Goal: Task Accomplishment & Management: Manage account settings

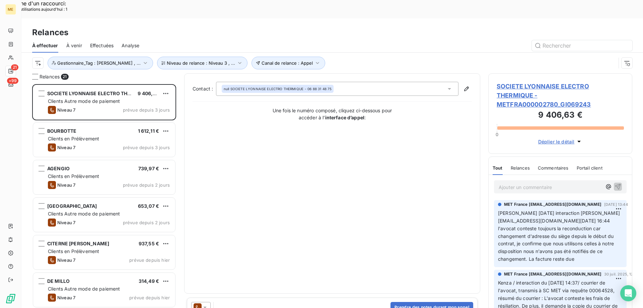
scroll to position [237, 139]
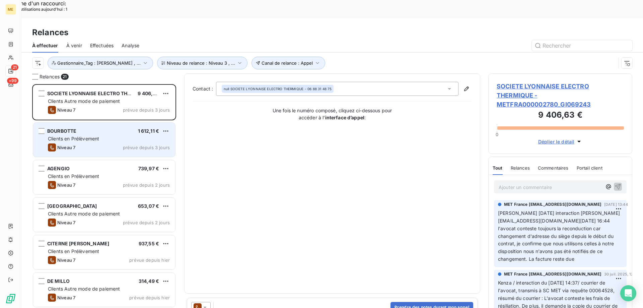
click at [102, 128] on div "BOURBOTTE 1 612,11 €" at bounding box center [109, 131] width 122 height 6
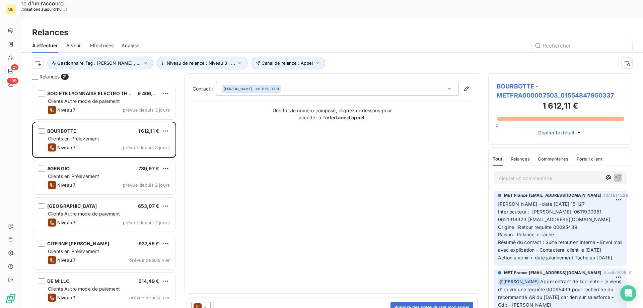
click at [515, 82] on span "BOURBOTTE - METFRA000007503_01554847950337" at bounding box center [560, 91] width 127 height 18
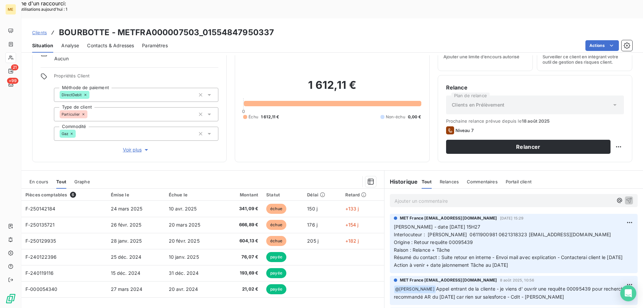
scroll to position [43, 0]
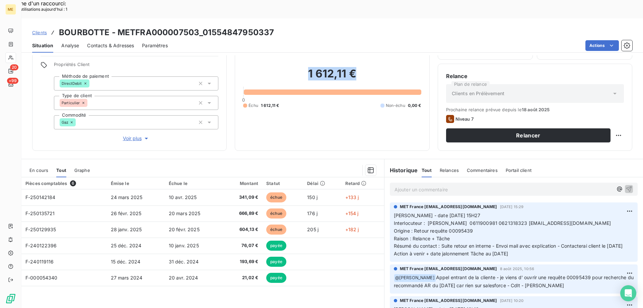
drag, startPoint x: 351, startPoint y: 57, endPoint x: 301, endPoint y: 53, distance: 50.7
click at [279, 67] on h2 "1 612,11 €" at bounding box center [332, 77] width 178 height 20
copy h2 "1 612,11 €"
drag, startPoint x: 523, startPoint y: 243, endPoint x: 392, endPoint y: 194, distance: 140.0
click at [390, 202] on div "MET [GEOGRAPHIC_DATA] [EMAIL_ADDRESS][DOMAIN_NAME] [DATE] 15:29 [PERSON_NAME] -…" at bounding box center [514, 231] width 248 height 59
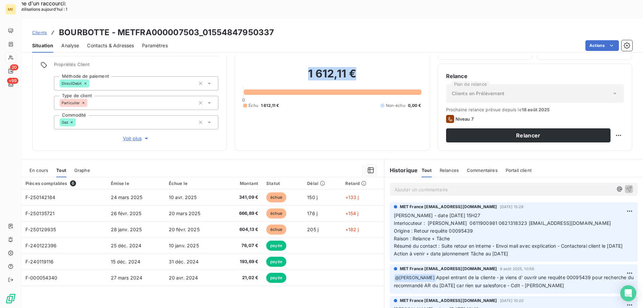
copy p "[PERSON_NAME] - date [DATE] 15H27 Interlocuteur : [PERSON_NAME] 0611900981 0621…"
click at [410, 185] on p "Ajouter un commentaire ﻿" at bounding box center [504, 189] width 218 height 8
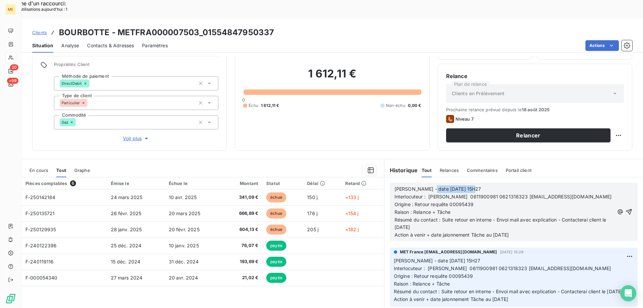
drag, startPoint x: 424, startPoint y: 169, endPoint x: 488, endPoint y: 171, distance: 64.0
click at [481, 185] on p "[PERSON_NAME] - date [DATE] 15H27" at bounding box center [504, 189] width 219 height 8
drag, startPoint x: 430, startPoint y: 193, endPoint x: 460, endPoint y: 199, distance: 30.4
click at [460, 199] on div "[PERSON_NAME] - date [DATE] 14h51 Interlocuteur : [PERSON_NAME] 0611900981 0621…" at bounding box center [504, 212] width 219 height 54
click at [467, 216] on p "Résumé du contact : Suite retour en interne - Envoi mail avec explication - Con…" at bounding box center [504, 223] width 219 height 15
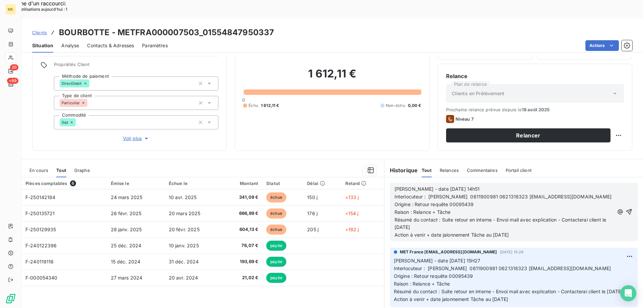
drag, startPoint x: 450, startPoint y: 195, endPoint x: 429, endPoint y: 194, distance: 21.5
click at [429, 208] on p "Raison : Relance + Tâche" at bounding box center [504, 212] width 219 height 8
drag, startPoint x: 440, startPoint y: 202, endPoint x: 512, endPoint y: 208, distance: 71.9
click at [512, 216] on p "Résumé du contact : Suite retour en interne - Envoi mail avec explication - Con…" at bounding box center [504, 223] width 219 height 15
click at [495, 232] on span "Action à venir + date jalonnement Tâche au [DATE]" at bounding box center [452, 235] width 114 height 6
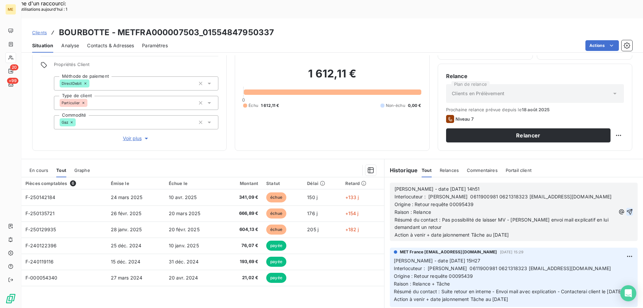
click at [627, 209] on icon "button" at bounding box center [630, 212] width 6 height 6
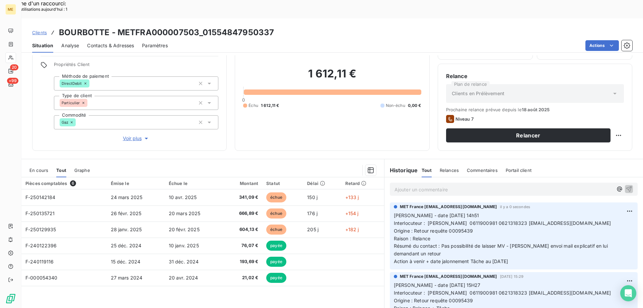
drag, startPoint x: 527, startPoint y: 237, endPoint x: 391, endPoint y: 197, distance: 142.0
click at [394, 212] on p "Valérie - date 21/08/2025 14h51 Interlocuteur : BOURBOTTE JEREMY 0611900981 062…" at bounding box center [514, 239] width 240 height 54
click at [374, 107] on div "1 612,11 € 0 Échu 1 612,11 € Non-échu 0,00 €" at bounding box center [332, 87] width 178 height 109
click at [583, 132] on div "Replanifier cette action" at bounding box center [586, 131] width 60 height 11
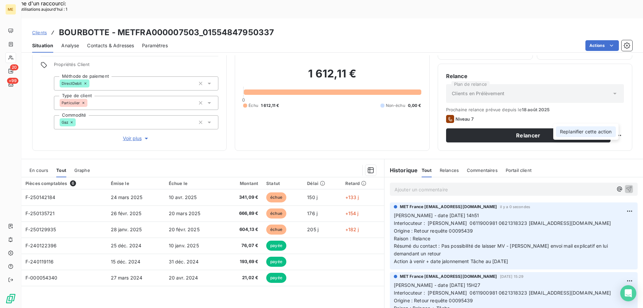
select select "7"
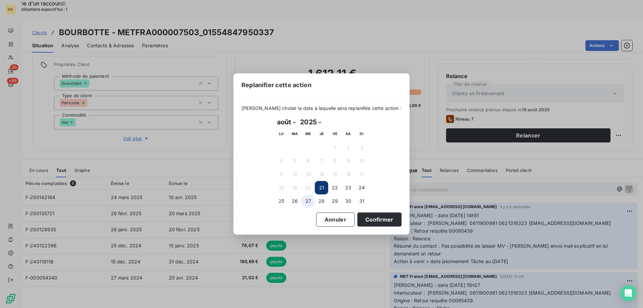
click at [310, 201] on button "27" at bounding box center [307, 200] width 13 height 13
click at [364, 220] on button "Confirmer" at bounding box center [379, 219] width 44 height 14
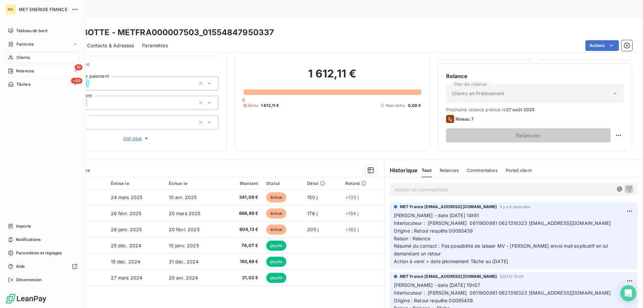
click at [48, 71] on div "19 Relances" at bounding box center [42, 71] width 75 height 11
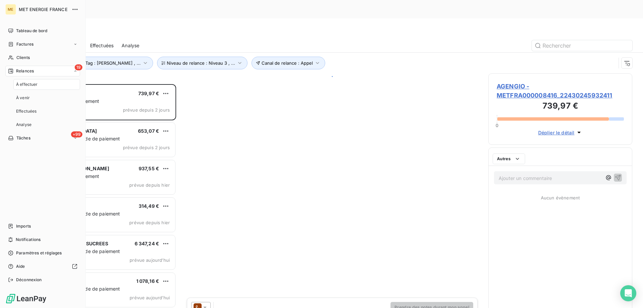
scroll to position [237, 139]
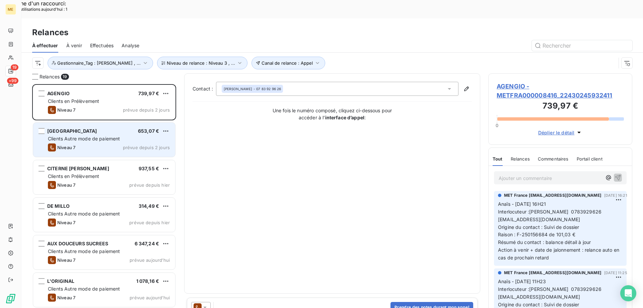
click at [113, 136] on span "Clients Autre mode de paiement" at bounding box center [84, 139] width 72 height 6
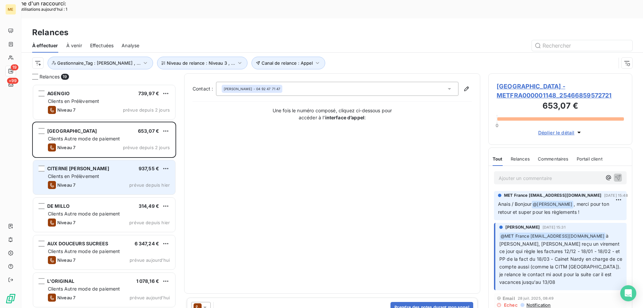
click at [109, 173] on div "Clients en Prélèvement" at bounding box center [109, 176] width 122 height 7
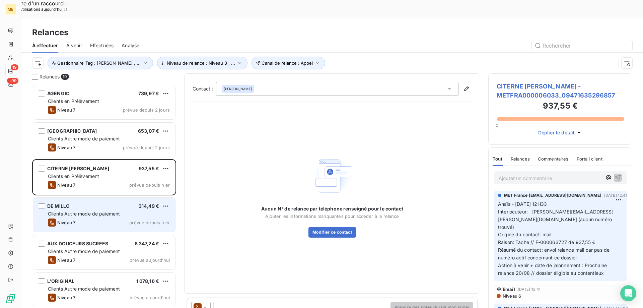
click at [126, 210] on div "Clients Autre mode de paiement" at bounding box center [109, 213] width 122 height 7
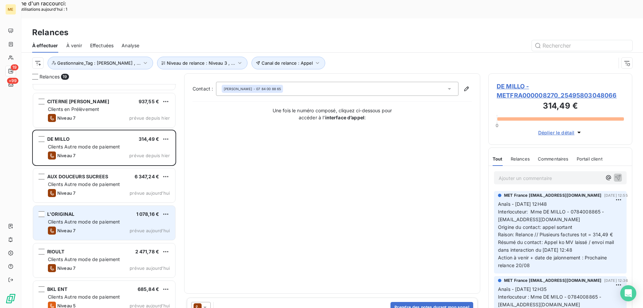
scroll to position [134, 0]
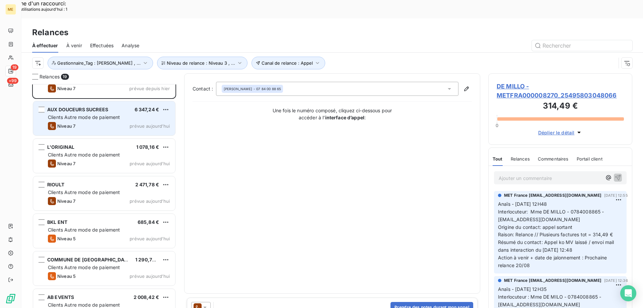
click at [122, 107] on div "AUX DOUCEURS SUCREES 6 347,24 €" at bounding box center [109, 110] width 122 height 6
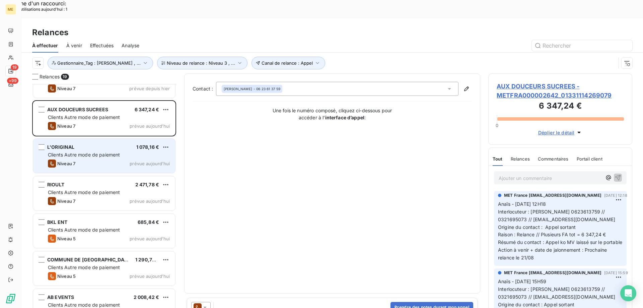
click at [116, 144] on div "L'ORIGINAL 1 078,16 €" at bounding box center [109, 147] width 122 height 6
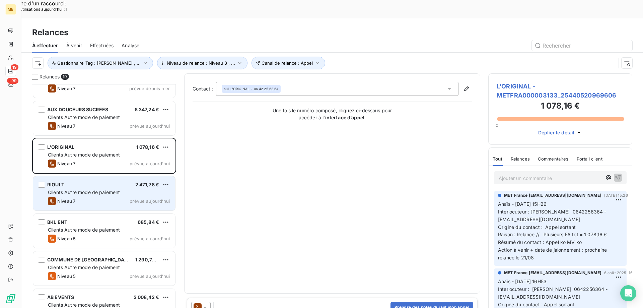
click at [114, 197] on div "Niveau 7 prévue aujourd’hui" at bounding box center [109, 201] width 122 height 8
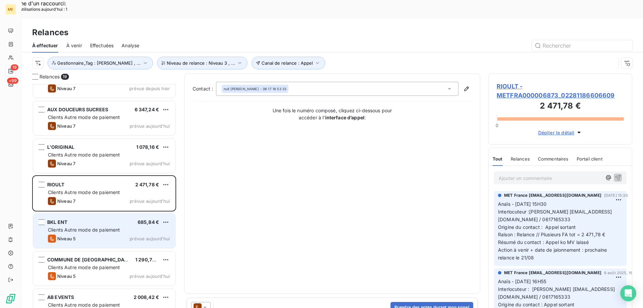
click at [109, 227] on span "Clients Autre mode de paiement" at bounding box center [84, 230] width 72 height 6
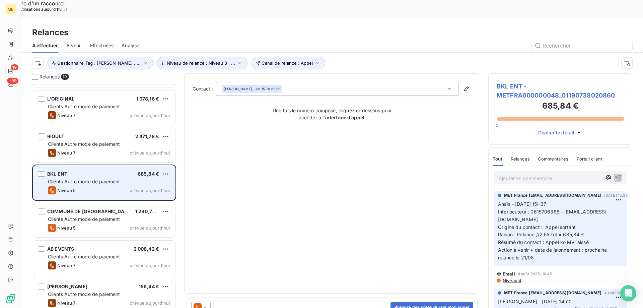
scroll to position [201, 0]
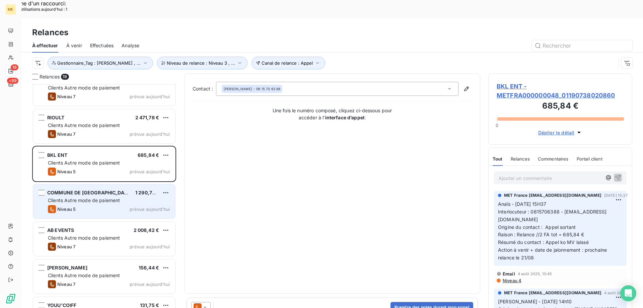
click at [117, 194] on div "COMMUNE DE VAUX 1 290,70 € Clients Autre mode de paiement Niveau 5 prévue aujou…" at bounding box center [104, 201] width 142 height 34
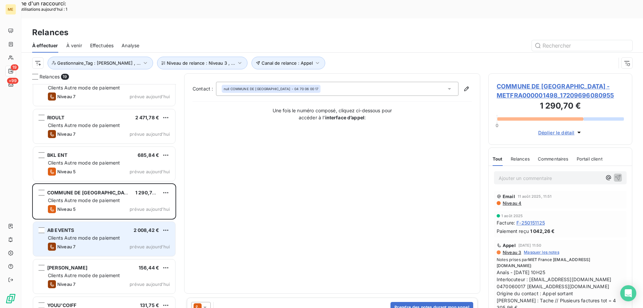
click at [118, 235] on span "Clients Autre mode de paiement" at bounding box center [84, 238] width 72 height 6
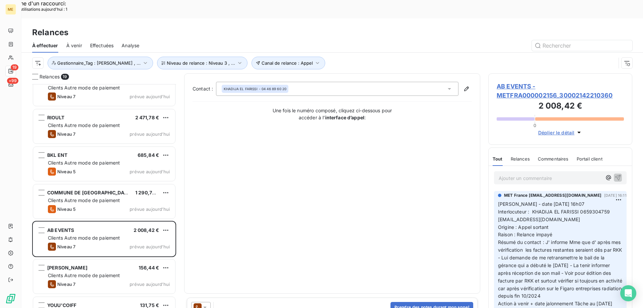
click at [509, 82] on span "AB EVENTS - METFRA000002156_30002142210360" at bounding box center [560, 91] width 127 height 18
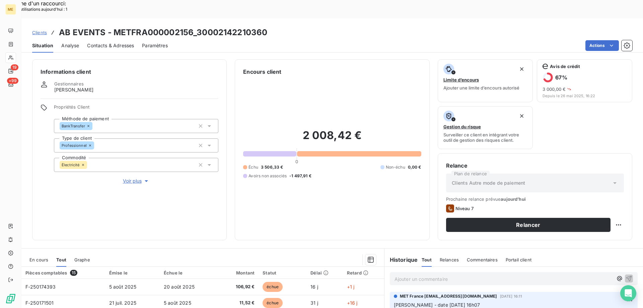
scroll to position [89, 0]
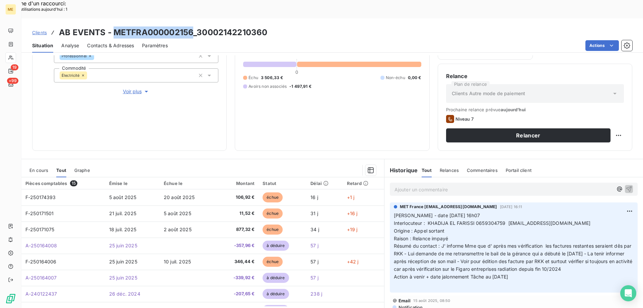
drag, startPoint x: 113, startPoint y: 13, endPoint x: 191, endPoint y: 10, distance: 78.1
click at [191, 26] on h3 "AB EVENTS - METFRA000002156_30002142210360" at bounding box center [163, 32] width 208 height 12
copy h3 "METFRA000002156"
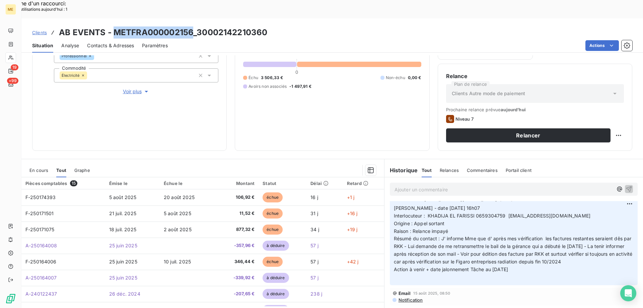
scroll to position [0, 0]
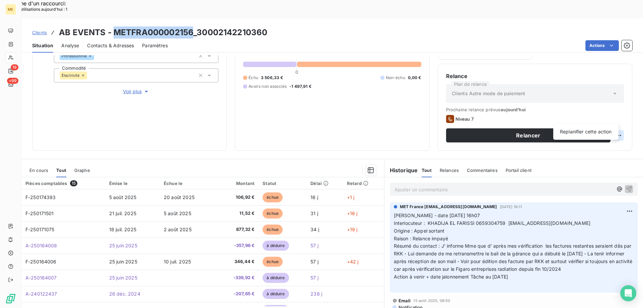
click at [589, 132] on div "Replanifier cette action" at bounding box center [586, 131] width 60 height 11
select select "7"
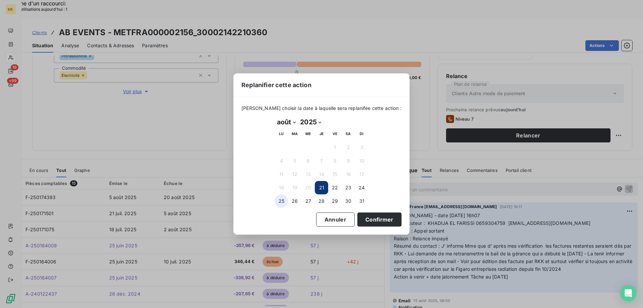
click at [282, 203] on button "25" at bounding box center [281, 200] width 13 height 13
click at [369, 220] on button "Confirmer" at bounding box center [379, 219] width 44 height 14
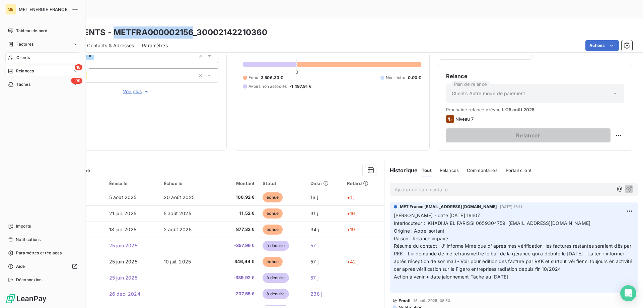
click at [45, 72] on div "18 Relances" at bounding box center [42, 71] width 75 height 11
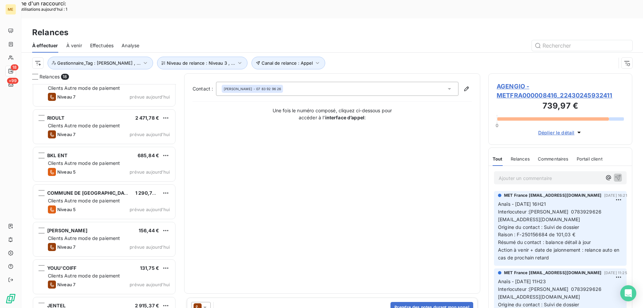
scroll to position [201, 0]
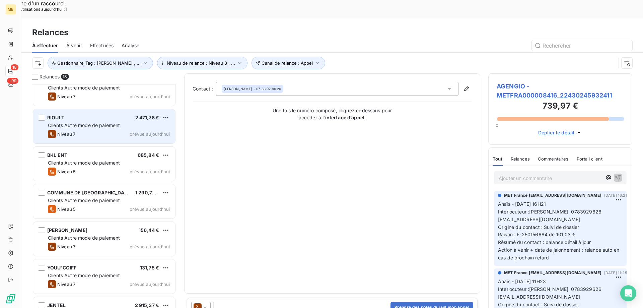
click at [113, 109] on div "RIOULT 2 471,78 € Clients Autre mode de paiement Niveau 7 prévue aujourd’hui" at bounding box center [104, 126] width 142 height 34
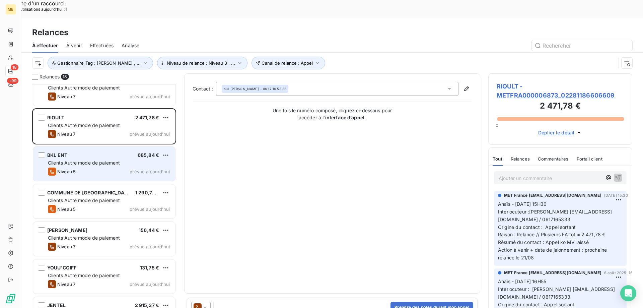
click at [112, 160] on span "Clients Autre mode de paiement" at bounding box center [84, 163] width 72 height 6
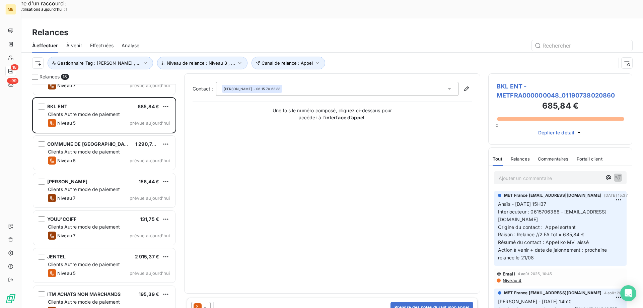
scroll to position [268, 0]
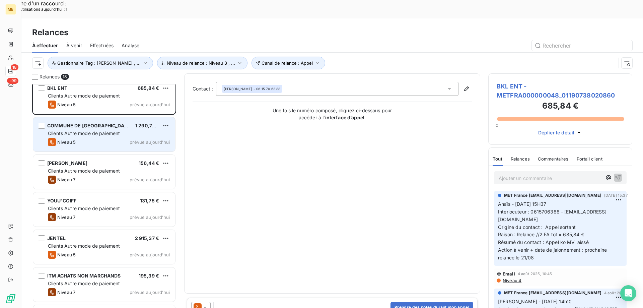
click at [120, 130] on span "Clients Autre mode de paiement" at bounding box center [84, 133] width 72 height 6
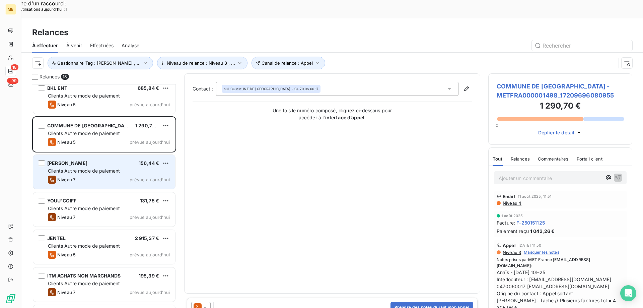
click at [112, 160] on div "MR SMADJA LUCIEN 156,44 €" at bounding box center [109, 163] width 122 height 6
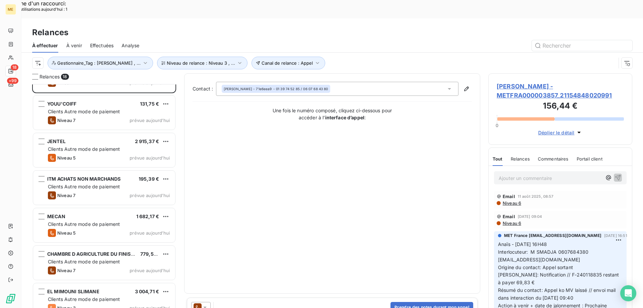
scroll to position [369, 0]
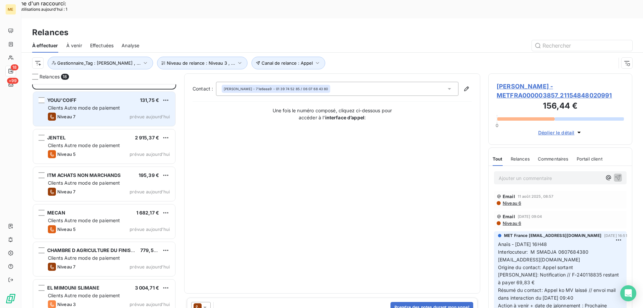
click at [117, 105] on div "Clients Autre mode de paiement" at bounding box center [109, 108] width 122 height 7
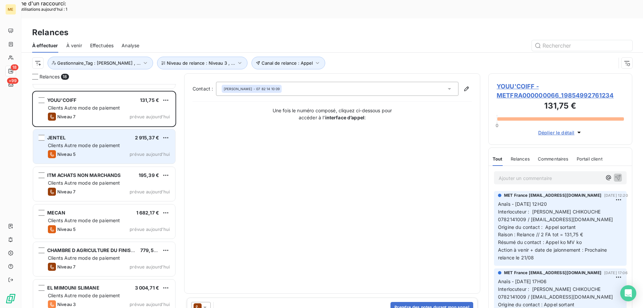
click at [116, 142] on span "Clients Autre mode de paiement" at bounding box center [84, 145] width 72 height 6
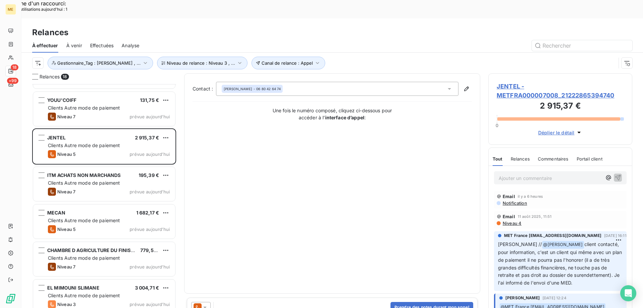
click at [506, 82] on span "JENTEL - METFRA000007008_21222865394740" at bounding box center [560, 91] width 127 height 18
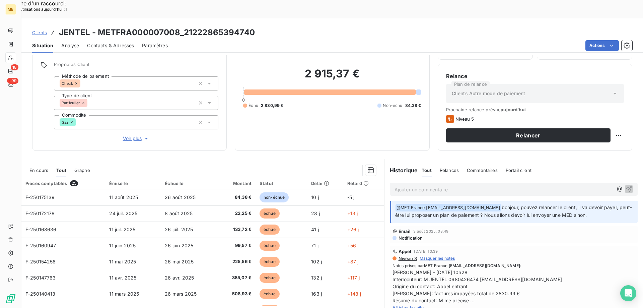
scroll to position [100, 0]
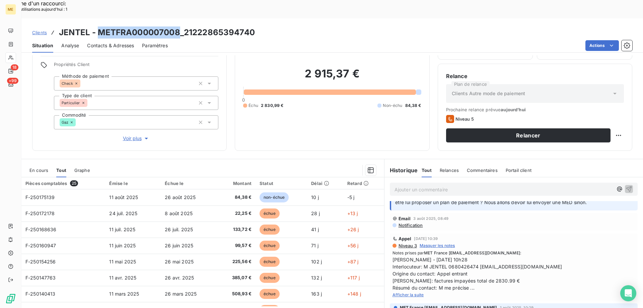
drag, startPoint x: 97, startPoint y: 13, endPoint x: 177, endPoint y: 12, distance: 80.1
click at [177, 26] on h3 "JENTEL - METFRA000007008_21222865394740" at bounding box center [157, 32] width 196 height 12
copy h3 "METFRA000007008"
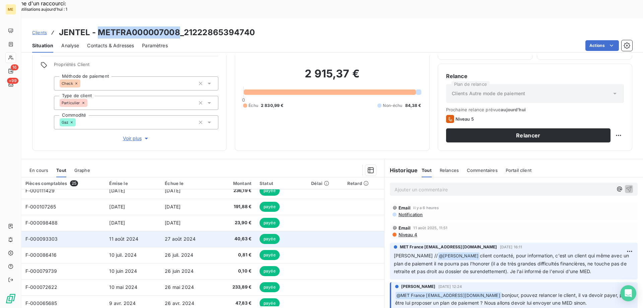
scroll to position [67, 0]
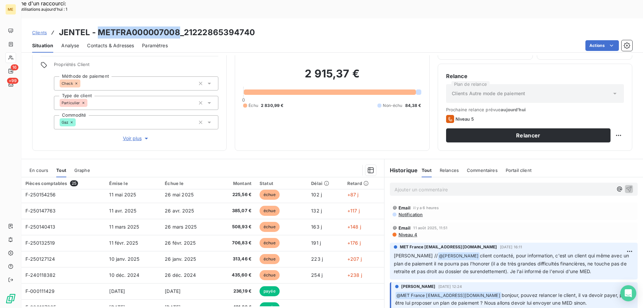
click at [133, 135] on span "Voir plus" at bounding box center [136, 138] width 27 height 7
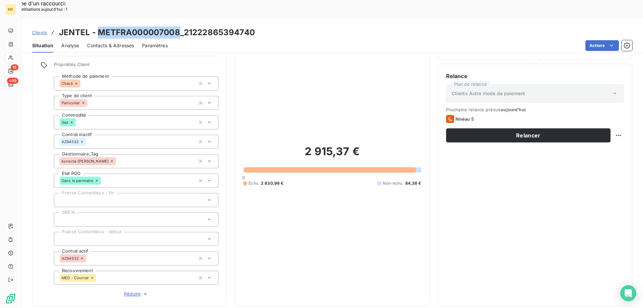
click at [131, 290] on span "Réduire" at bounding box center [136, 293] width 25 height 7
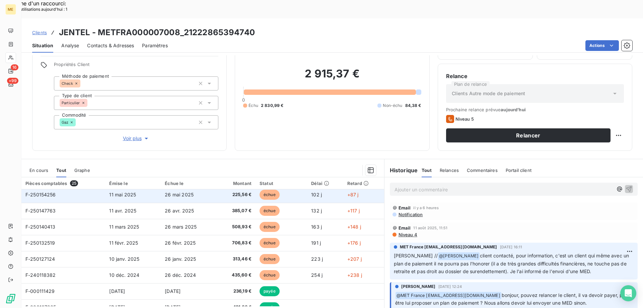
click at [41, 192] on span "F-250154256" at bounding box center [40, 195] width 30 height 6
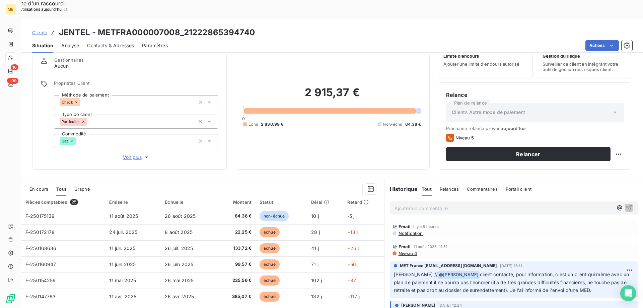
scroll to position [33, 0]
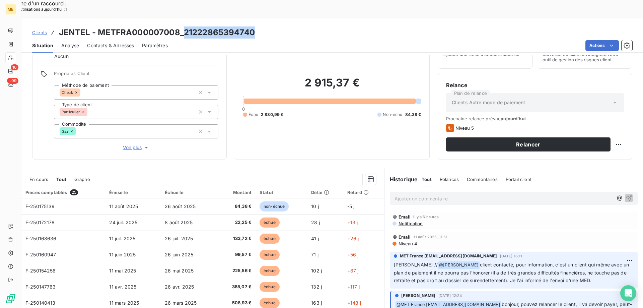
drag, startPoint x: 184, startPoint y: 14, endPoint x: 252, endPoint y: 12, distance: 68.0
click at [252, 26] on h3 "JENTEL - METFRA000007008_21222865394740" at bounding box center [157, 32] width 196 height 12
copy h3 "21222865394740"
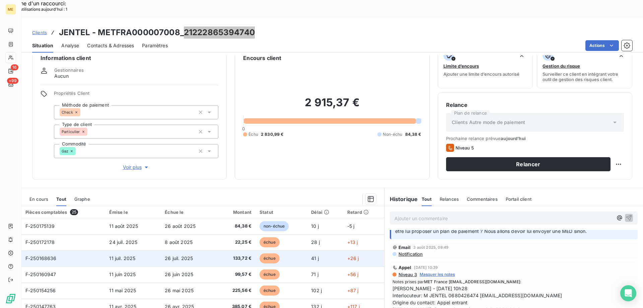
scroll to position [0, 0]
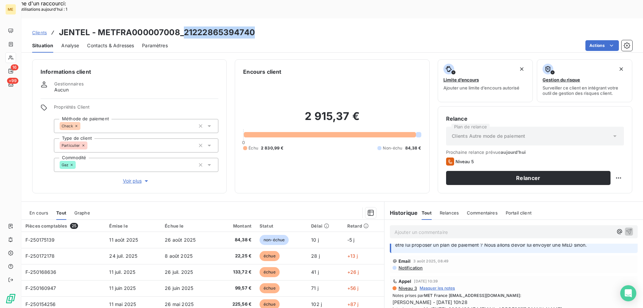
click at [398, 228] on p "Ajouter un commentaire ﻿" at bounding box center [504, 232] width 218 height 8
click at [412, 228] on p "Ajouter un commentaire ﻿" at bounding box center [504, 232] width 218 height 8
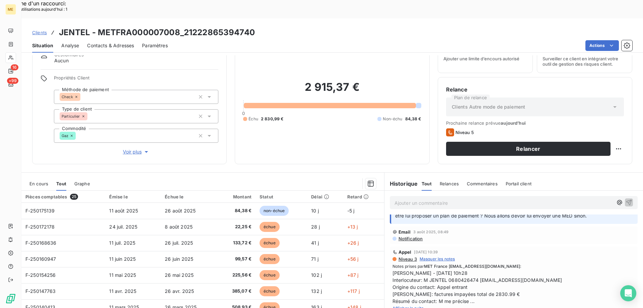
scroll to position [43, 0]
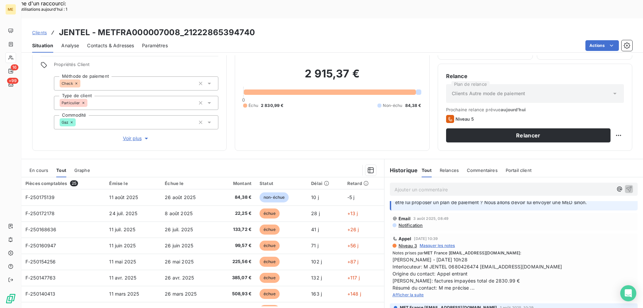
click at [403, 292] on span "Afficher la suite" at bounding box center [408, 294] width 31 height 5
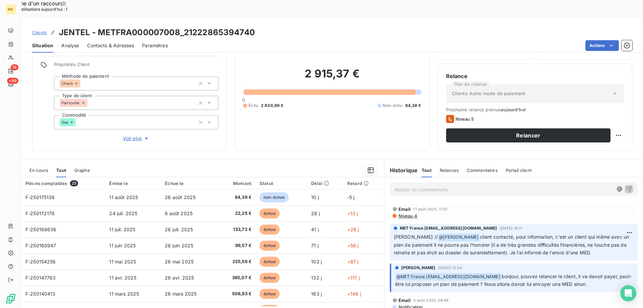
scroll to position [0, 0]
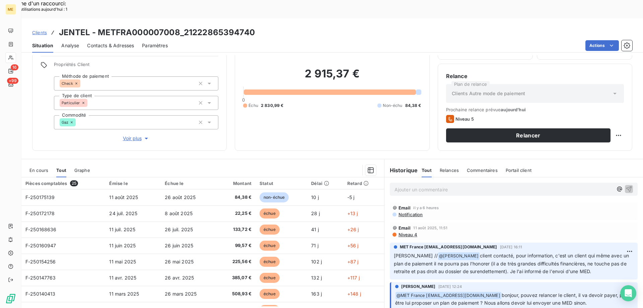
click at [419, 185] on p "Ajouter un commentaire ﻿" at bounding box center [504, 189] width 218 height 8
click at [404, 185] on p "Ajouter un commentaire ﻿" at bounding box center [504, 189] width 218 height 8
click at [400, 185] on p "Ajouter un commentaire ﻿" at bounding box center [504, 189] width 218 height 8
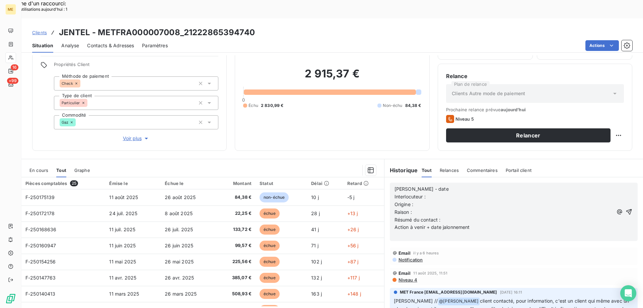
click at [442, 185] on p "Valérie - date" at bounding box center [504, 189] width 218 height 8
click at [439, 193] on p "Interlocuteur :" at bounding box center [504, 197] width 218 height 8
click at [444, 193] on p "Interlocuteur :" at bounding box center [504, 197] width 218 height 8
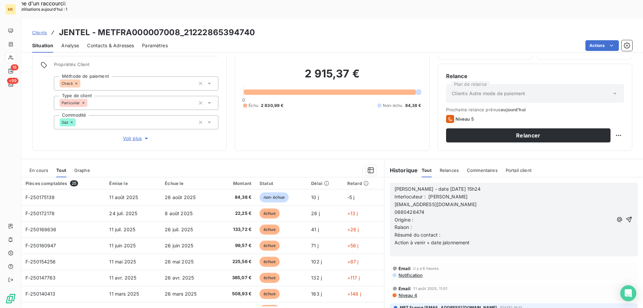
click at [395, 201] on span "ajt2.atelier@orange.fr" at bounding box center [436, 204] width 82 height 6
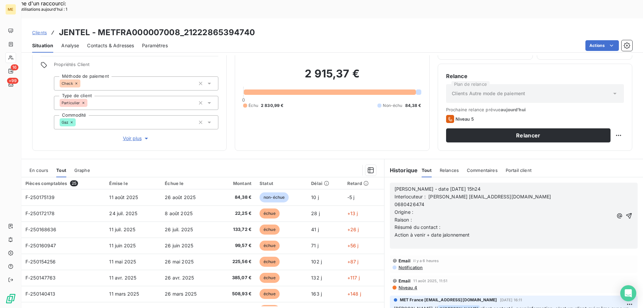
click at [395, 201] on span "0680426474" at bounding box center [410, 204] width 30 height 6
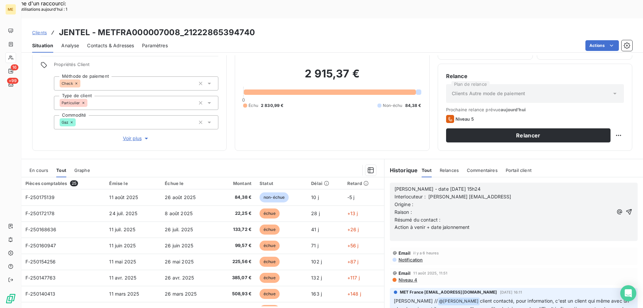
click at [422, 201] on p "Origine :" at bounding box center [504, 205] width 218 height 8
click at [422, 201] on p "Origine : Appel sortant // appel entrant" at bounding box center [504, 205] width 218 height 8
click at [421, 208] on p "Raison :" at bounding box center [504, 212] width 218 height 8
click at [424, 208] on p "Raison :" at bounding box center [504, 212] width 218 height 8
click at [455, 216] on p "Résumé du contact :" at bounding box center [504, 220] width 218 height 8
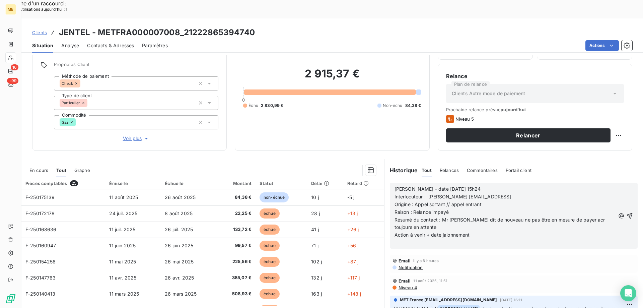
click at [568, 217] on span "Résumé du contact : Mr me dit de nouveau ne pas être en mesure de payer acr tou…" at bounding box center [501, 223] width 212 height 13
click at [417, 216] on p "Résumé du contact : Mr me dit de nouveau ne pas être en mesure de payer car tou…" at bounding box center [505, 223] width 221 height 15
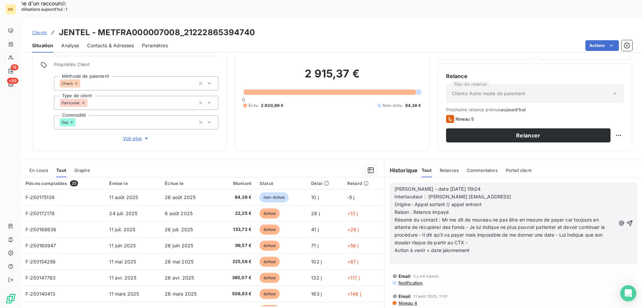
click at [488, 254] on p "﻿" at bounding box center [505, 258] width 221 height 8
click at [488, 247] on p "Action à venir + date jalonnement" at bounding box center [505, 251] width 221 height 8
click at [569, 247] on span "Action à venir + date jalonnement Tâche au 05/09/2025 voir si sa situation c'e …" at bounding box center [493, 250] width 197 height 6
click at [605, 247] on p "Action à venir + date jalonnement Tâche au 05/09/2025 voir si sa situation s' e…" at bounding box center [505, 251] width 221 height 8
click at [627, 224] on icon "button" at bounding box center [630, 227] width 6 height 6
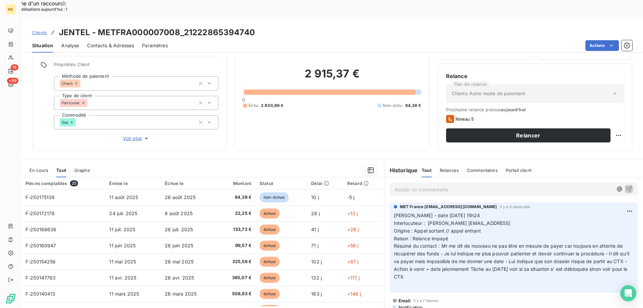
click at [403, 185] on p "Ajouter un commentaire ﻿" at bounding box center [504, 189] width 218 height 8
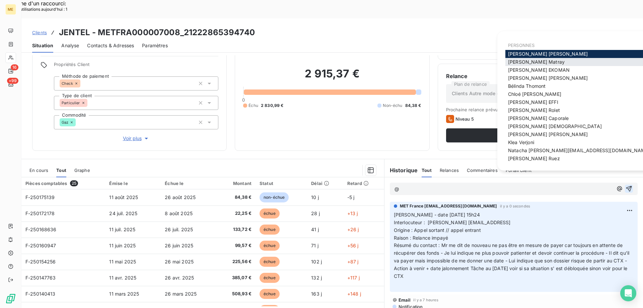
click at [520, 64] on span "Amélie Matray" at bounding box center [536, 62] width 57 height 6
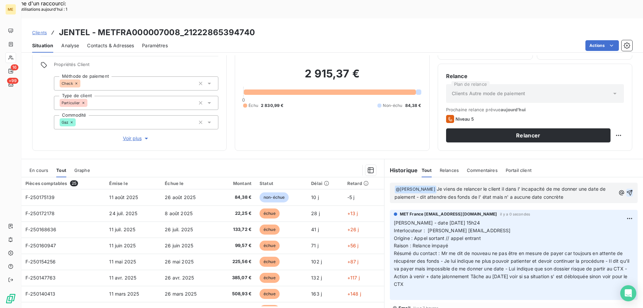
click at [497, 186] on span "Je viens de relancer le client il dans l' incapacité de me donner une date de p…" at bounding box center [501, 193] width 213 height 14
click at [576, 185] on p "﻿ @ Amélie Matray ﻿ Je viens de relancer le client il est dans l' incapacité de…" at bounding box center [505, 193] width 221 height 16
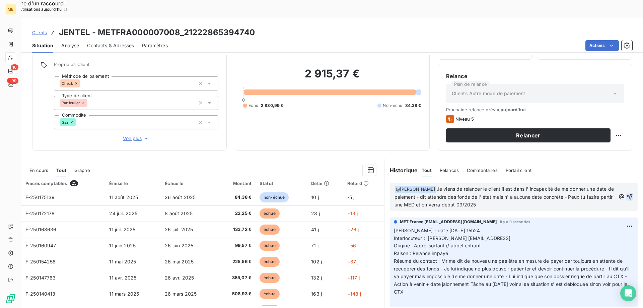
click at [598, 186] on span "Je viens de relancer le client il est dans l' incapacité de me donner une date …" at bounding box center [505, 196] width 221 height 21
drag, startPoint x: 589, startPoint y: 179, endPoint x: 575, endPoint y: 176, distance: 14.3
click at [575, 186] on span "Je viens de relancer le client il est dans l' incapacité de me donner une date …" at bounding box center [505, 196] width 221 height 21
click at [517, 187] on p "﻿ @ Amélie Matray ﻿ Je viens de relancer le client il est dans l' incapacité de…" at bounding box center [505, 196] width 221 height 23
click at [508, 185] on p "﻿ @ Amélie Matray ﻿ Je viens de relancer le client il est dans l' incapacité de…" at bounding box center [505, 196] width 221 height 23
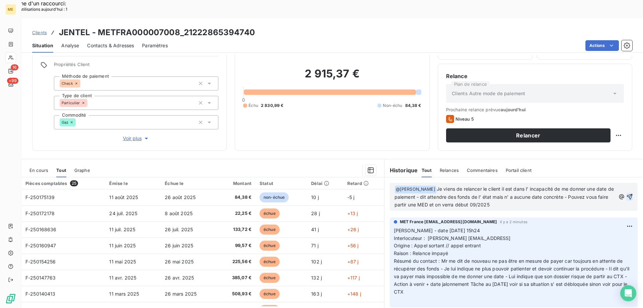
drag, startPoint x: 445, startPoint y: 188, endPoint x: 504, endPoint y: 191, distance: 59.0
click at [504, 191] on div "﻿ @ Amélie Matray ﻿ Je viens de relancer le client il est dans l' incapacité de…" at bounding box center [514, 197] width 248 height 28
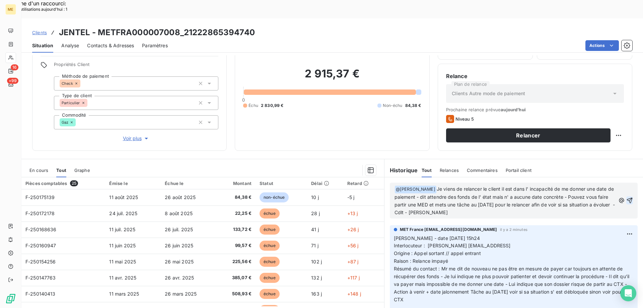
click at [626, 197] on icon "button" at bounding box center [629, 200] width 7 height 7
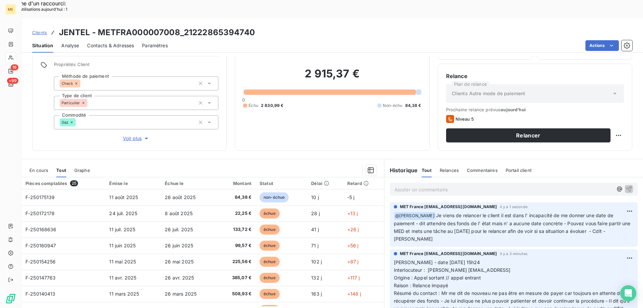
scroll to position [33, 0]
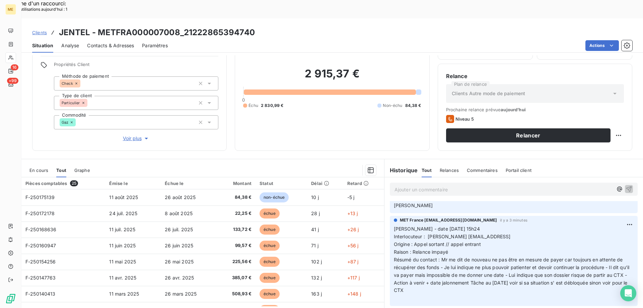
drag, startPoint x: 423, startPoint y: 278, endPoint x: 390, endPoint y: 213, distance: 73.4
click at [390, 216] on div "MET France met-france@recouvrement.met.com il y a 3 minutes Valérie - date 21/0…" at bounding box center [514, 261] width 248 height 90
copy p "Valérie - date 21/08/2025 15h24 Interlocuteur : JEAN LUC JENTEL ajt2.atelier@or…"
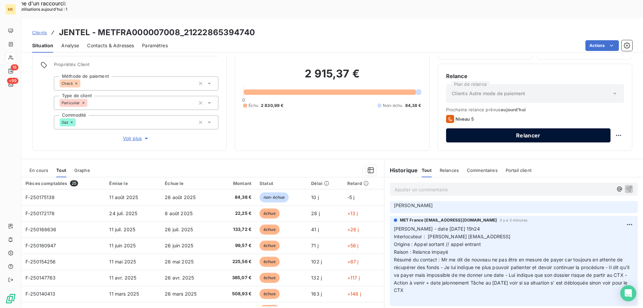
click at [488, 128] on button "Relancer" at bounding box center [528, 135] width 164 height 14
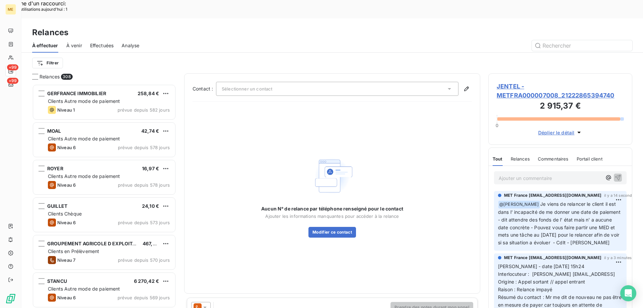
scroll to position [237, 139]
click at [275, 82] on div "Sélectionner un contact" at bounding box center [337, 89] width 242 height 14
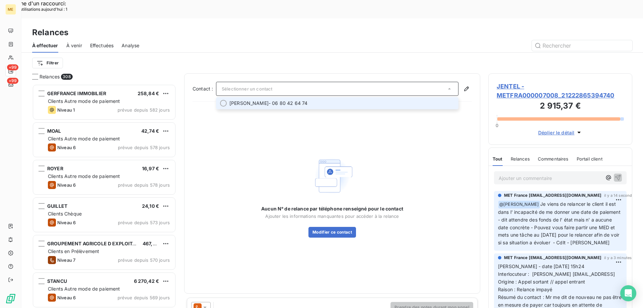
click at [225, 100] on div at bounding box center [223, 103] width 7 height 7
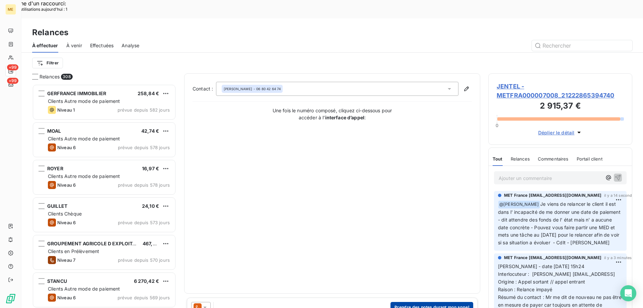
click at [425, 302] on button "Prendre des notes durant mon appel" at bounding box center [432, 307] width 83 height 11
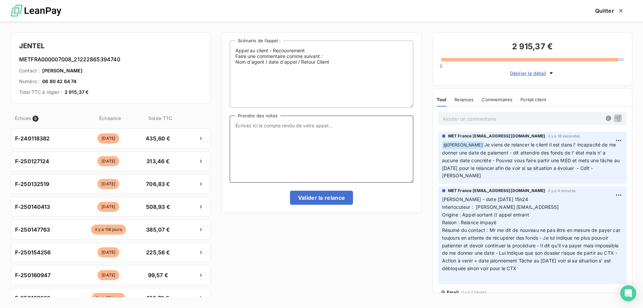
click at [307, 132] on textarea "Prendre des notes" at bounding box center [321, 149] width 183 height 67
paste textarea "[PERSON_NAME] - date [DATE] 15h24 Interlocuteur : [PERSON_NAME] [EMAIL_ADDRESS]…"
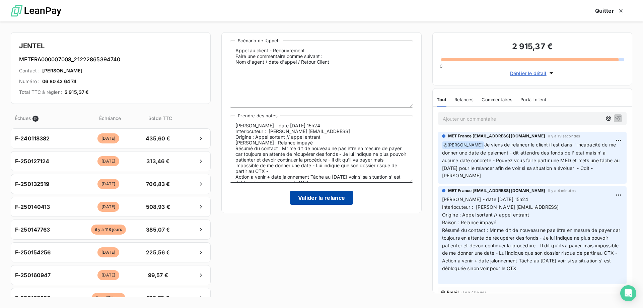
scroll to position [3, 0]
type textarea "[PERSON_NAME] - date [DATE] 15h24 Interlocuteur : [PERSON_NAME] [EMAIL_ADDRESS]…"
click at [322, 200] on button "Valider la relance" at bounding box center [321, 198] width 63 height 14
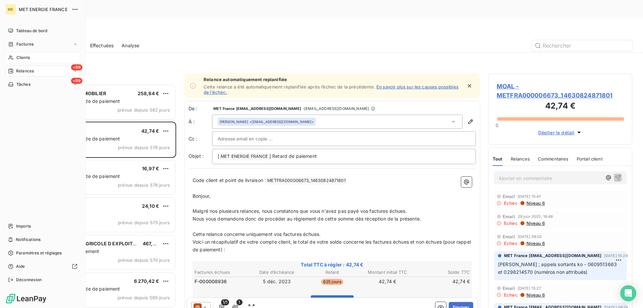
click at [32, 59] on div "Clients" at bounding box center [42, 57] width 75 height 11
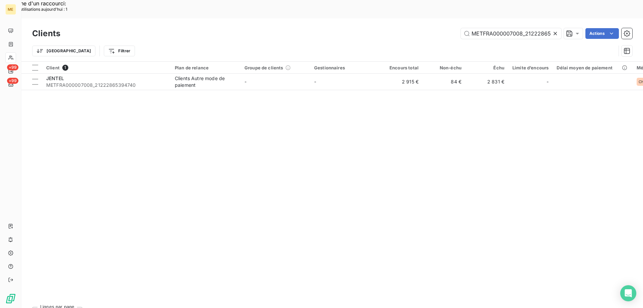
scroll to position [0, 20]
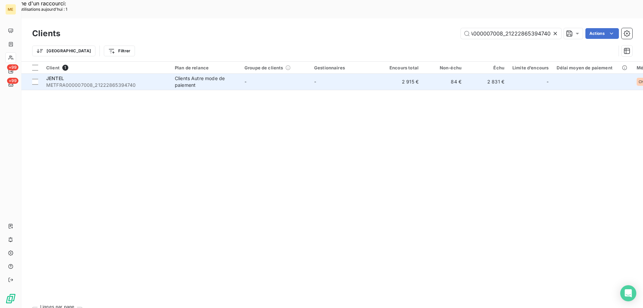
click at [110, 75] on div "JENTEL" at bounding box center [106, 78] width 121 height 7
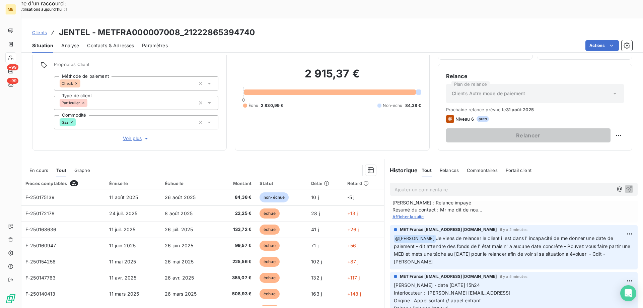
scroll to position [33, 0]
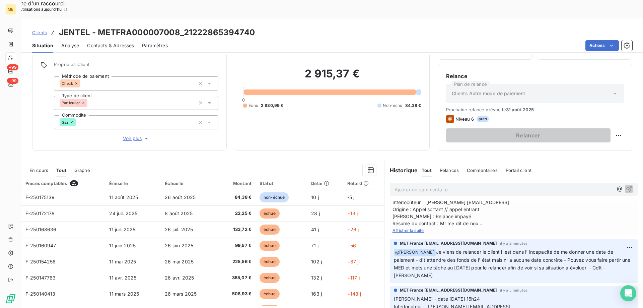
click at [408, 228] on span "Afficher la suite" at bounding box center [408, 230] width 31 height 5
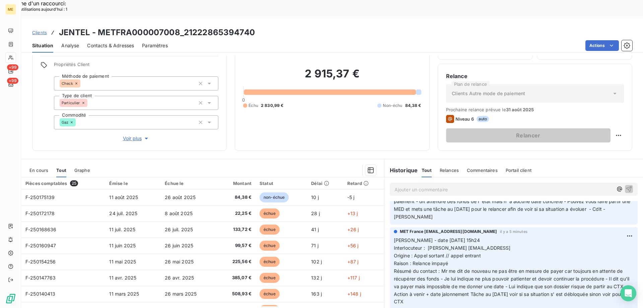
scroll to position [134, 0]
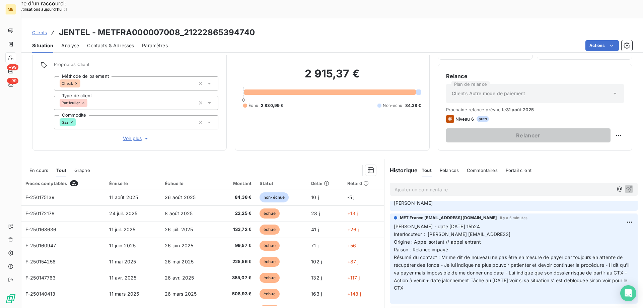
drag, startPoint x: 478, startPoint y: 232, endPoint x: 395, endPoint y: 215, distance: 84.2
click at [390, 214] on div "MET France met-france@recouvrement.met.com il y a 5 minutes Valérie - date 21/0…" at bounding box center [514, 258] width 248 height 90
copy p "Valérie - date 21/08/2025 15h24 Interlocuteur : JEAN LUC JENTEL ajt2.atelier@or…"
drag, startPoint x: 421, startPoint y: 287, endPoint x: 392, endPoint y: 217, distance: 76.3
click at [394, 223] on p "Valérie - date 21/08/2025 15h24 Interlocuteur : JEAN LUC JENTEL ajt2.atelier@or…" at bounding box center [514, 261] width 240 height 77
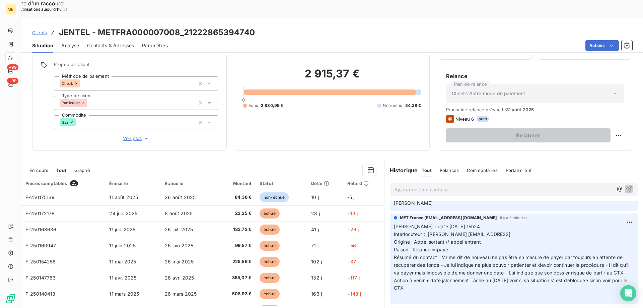
copy p "Valérie - date 21/08/2025 15h24 Interlocuteur : JEAN LUC JENTEL ajt2.atelier@or…"
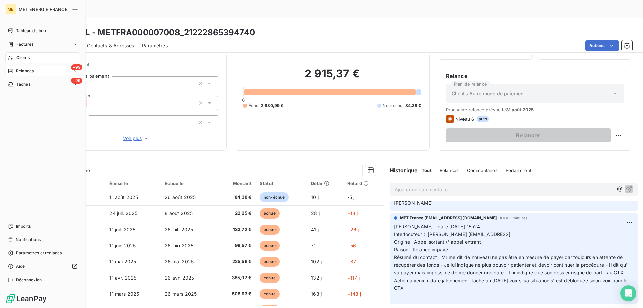
click at [48, 69] on div "+99 Relances" at bounding box center [42, 71] width 75 height 11
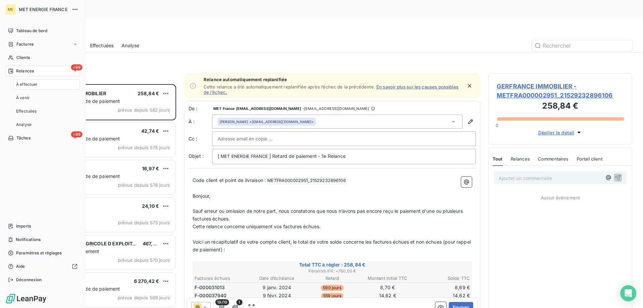
scroll to position [237, 139]
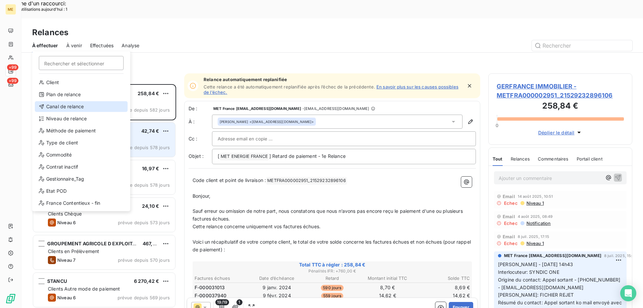
click at [80, 107] on div "Canal de relance" at bounding box center [81, 106] width 93 height 11
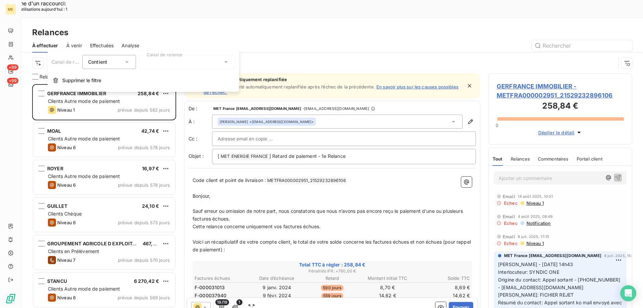
click at [161, 63] on div at bounding box center [187, 62] width 96 height 14
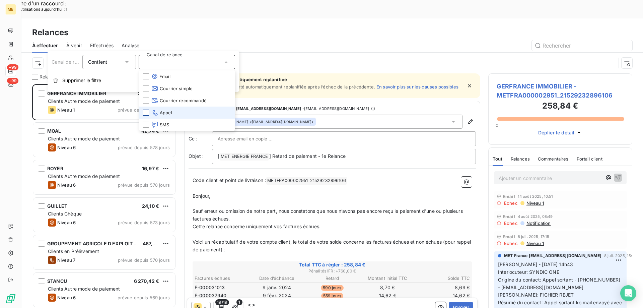
click at [146, 112] on div at bounding box center [146, 113] width 6 height 6
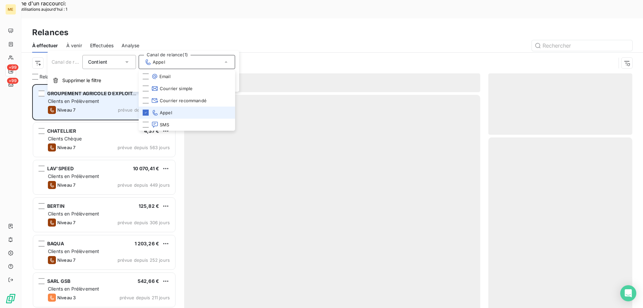
scroll to position [237, 139]
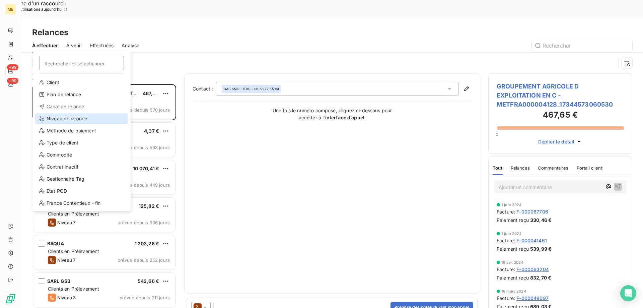
click at [65, 119] on div "Niveau de relance" at bounding box center [81, 118] width 93 height 11
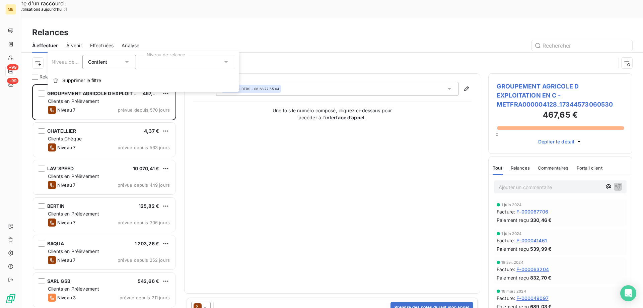
click at [161, 60] on div at bounding box center [187, 62] width 96 height 14
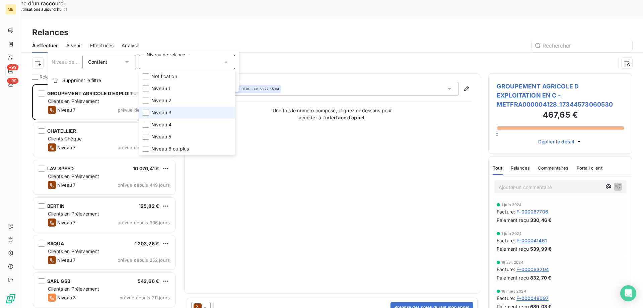
click at [142, 111] on li "Niveau 3" at bounding box center [187, 113] width 96 height 12
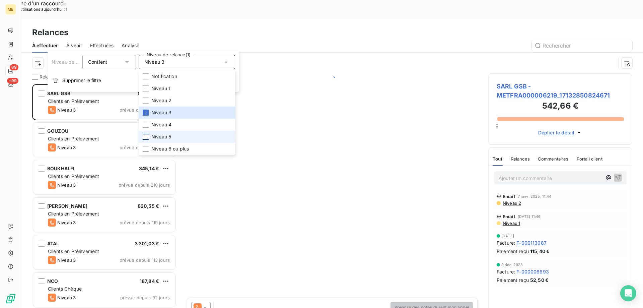
scroll to position [237, 139]
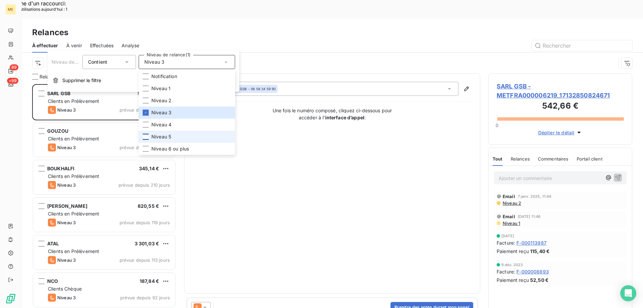
click at [146, 135] on div at bounding box center [146, 137] width 6 height 6
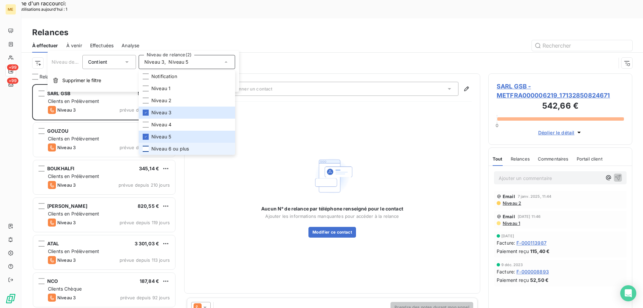
click at [147, 148] on div at bounding box center [146, 149] width 6 height 6
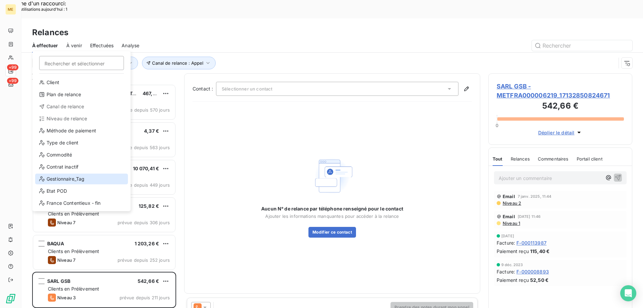
click at [87, 179] on div "Gestionnaire_Tag" at bounding box center [81, 178] width 93 height 11
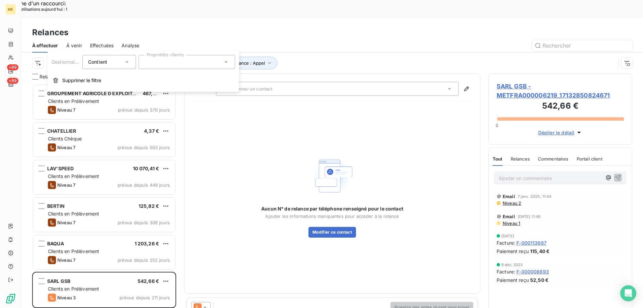
click at [164, 64] on div at bounding box center [187, 62] width 96 height 14
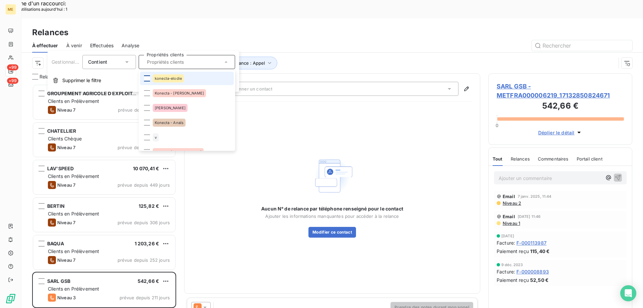
click at [146, 78] on div at bounding box center [147, 78] width 6 height 6
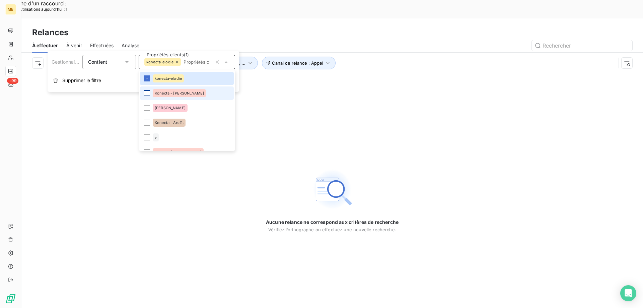
click at [146, 93] on div at bounding box center [147, 93] width 6 height 6
click at [148, 123] on div at bounding box center [147, 123] width 6 height 6
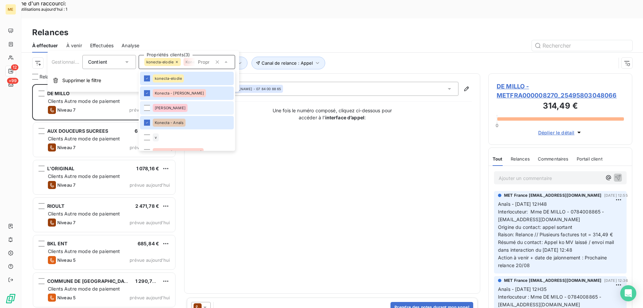
scroll to position [33, 0]
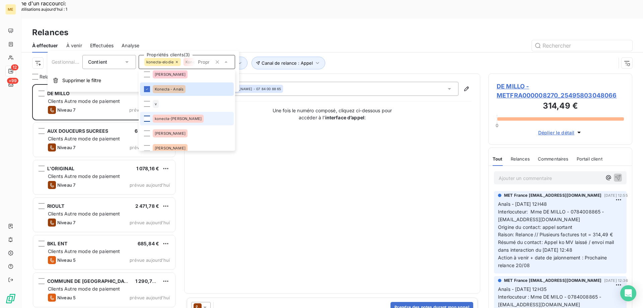
click at [148, 119] on div at bounding box center [147, 119] width 6 height 6
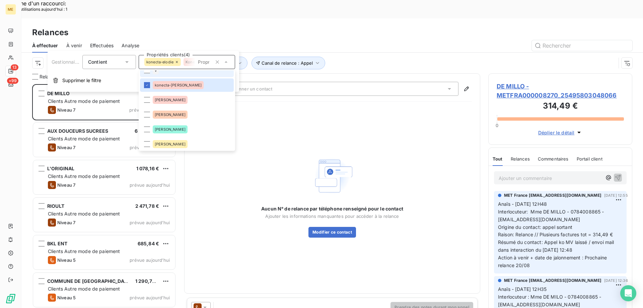
scroll to position [134, 0]
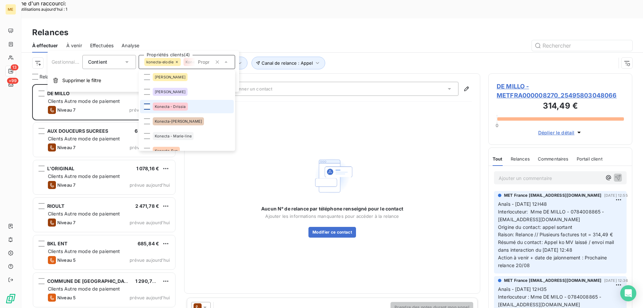
click at [148, 106] on div at bounding box center [147, 106] width 6 height 6
click at [147, 120] on div at bounding box center [147, 121] width 6 height 6
drag, startPoint x: 146, startPoint y: 136, endPoint x: 192, endPoint y: 126, distance: 46.6
click at [147, 137] on div at bounding box center [147, 136] width 6 height 6
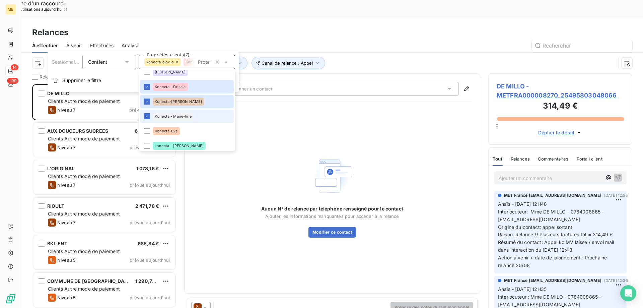
scroll to position [167, 0]
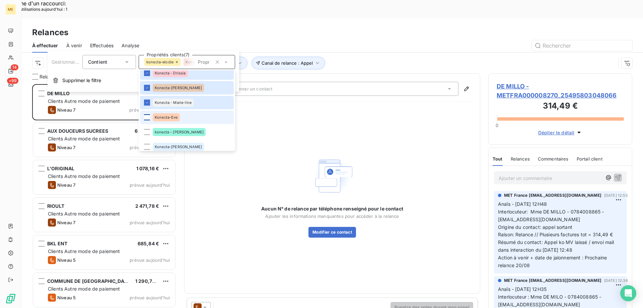
click at [148, 115] on div at bounding box center [147, 117] width 6 height 6
click at [146, 134] on div at bounding box center [147, 132] width 6 height 6
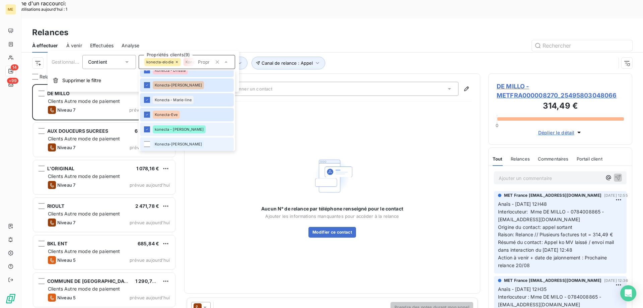
drag, startPoint x: 147, startPoint y: 147, endPoint x: 175, endPoint y: 134, distance: 30.4
click at [148, 147] on li "Konecta-[PERSON_NAME]" at bounding box center [187, 143] width 94 height 13
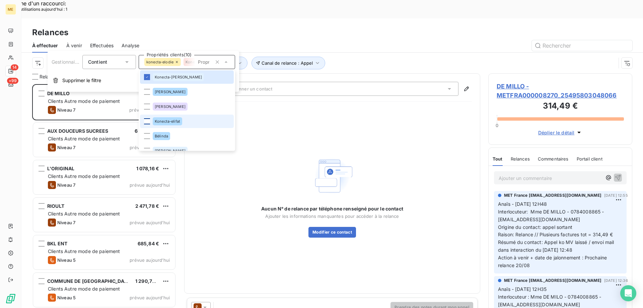
click at [148, 122] on div at bounding box center [147, 121] width 6 height 6
drag, startPoint x: 244, startPoint y: 18, endPoint x: 248, endPoint y: 17, distance: 4.0
click at [245, 26] on div "Relances" at bounding box center [332, 32] width 622 height 12
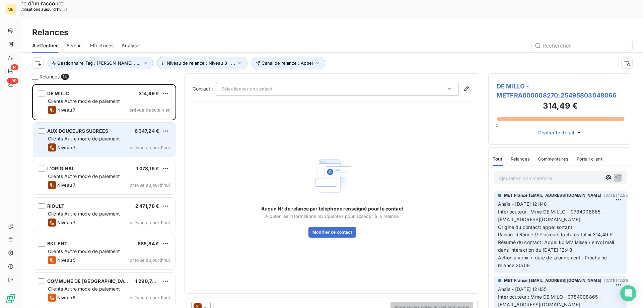
click at [101, 136] on span "Clients Autre mode de paiement" at bounding box center [84, 139] width 72 height 6
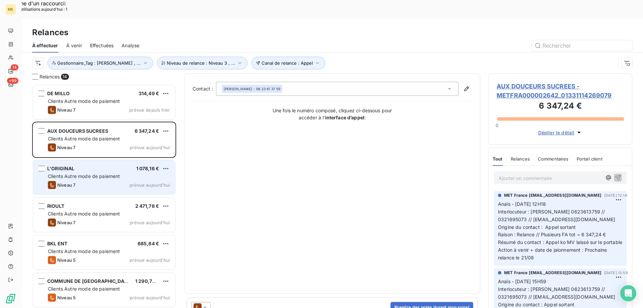
drag, startPoint x: 98, startPoint y: 161, endPoint x: 102, endPoint y: 157, distance: 6.0
click at [98, 173] on div "Clients Autre mode de paiement" at bounding box center [109, 176] width 122 height 7
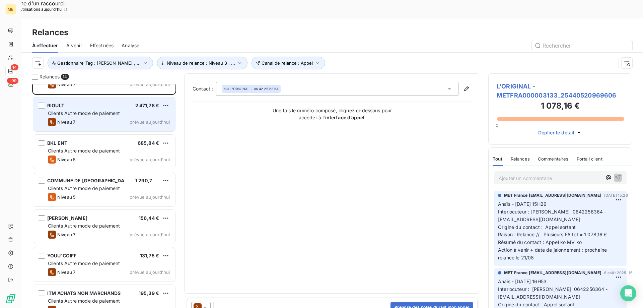
click at [109, 110] on span "Clients Autre mode de paiement" at bounding box center [84, 113] width 72 height 6
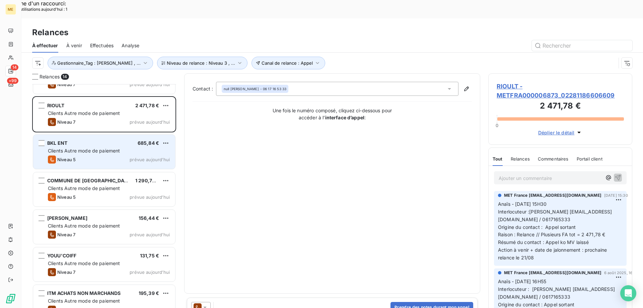
click at [116, 148] on span "Clients Autre mode de paiement" at bounding box center [84, 151] width 72 height 6
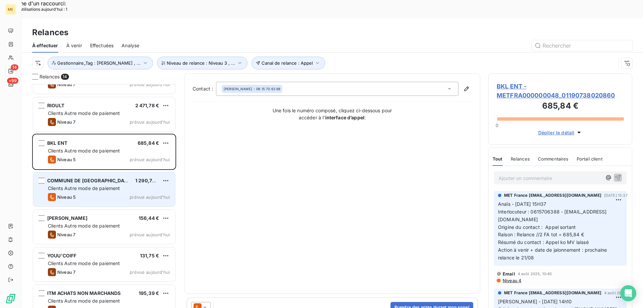
click at [110, 185] on span "Clients Autre mode de paiement" at bounding box center [84, 188] width 72 height 6
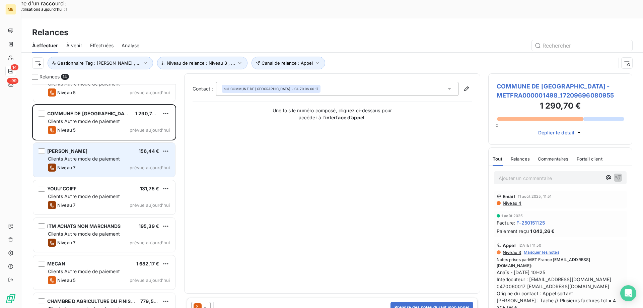
click at [114, 148] on div "MR SMADJA LUCIEN 156,44 €" at bounding box center [109, 151] width 122 height 6
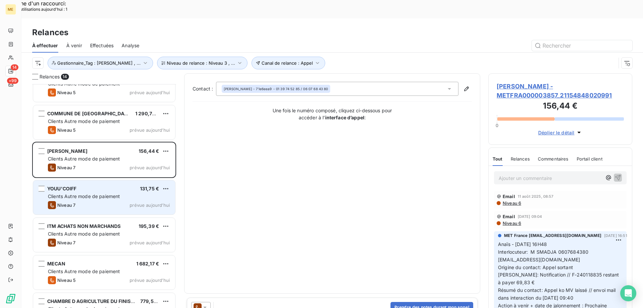
click at [111, 193] on span "Clients Autre mode de paiement" at bounding box center [84, 196] width 72 height 6
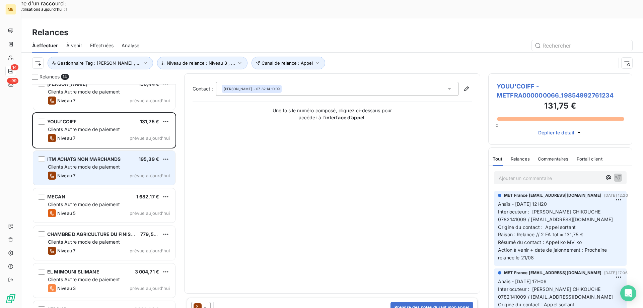
click at [112, 164] on span "Clients Autre mode de paiement" at bounding box center [84, 167] width 72 height 6
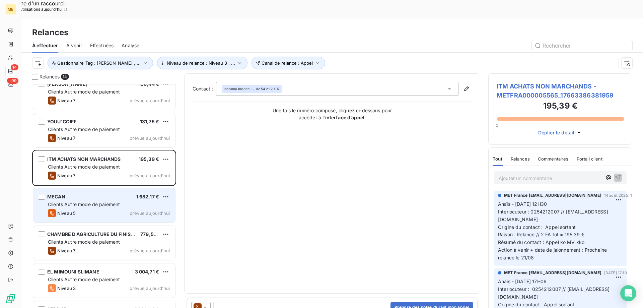
click at [101, 201] on div "Clients Autre mode de paiement" at bounding box center [109, 204] width 122 height 7
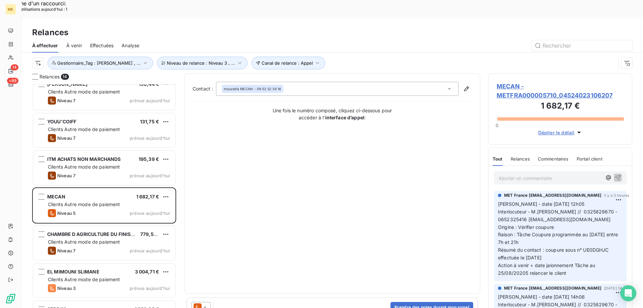
click at [509, 82] on span "MECAN - METFRA000005710_04524023106207" at bounding box center [560, 91] width 127 height 18
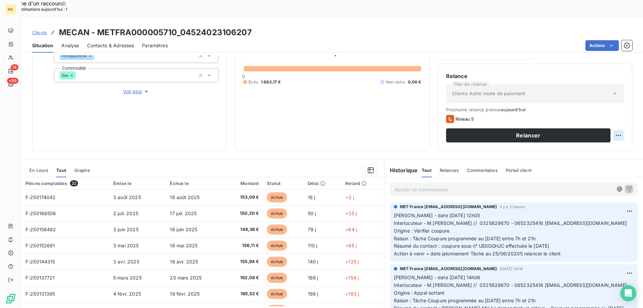
click at [579, 133] on div "Replanifier cette action" at bounding box center [586, 131] width 60 height 11
select select "7"
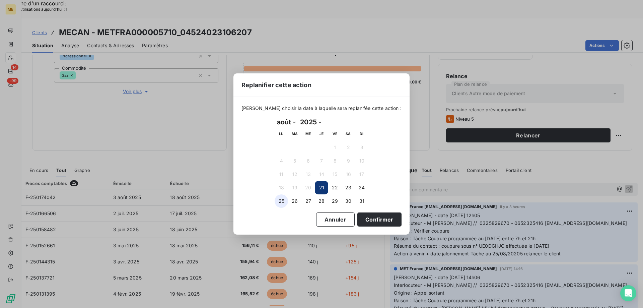
click at [283, 201] on button "25" at bounding box center [281, 200] width 13 height 13
click at [367, 217] on button "Confirmer" at bounding box center [379, 219] width 44 height 14
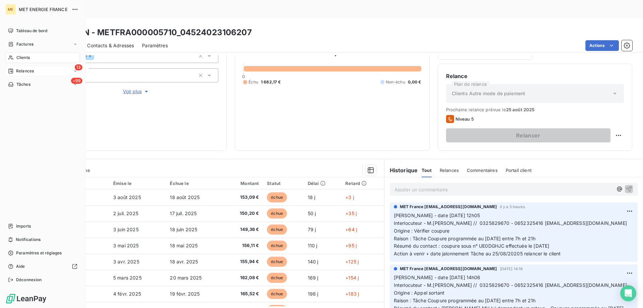
click at [30, 69] on span "Relances" at bounding box center [25, 71] width 18 height 6
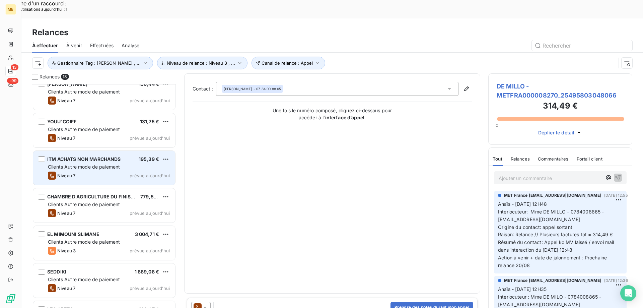
scroll to position [246, 0]
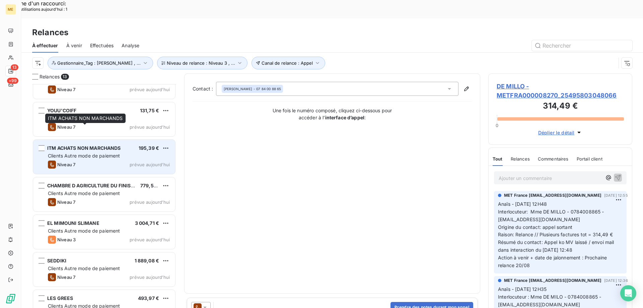
click at [89, 145] on div "ITM ACHATS NON MARCHANDS" at bounding box center [84, 148] width 74 height 7
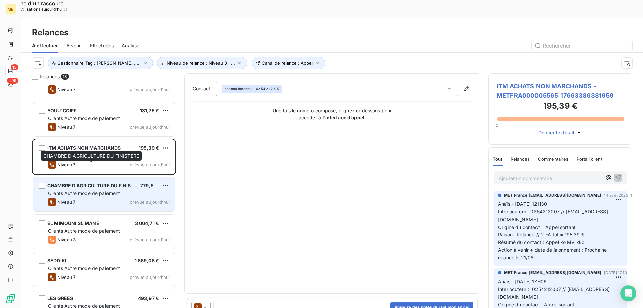
click at [82, 183] on span "CHAMBRE D AGRICULTURE DU FINISTERE" at bounding box center [95, 186] width 96 height 6
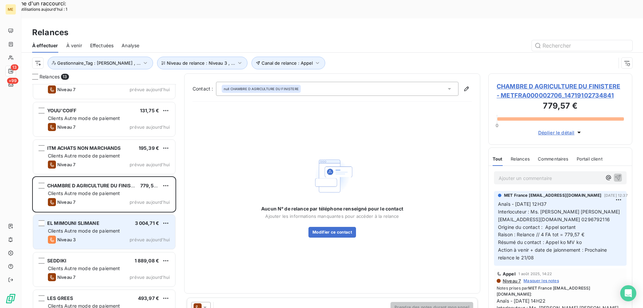
click at [91, 228] on span "Clients Autre mode de paiement" at bounding box center [84, 231] width 72 height 6
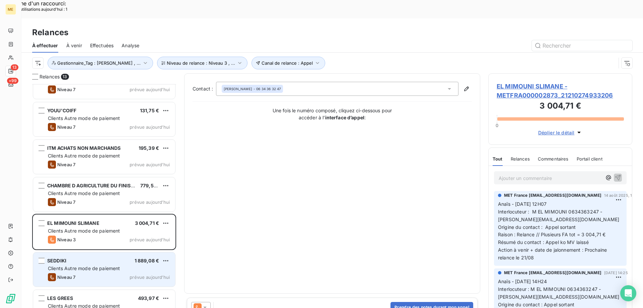
click at [89, 265] on span "Clients Autre mode de paiement" at bounding box center [84, 268] width 72 height 6
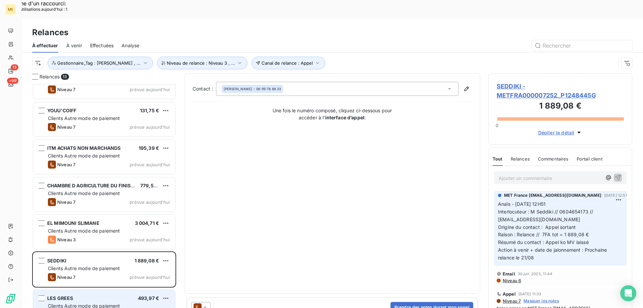
click at [90, 295] on div "LES GREES 493,97 €" at bounding box center [109, 298] width 122 height 6
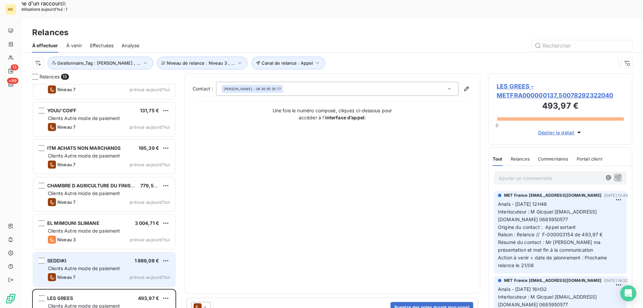
click at [112, 254] on div "SEDDIKI 1 889,08 € Clients Autre mode de paiement Niveau 7 prévue aujourd’hui" at bounding box center [104, 269] width 142 height 34
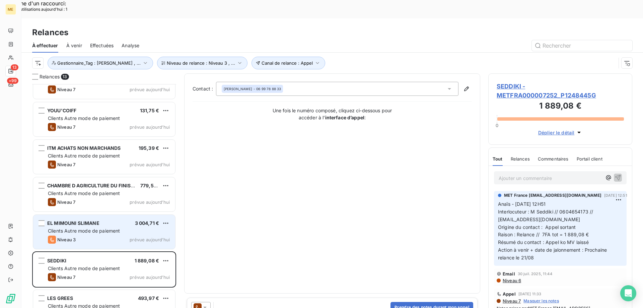
click at [107, 228] on span "Clients Autre mode de paiement" at bounding box center [84, 231] width 72 height 6
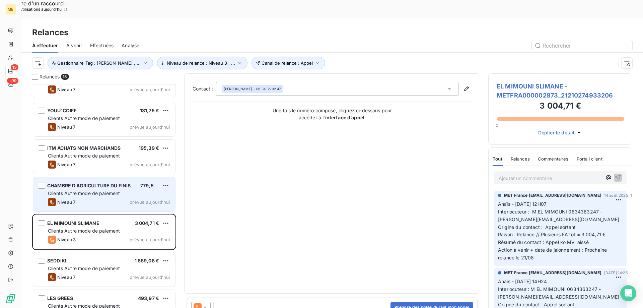
click at [107, 190] on span "Clients Autre mode de paiement" at bounding box center [84, 193] width 72 height 6
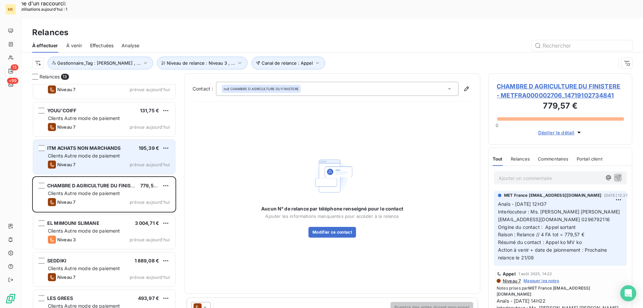
click at [101, 160] on div "Niveau 7 prévue aujourd’hui" at bounding box center [109, 164] width 122 height 8
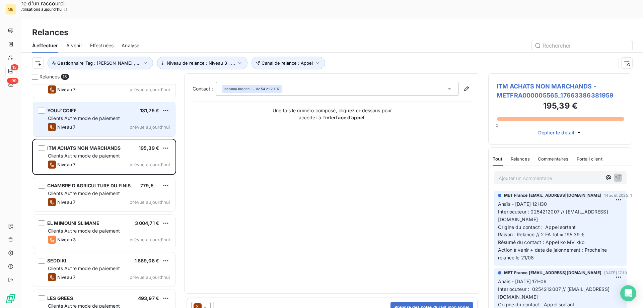
click at [106, 123] on div "Niveau 7 prévue aujourd’hui" at bounding box center [109, 127] width 122 height 8
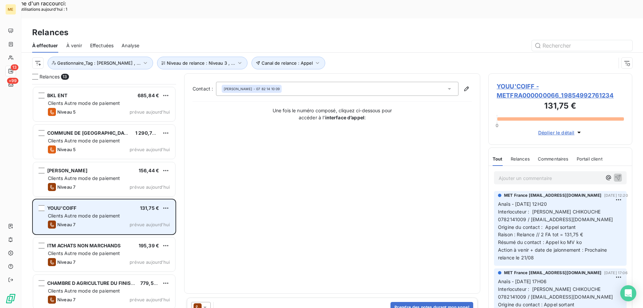
scroll to position [145, 0]
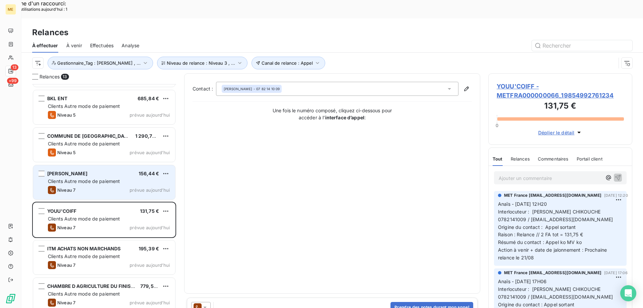
click at [114, 170] on div "MR SMADJA LUCIEN 156,44 €" at bounding box center [109, 173] width 122 height 6
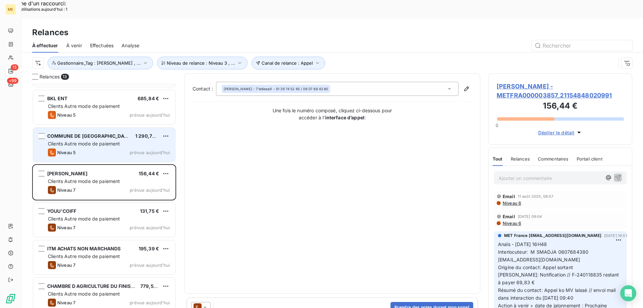
click at [112, 129] on div "COMMUNE DE VAUX 1 290,70 € Clients Autre mode de paiement Niveau 5 prévue aujou…" at bounding box center [104, 145] width 142 height 34
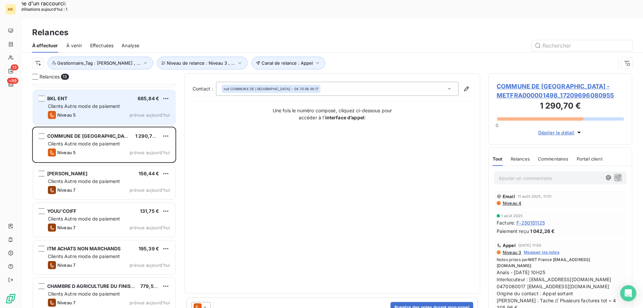
click at [107, 103] on span "Clients Autre mode de paiement" at bounding box center [84, 106] width 72 height 6
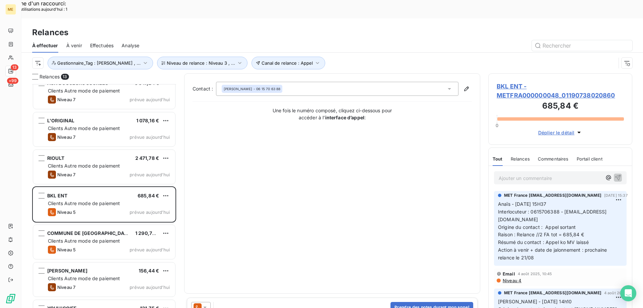
scroll to position [45, 0]
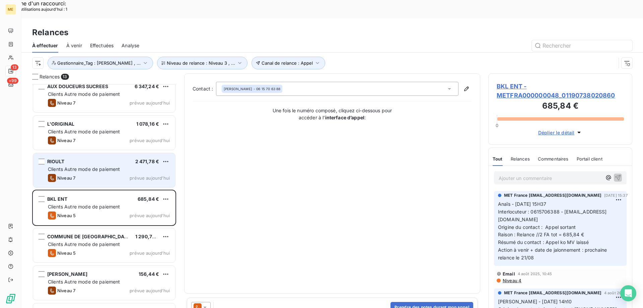
click at [103, 166] on div "Clients Autre mode de paiement" at bounding box center [109, 169] width 122 height 7
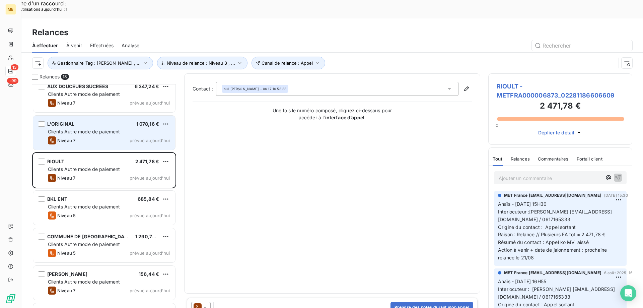
click at [103, 129] on span "Clients Autre mode de paiement" at bounding box center [84, 132] width 72 height 6
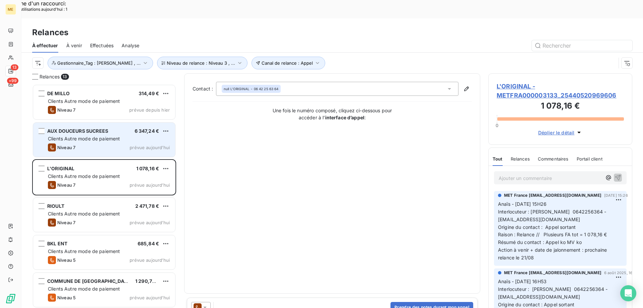
click at [103, 128] on span "AUX DOUCEURS SUCREES" at bounding box center [77, 131] width 61 height 6
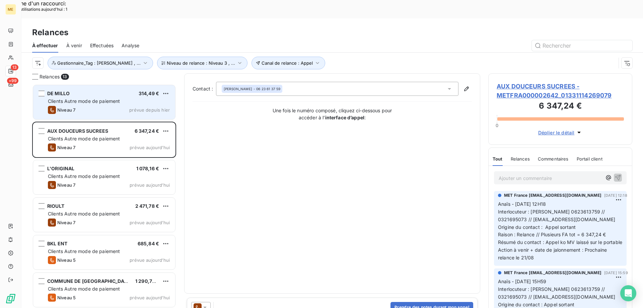
click at [112, 90] on div "DE MILLO 314,49 €" at bounding box center [109, 93] width 122 height 6
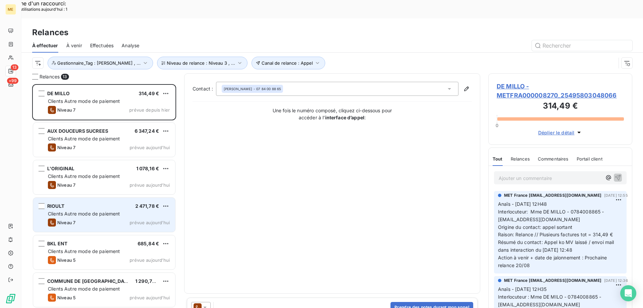
click at [108, 211] on span "Clients Autre mode de paiement" at bounding box center [84, 214] width 72 height 6
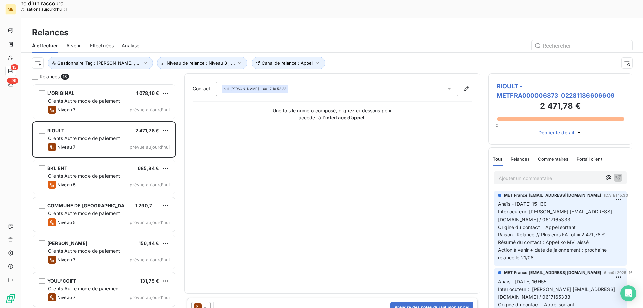
scroll to position [101, 0]
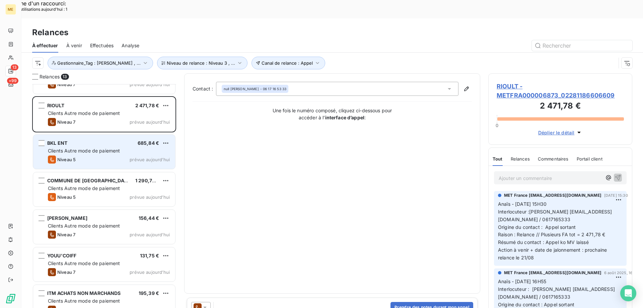
click at [118, 148] on span "Clients Autre mode de paiement" at bounding box center [84, 151] width 72 height 6
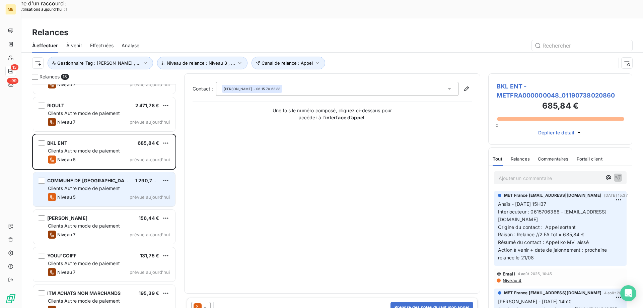
click at [112, 185] on span "Clients Autre mode de paiement" at bounding box center [84, 188] width 72 height 6
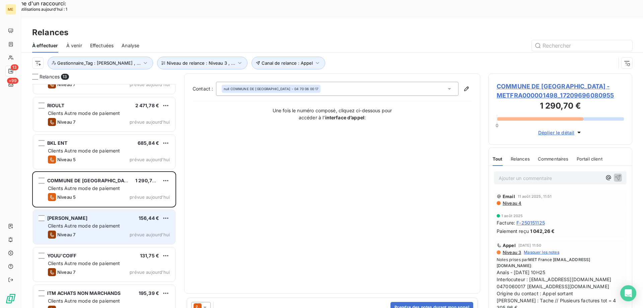
click at [100, 223] on span "Clients Autre mode de paiement" at bounding box center [84, 226] width 72 height 6
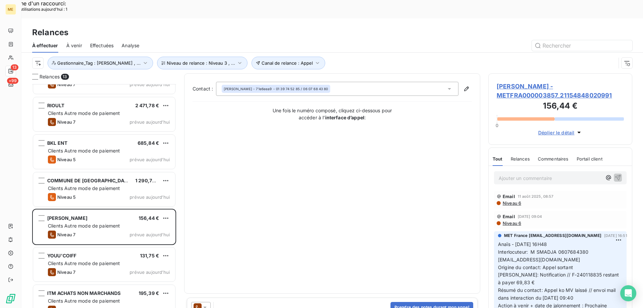
drag, startPoint x: 619, startPoint y: 79, endPoint x: 496, endPoint y: 65, distance: 124.4
click at [496, 73] on div "MR SMADJA LUCIEN - METFRA000003857_21154848020991 156,44 € 0 Déplier le détail" at bounding box center [560, 108] width 144 height 71
copy span "[PERSON_NAME] - METFRA000003857_21154848020991"
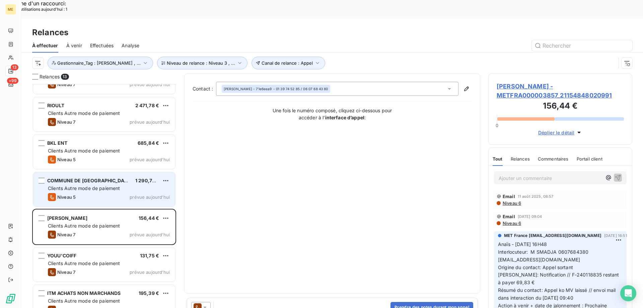
drag, startPoint x: 118, startPoint y: 165, endPoint x: 150, endPoint y: 162, distance: 33.0
click at [118, 172] on div "COMMUNE DE VAUX 1 290,70 € Clients Autre mode de paiement Niveau 5 prévue aujou…" at bounding box center [104, 189] width 142 height 34
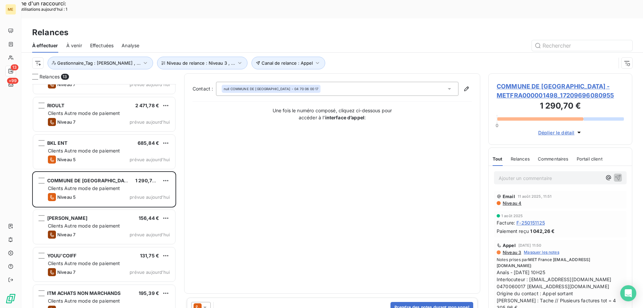
click at [520, 82] on span "COMMUNE DE [GEOGRAPHIC_DATA] - METFRA000001498_17209696080955" at bounding box center [560, 91] width 127 height 18
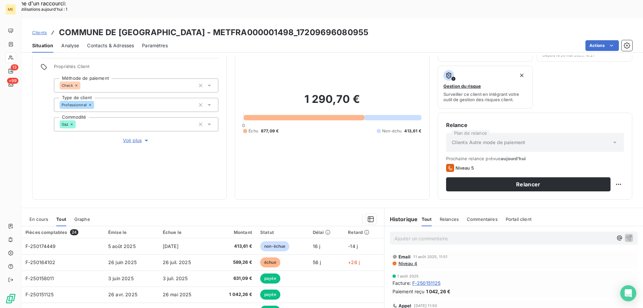
scroll to position [89, 0]
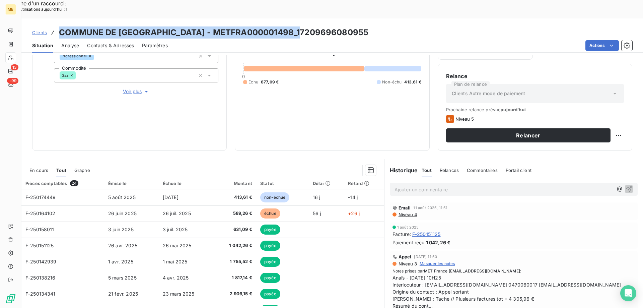
drag, startPoint x: 308, startPoint y: 13, endPoint x: 59, endPoint y: 14, distance: 249.2
click at [59, 26] on div "Clients COMMUNE DE VAUX - METFRA000001498_17209696080955" at bounding box center [332, 32] width 622 height 12
copy h3 "COMMUNE DE [GEOGRAPHIC_DATA] - METFRA000001498_17209696080955"
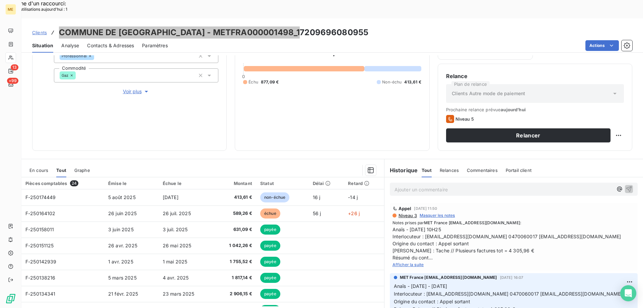
scroll to position [67, 0]
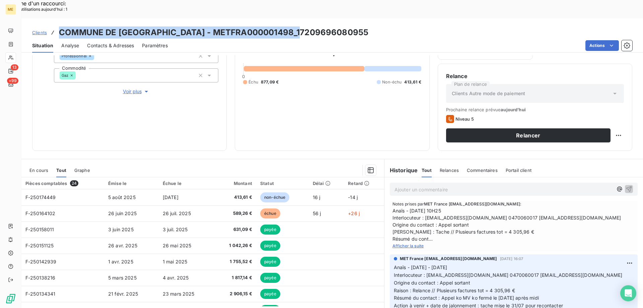
click at [399, 243] on span "Afficher la suite" at bounding box center [408, 245] width 31 height 5
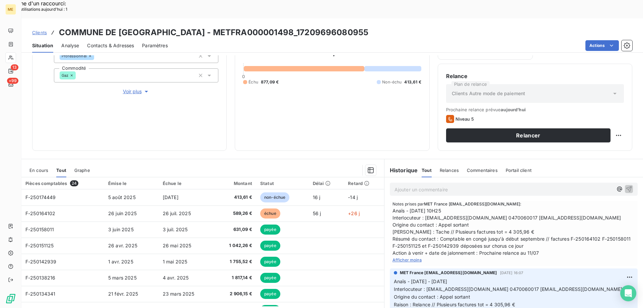
click at [500, 207] on span "Anaïs - [DATE] 10H25 Interlocuteur : [EMAIL_ADDRESS][DOMAIN_NAME] 0470060017 [E…" at bounding box center [514, 231] width 242 height 49
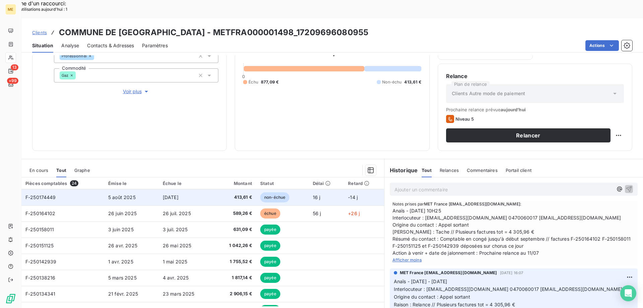
click at [45, 194] on span "F-250174449" at bounding box center [40, 197] width 30 height 6
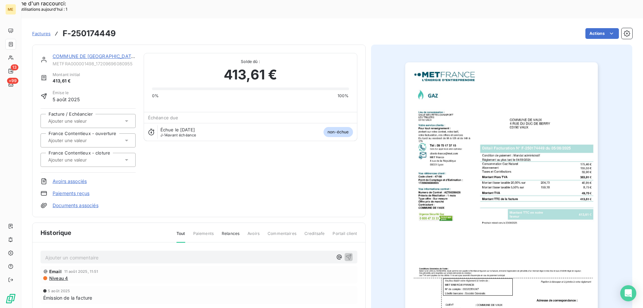
click at [487, 89] on img "button" at bounding box center [501, 198] width 193 height 273
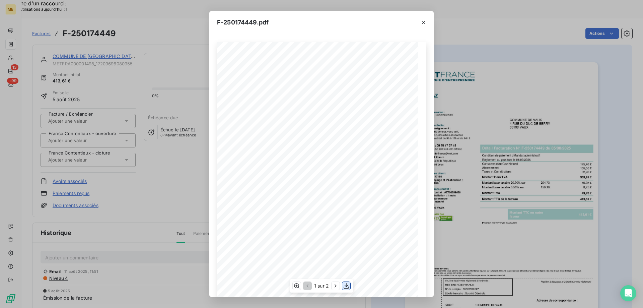
click at [348, 286] on icon "button" at bounding box center [346, 285] width 7 height 7
click at [479, 98] on div "F-250174449.pdf Conditions Générales de Vente : Selon la loi LME du 04/08/2008,…" at bounding box center [321, 154] width 643 height 308
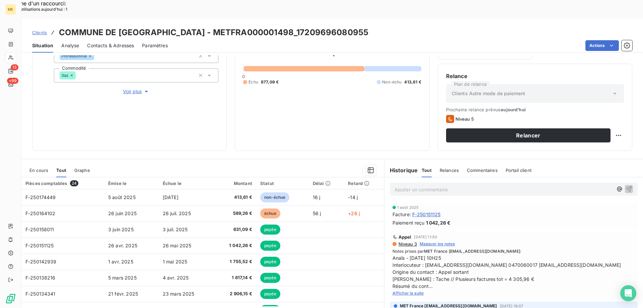
scroll to position [33, 0]
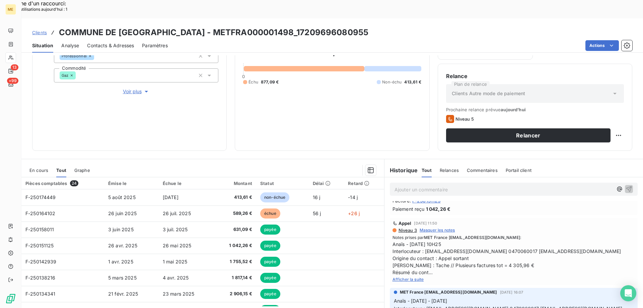
click at [400, 277] on span "Afficher la suite" at bounding box center [408, 279] width 31 height 5
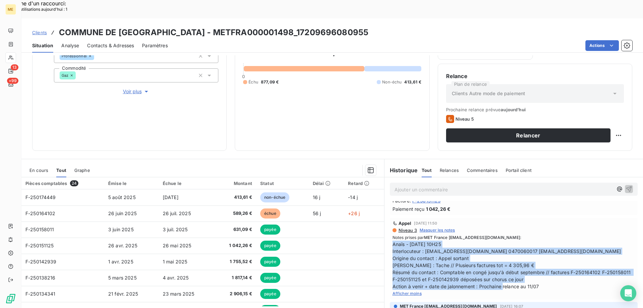
drag, startPoint x: 545, startPoint y: 268, endPoint x: 389, endPoint y: 227, distance: 161.3
click at [390, 227] on div "Appel 31 juil. 2025, 11:50 Niveau 3 Masquer les notes Notes prises par MET Fran…" at bounding box center [514, 258] width 248 height 81
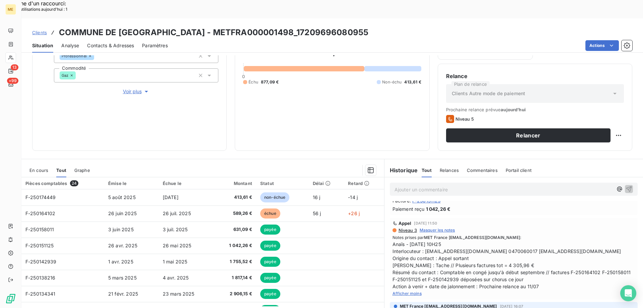
click at [412, 185] on p "Ajouter un commentaire ﻿" at bounding box center [504, 189] width 218 height 8
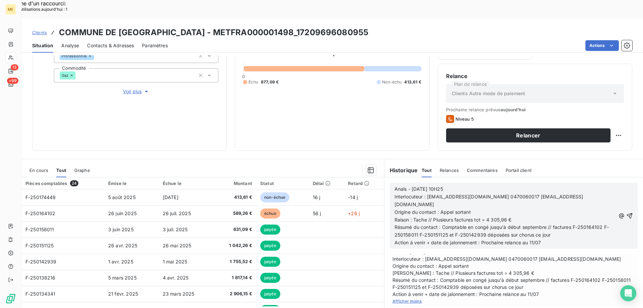
drag, startPoint x: 390, startPoint y: 169, endPoint x: 431, endPoint y: 168, distance: 41.2
click at [431, 183] on div "Anaïs - 31/07/2025 - 10H25 Interlocuteur : mairie.de.vaux@wanadoo.fr 0470060017…" at bounding box center [514, 216] width 248 height 66
drag, startPoint x: 454, startPoint y: 170, endPoint x: 389, endPoint y: 170, distance: 65.0
click at [390, 183] on div "Anaïs - 31/07/2025 - 10H25 Interlocuteur : mairie.de.vaux@wanadoo.fr 0470060017…" at bounding box center [514, 216] width 248 height 66
click at [464, 185] on p "Valérie 21/08/2025 15h530H25" at bounding box center [505, 189] width 221 height 8
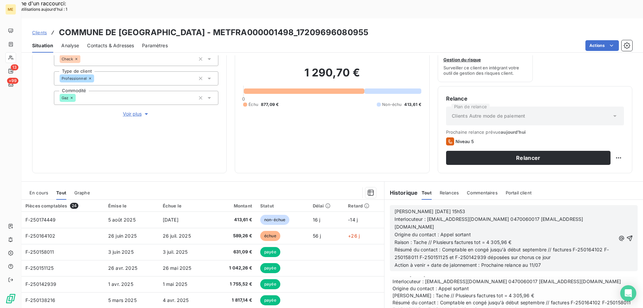
scroll to position [89, 0]
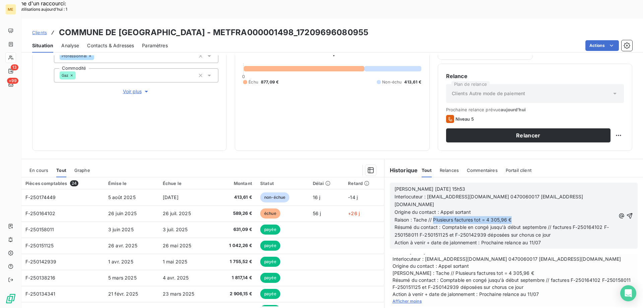
drag, startPoint x: 431, startPoint y: 192, endPoint x: 513, endPoint y: 193, distance: 81.7
click at [513, 216] on p "Raison : Tache // Plusieurs factures tot = 4 305,96 €" at bounding box center [505, 220] width 221 height 8
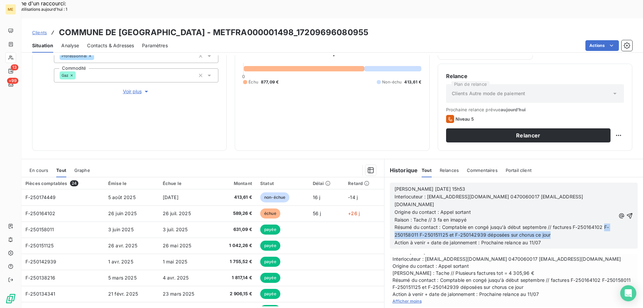
drag, startPoint x: 392, startPoint y: 209, endPoint x: 561, endPoint y: 210, distance: 169.5
click at [561, 223] on p "Résumé du contact : Comptable en congé jusqu'à début septembre // factures F-25…" at bounding box center [505, 230] width 221 height 15
drag, startPoint x: 569, startPoint y: 200, endPoint x: 601, endPoint y: 198, distance: 31.6
click at [601, 224] on span "Résumé du contact : Comptable en congé jusqu'à début septembre // factures F-25…" at bounding box center [500, 230] width 210 height 13
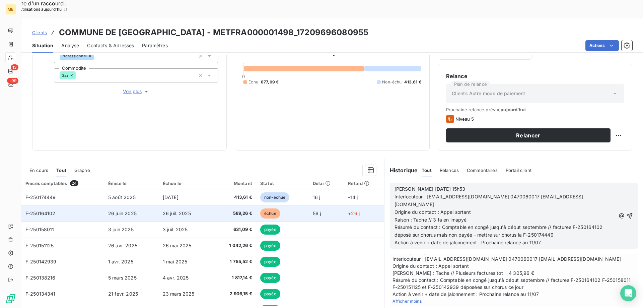
click at [45, 210] on span "F-250164102" at bounding box center [40, 213] width 30 height 6
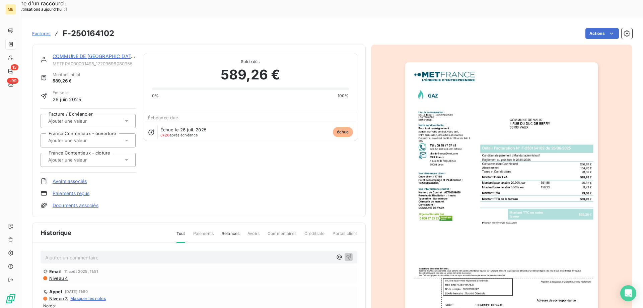
click at [470, 188] on img "button" at bounding box center [501, 198] width 193 height 273
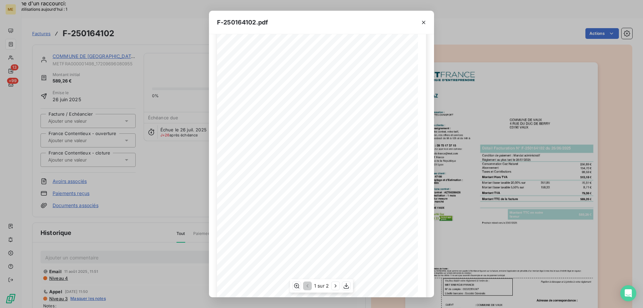
scroll to position [37, 0]
click at [347, 285] on icon "button" at bounding box center [346, 285] width 7 height 7
click at [426, 23] on icon "button" at bounding box center [423, 22] width 7 height 7
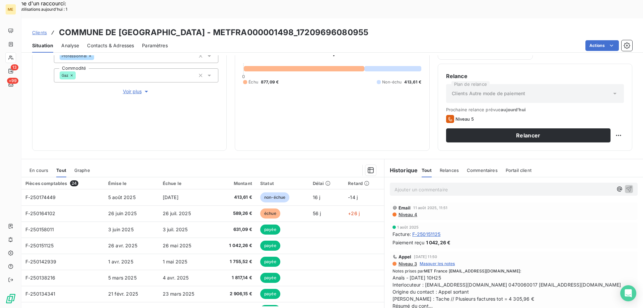
click at [402, 307] on span "Afficher la suite" at bounding box center [408, 312] width 31 height 5
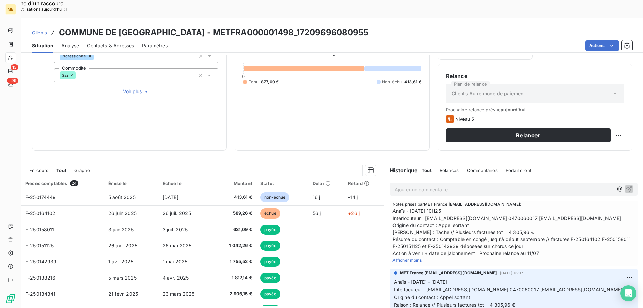
scroll to position [67, 0]
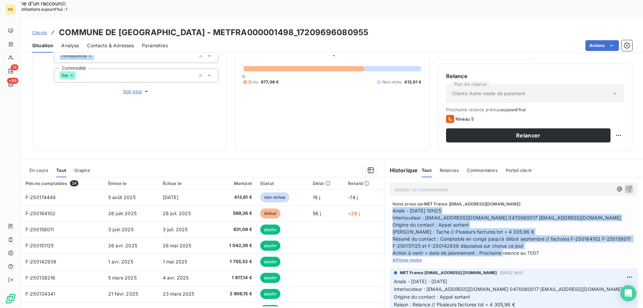
drag, startPoint x: 543, startPoint y: 233, endPoint x: 389, endPoint y: 191, distance: 160.1
click at [390, 191] on div "Appel 31 juil. 2025, 11:50 Niveau 3 Masquer les notes Notes prises par MET Fran…" at bounding box center [514, 224] width 248 height 81
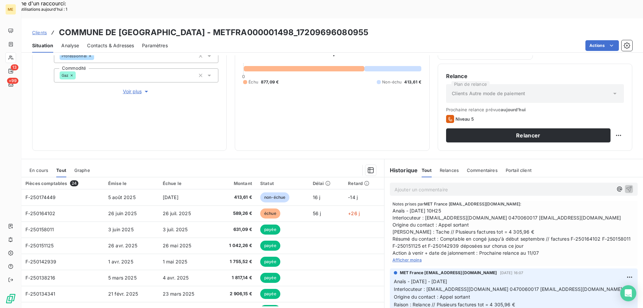
click at [401, 185] on p "Ajouter un commentaire ﻿" at bounding box center [504, 189] width 218 height 8
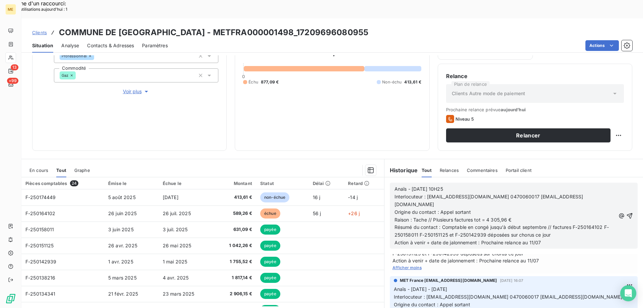
click at [132, 88] on span "Voir plus" at bounding box center [136, 91] width 27 height 7
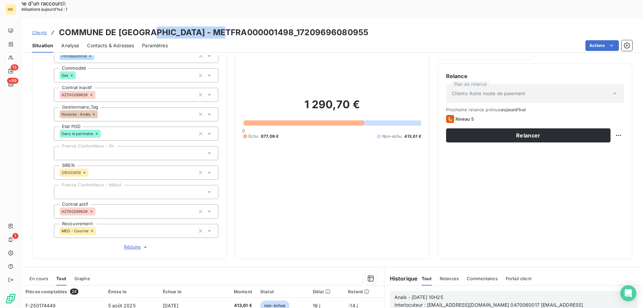
drag, startPoint x: 151, startPoint y: 11, endPoint x: 227, endPoint y: 15, distance: 76.5
click at [227, 26] on h3 "COMMUNE DE [GEOGRAPHIC_DATA] - METFRA000001498_17209696080955" at bounding box center [213, 32] width 309 height 12
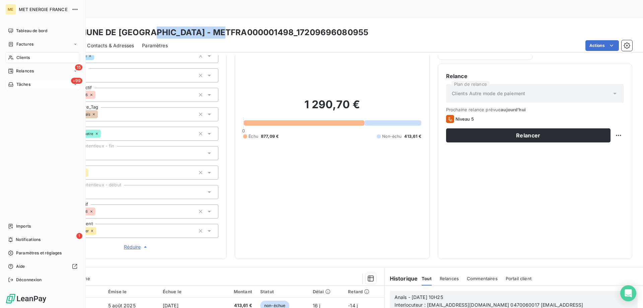
click at [44, 83] on div "+99 Tâches" at bounding box center [42, 84] width 75 height 11
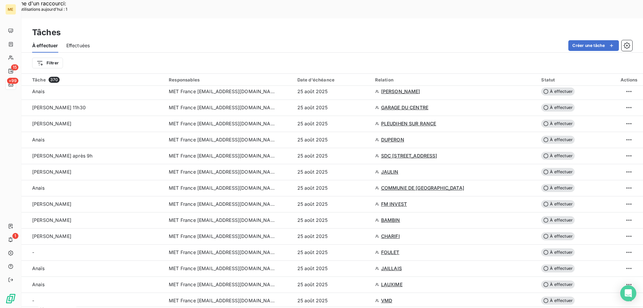
scroll to position [1387, 0]
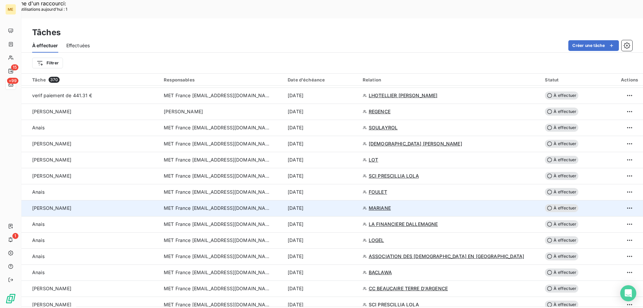
scroll to position [1253, 0]
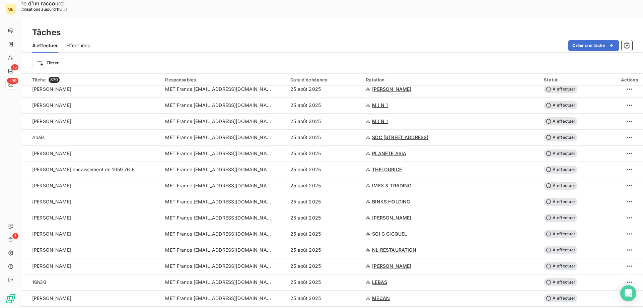
scroll to position [14, 0]
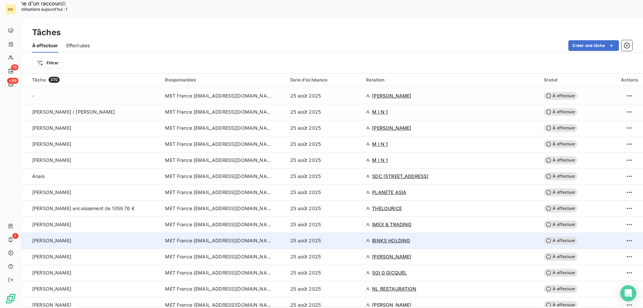
click at [394, 237] on span "BINKS HOLDING" at bounding box center [391, 240] width 38 height 7
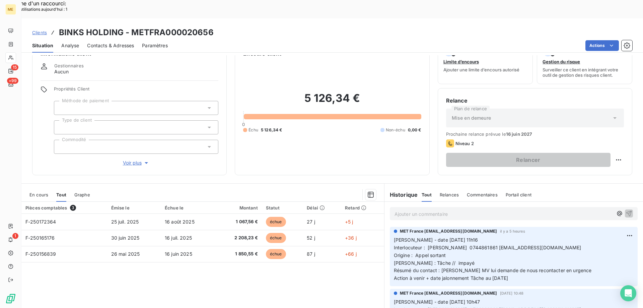
scroll to position [43, 0]
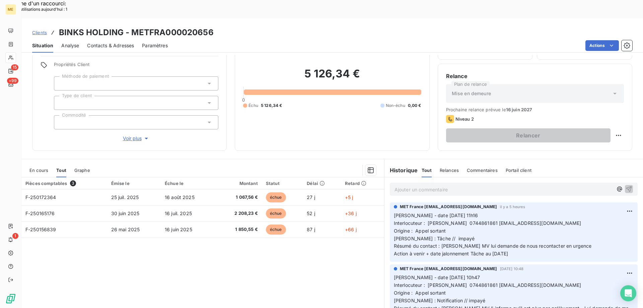
click at [130, 135] on span "Voir plus" at bounding box center [136, 138] width 27 height 7
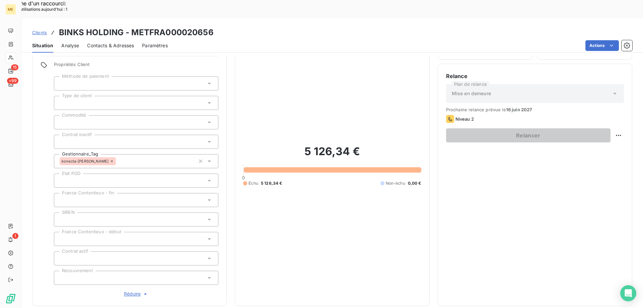
click at [127, 290] on span "Réduire" at bounding box center [136, 293] width 25 height 7
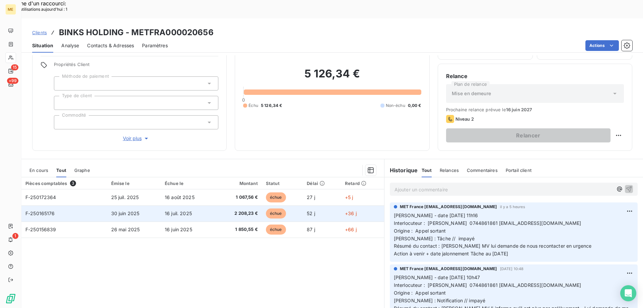
click at [46, 210] on span "F-250165176" at bounding box center [39, 213] width 29 height 6
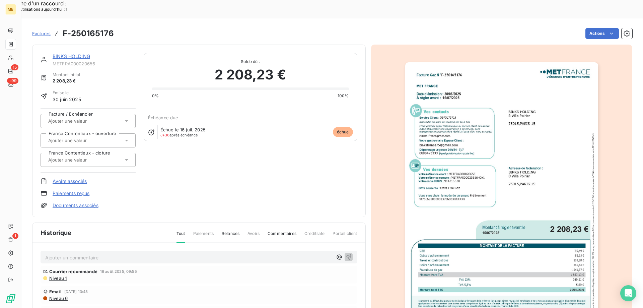
click at [519, 156] on img "button" at bounding box center [501, 198] width 193 height 273
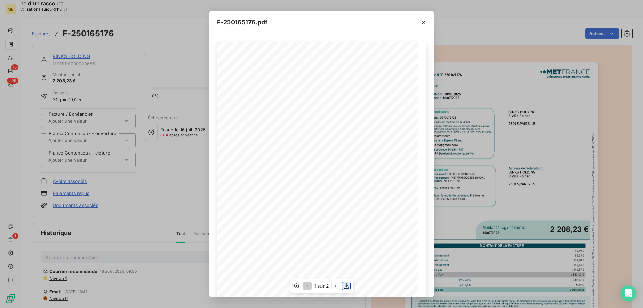
click at [346, 287] on icon "button" at bounding box center [346, 285] width 7 height 7
click at [424, 23] on icon "button" at bounding box center [423, 22] width 3 height 3
click at [423, 25] on icon "button" at bounding box center [423, 22] width 7 height 7
click at [422, 23] on icon "button" at bounding box center [423, 22] width 7 height 7
click at [346, 278] on icon "button" at bounding box center [346, 276] width 7 height 7
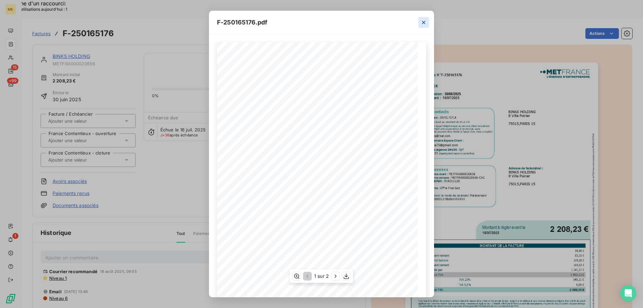
click at [423, 23] on icon "button" at bounding box center [423, 22] width 3 height 3
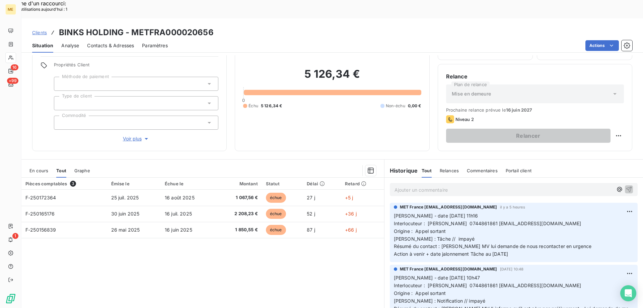
scroll to position [43, 0]
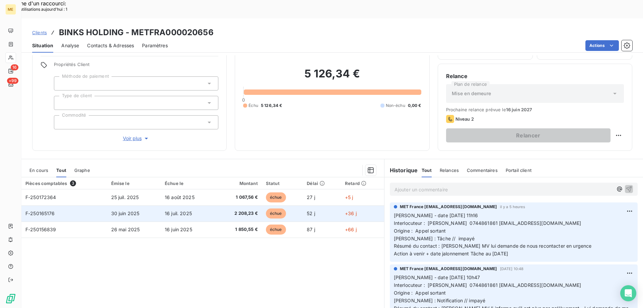
click at [42, 210] on span "F-250165176" at bounding box center [39, 213] width 29 height 6
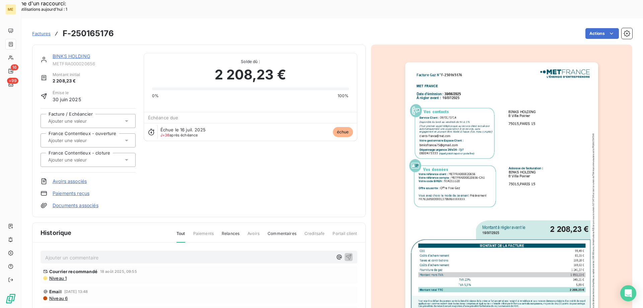
click at [510, 173] on img "button" at bounding box center [501, 198] width 193 height 273
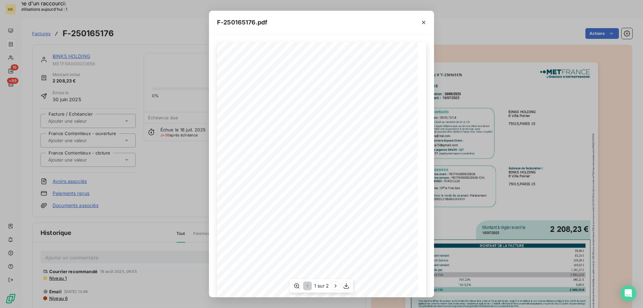
scroll to position [46, 0]
click at [422, 24] on icon "button" at bounding box center [423, 22] width 7 height 7
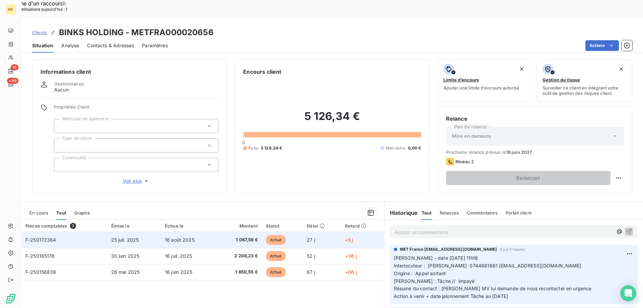
click at [48, 232] on td "F-250172364" at bounding box center [64, 240] width 86 height 16
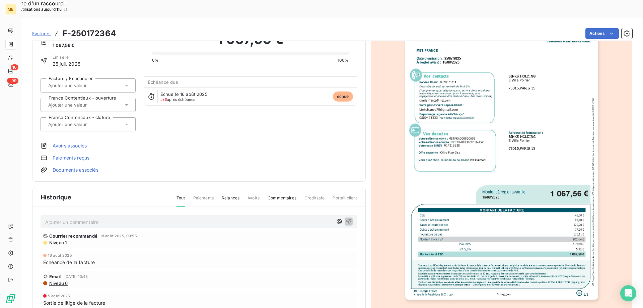
scroll to position [63, 0]
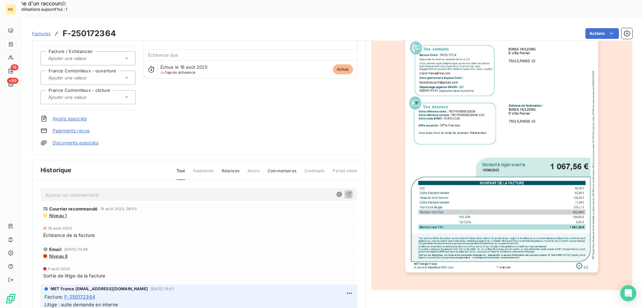
click at [526, 118] on img "button" at bounding box center [501, 136] width 193 height 273
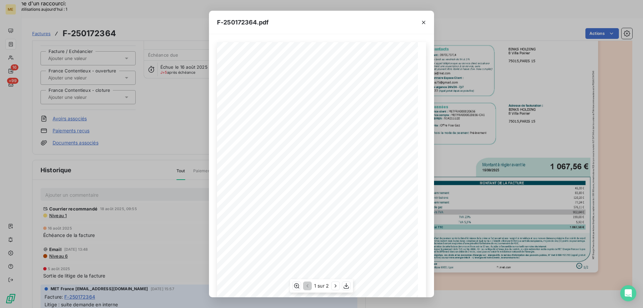
scroll to position [46, 0]
click at [346, 285] on icon "button" at bounding box center [346, 286] width 5 height 6
click at [423, 24] on icon "button" at bounding box center [423, 22] width 7 height 7
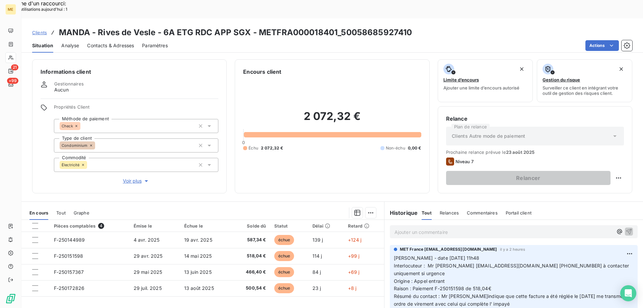
scroll to position [43, 0]
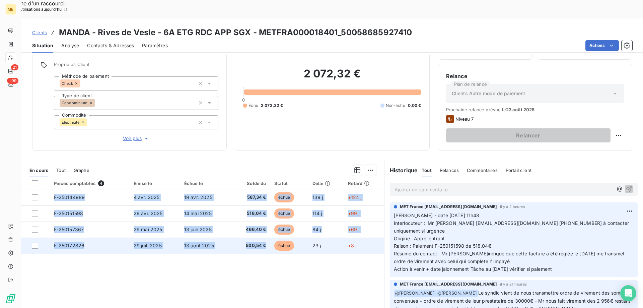
drag, startPoint x: 45, startPoint y: 176, endPoint x: 270, endPoint y: 228, distance: 231.2
click at [270, 228] on tbody "F-250144989 4 avr. 2025 19 avr. 2025 587,34 € échue 139 j +124 j F-250151598 29…" at bounding box center [202, 221] width 363 height 64
copy tbody "F-250144989 4 avr. 2025 19 avr. 2025 587,34 € échue 139 j +124 j F-250151598 29…"
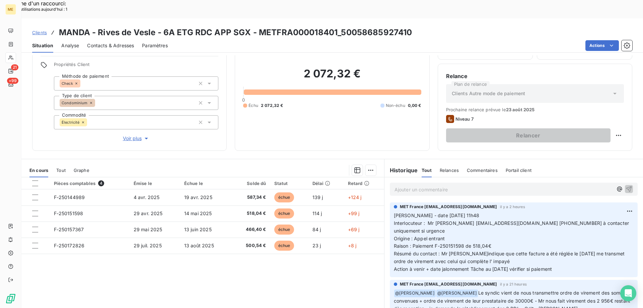
click at [424, 185] on p "Ajouter un commentaire ﻿" at bounding box center [504, 189] width 218 height 8
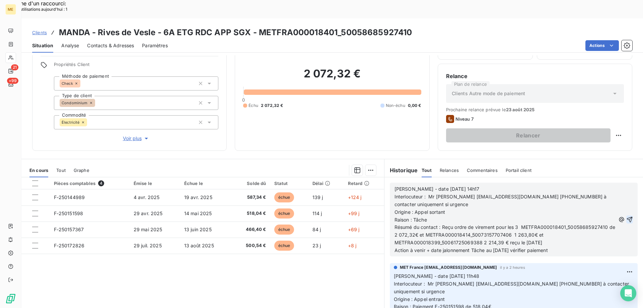
click at [626, 216] on icon "button" at bounding box center [629, 219] width 7 height 7
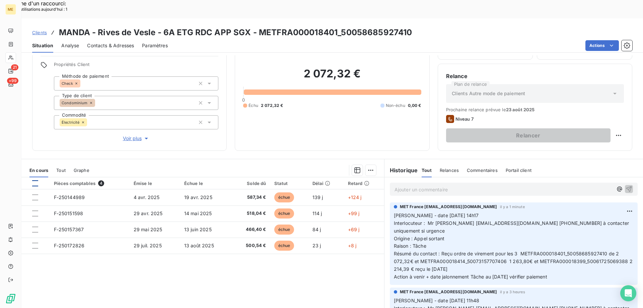
click at [36, 180] on div at bounding box center [35, 183] width 6 height 6
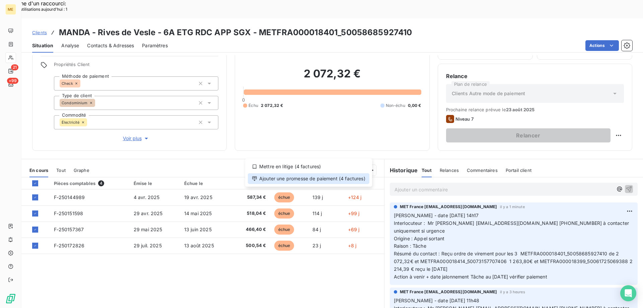
click at [332, 177] on div "Ajouter une promesse de paiement (4 factures)" at bounding box center [309, 178] width 122 height 11
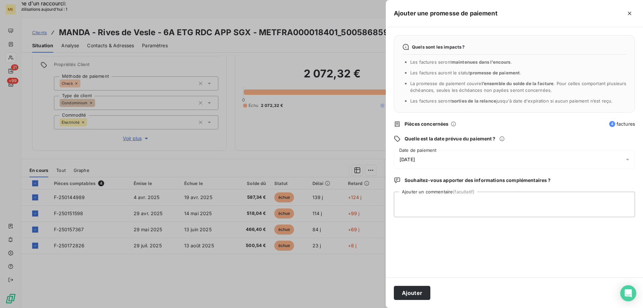
click at [445, 157] on div "22/08/2025" at bounding box center [514, 159] width 241 height 19
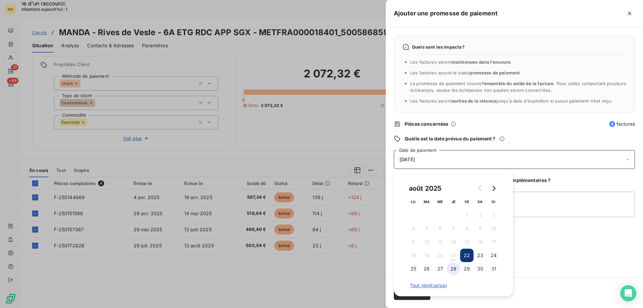
click at [453, 270] on button "28" at bounding box center [453, 268] width 13 height 13
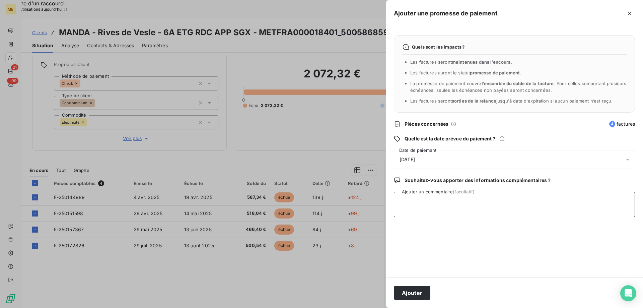
click at [533, 205] on textarea "Ajouter un commentaire (facultatif)" at bounding box center [514, 204] width 241 height 25
type textarea "vérifier si paiement"
click at [410, 293] on button "Ajouter" at bounding box center [412, 293] width 37 height 14
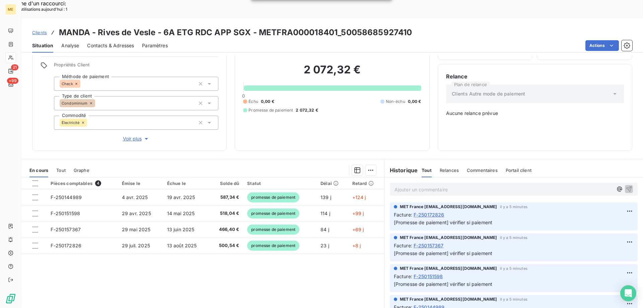
scroll to position [100, 0]
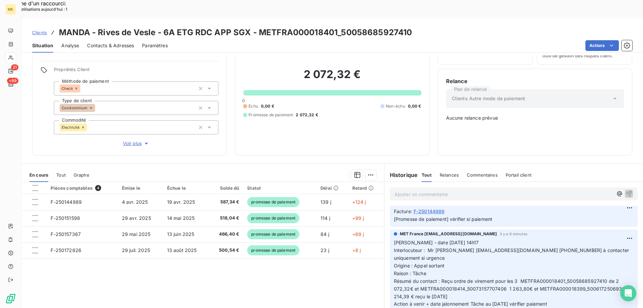
click at [405, 187] on div "Ajouter un commentaire ﻿" at bounding box center [514, 193] width 248 height 13
click at [403, 190] on p "Ajouter un commentaire ﻿" at bounding box center [504, 194] width 218 height 8
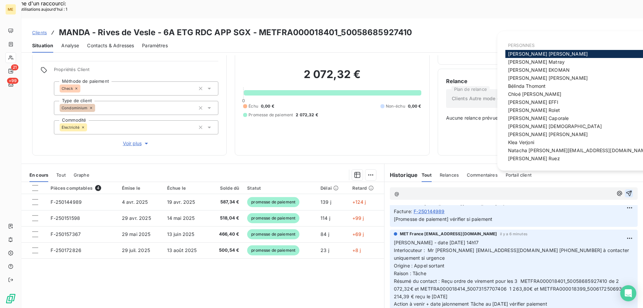
click at [522, 162] on div "PERSONNES [PERSON_NAME] [PERSON_NAME] [PERSON_NAME] [PERSON_NAME] [PERSON_NAME]…" at bounding box center [578, 100] width 163 height 139
click at [523, 160] on span "Xavier Ruez" at bounding box center [534, 158] width 52 height 6
click at [516, 85] on span "Bélinda Thomont" at bounding box center [527, 86] width 38 height 6
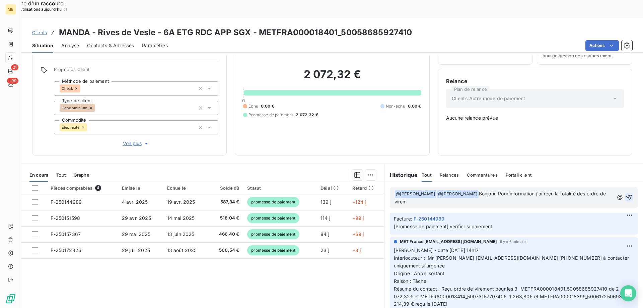
scroll to position [108, 0]
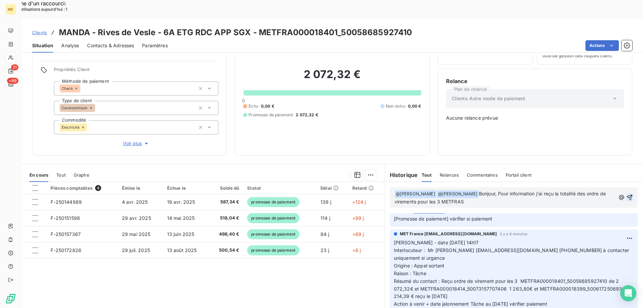
click at [627, 195] on icon "button" at bounding box center [630, 198] width 6 height 6
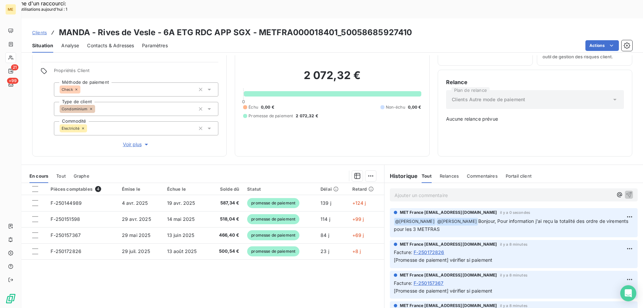
scroll to position [38, 0]
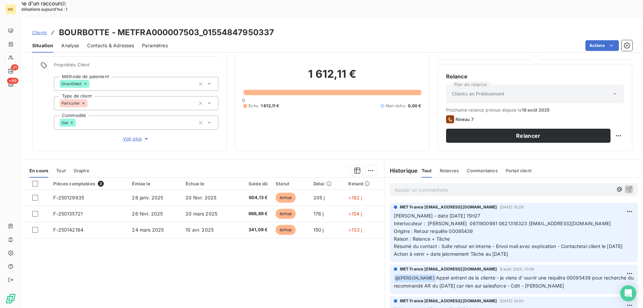
scroll to position [43, 0]
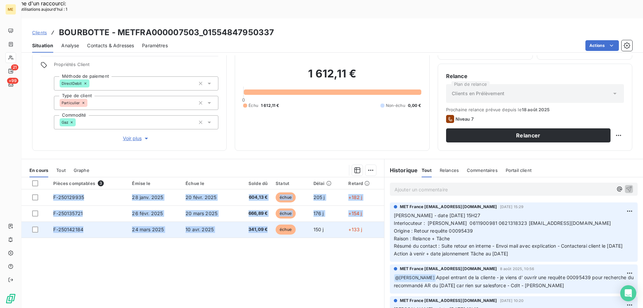
drag, startPoint x: 50, startPoint y: 176, endPoint x: 271, endPoint y: 212, distance: 224.2
click at [271, 212] on tbody "F-250129935 28 janv. 2025 20 févr. 2025 604,13 € échue 205 j +182 j F-250135721…" at bounding box center [202, 213] width 363 height 48
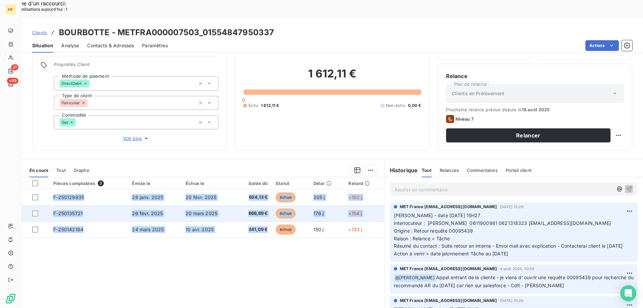
copy tbody "F-250129935 28 janv. 2025 20 févr. 2025 604,13 € échue 205 j +182 j F-250135721…"
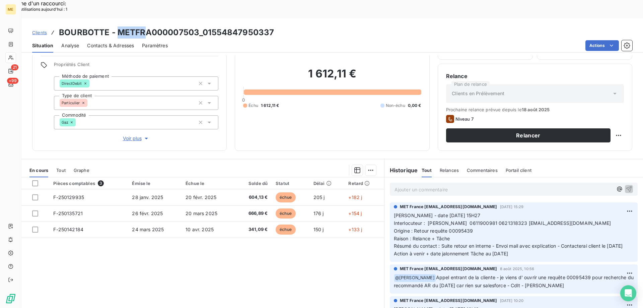
drag, startPoint x: 116, startPoint y: 11, endPoint x: 144, endPoint y: 15, distance: 28.4
click at [144, 26] on h3 "BOURBOTTE - METFRA000007503_01554847950337" at bounding box center [166, 32] width 215 height 12
click at [291, 39] on div "Situation Analyse Contacts & Adresses Paramètres Actions" at bounding box center [332, 46] width 622 height 14
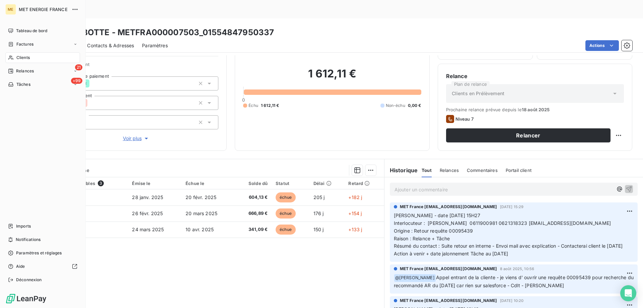
click at [27, 59] on span "Clients" at bounding box center [22, 58] width 13 height 6
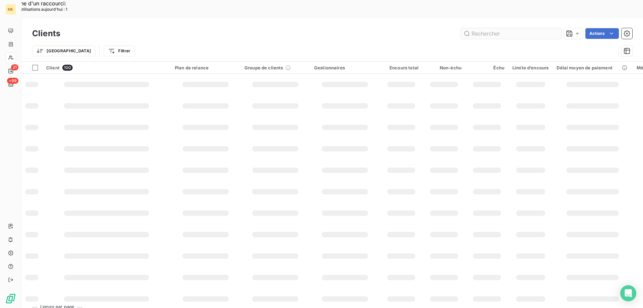
click at [479, 28] on input "text" at bounding box center [511, 33] width 100 height 11
click at [474, 28] on input "text" at bounding box center [511, 33] width 100 height 11
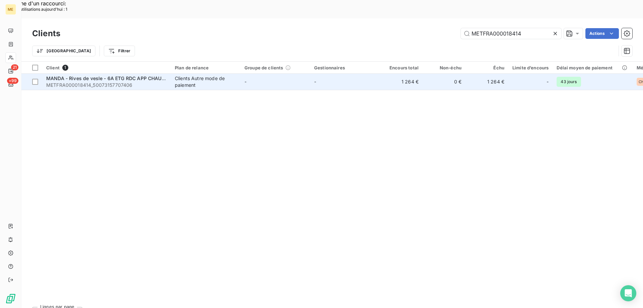
type input "METFRA000018414"
click at [110, 82] on span "METFRA000018414_50073157707406" at bounding box center [106, 85] width 121 height 7
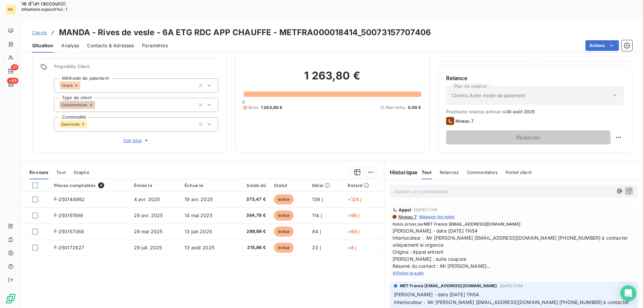
scroll to position [43, 0]
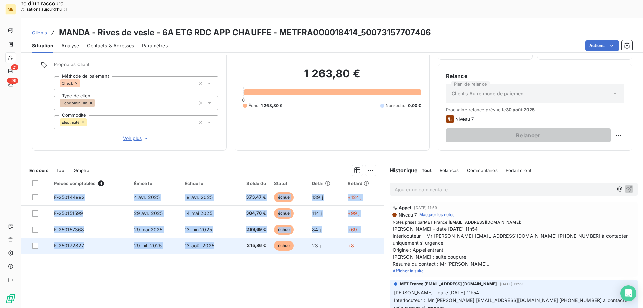
drag, startPoint x: 50, startPoint y: 179, endPoint x: 227, endPoint y: 221, distance: 182.7
click at [227, 221] on tbody "F-250144992 4 avr. 2025 19 avr. 2025 373,47 € échue 139 j +124 j F-250151599 29…" at bounding box center [202, 221] width 363 height 64
click at [228, 237] on td "13 août 2025" at bounding box center [207, 245] width 52 height 16
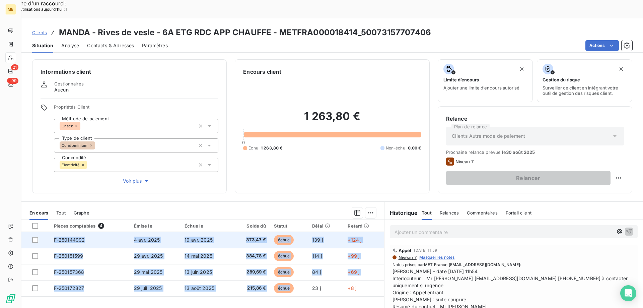
drag, startPoint x: 293, startPoint y: 270, endPoint x: 53, endPoint y: 215, distance: 246.3
click at [53, 232] on tbody "F-250144992 4 avr. 2025 19 avr. 2025 373,47 € échue 139 j +124 j F-250151599 29…" at bounding box center [202, 264] width 363 height 64
copy tbody "F-250144992 4 avr. 2025 19 avr. 2025 373,47 € échue 139 j +124 j F-250151599 29…"
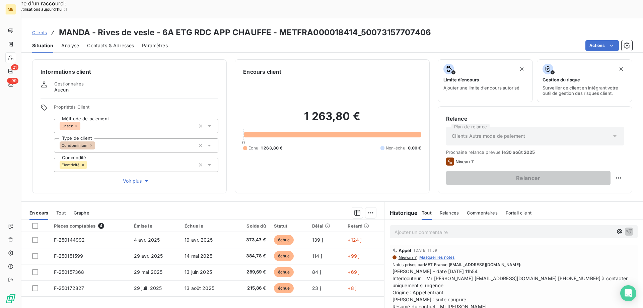
drag, startPoint x: 311, startPoint y: 291, endPoint x: 319, endPoint y: 287, distance: 8.2
click at [311, 290] on div "Pièces comptables 4 Émise le Échue le Solde dû Statut Délai Retard F-250144992 …" at bounding box center [202, 284] width 363 height 129
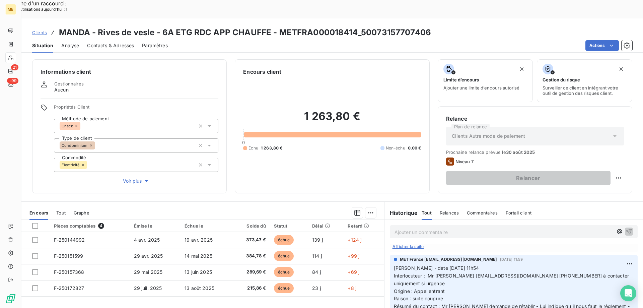
scroll to position [43, 0]
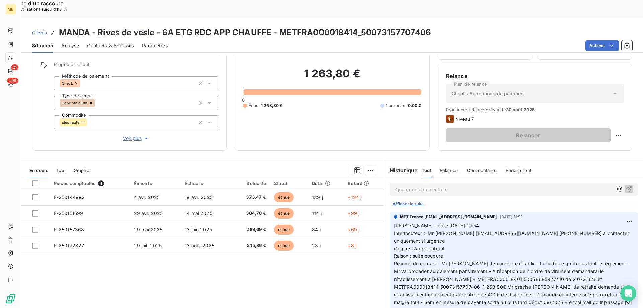
click at [416, 185] on p "Ajouter un commentaire ﻿" at bounding box center [504, 189] width 218 height 8
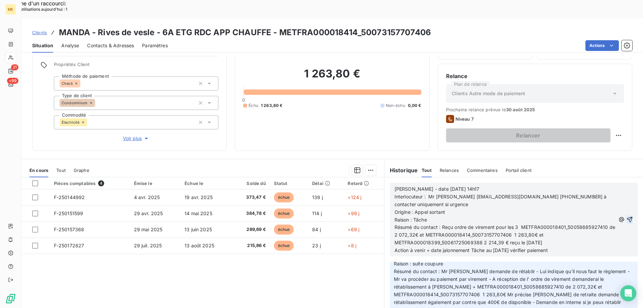
click at [626, 216] on icon "button" at bounding box center [629, 219] width 7 height 7
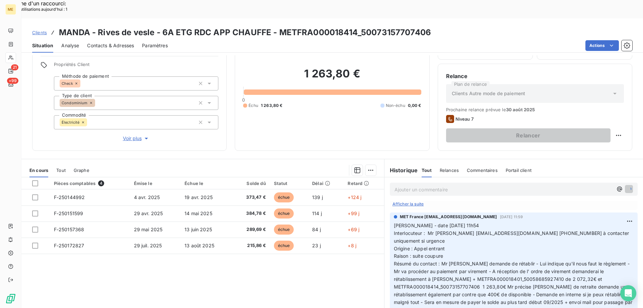
scroll to position [144, 0]
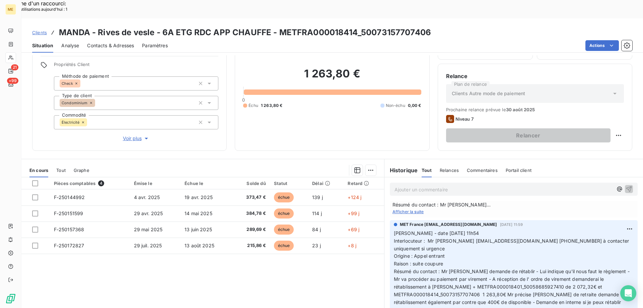
drag, startPoint x: 35, startPoint y: 163, endPoint x: 38, endPoint y: 161, distance: 3.6
click at [38, 177] on th at bounding box center [35, 183] width 28 height 12
click at [34, 180] on div at bounding box center [35, 183] width 6 height 6
click at [410, 185] on p "Ajouter un commentaire ﻿" at bounding box center [504, 189] width 218 height 8
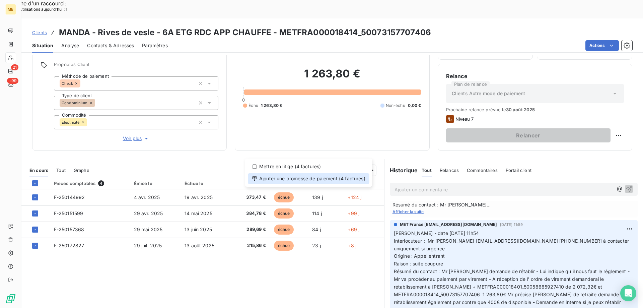
click at [311, 178] on div "Ajouter une promesse de paiement (4 factures)" at bounding box center [309, 178] width 122 height 11
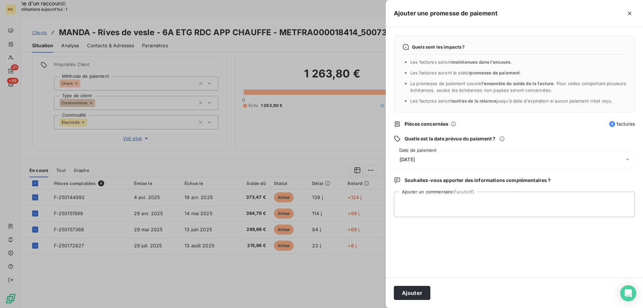
click at [438, 158] on div "[DATE]" at bounding box center [514, 159] width 241 height 19
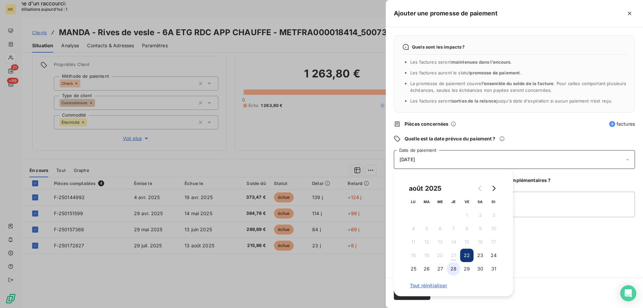
click at [450, 269] on button "28" at bounding box center [453, 268] width 13 height 13
click at [481, 161] on div "28/08/2025" at bounding box center [514, 159] width 241 height 19
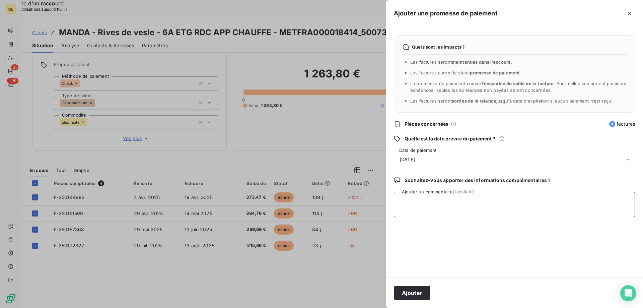
click at [458, 201] on textarea "Ajouter un commentaire (facultatif)" at bounding box center [514, 204] width 241 height 25
type textarea "vérifier si paiement"
click at [407, 293] on button "Ajouter" at bounding box center [412, 293] width 37 height 14
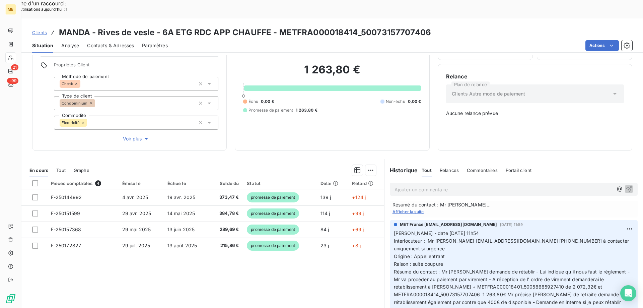
scroll to position [38, 0]
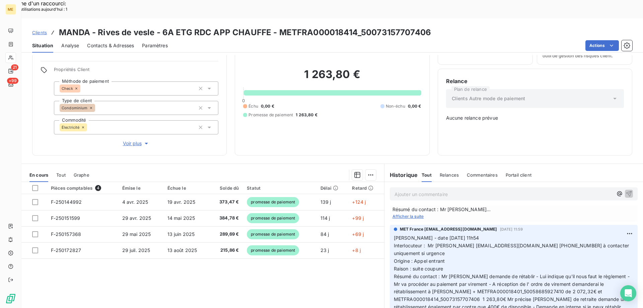
click at [424, 190] on p "Ajouter un commentaire ﻿" at bounding box center [504, 194] width 218 height 8
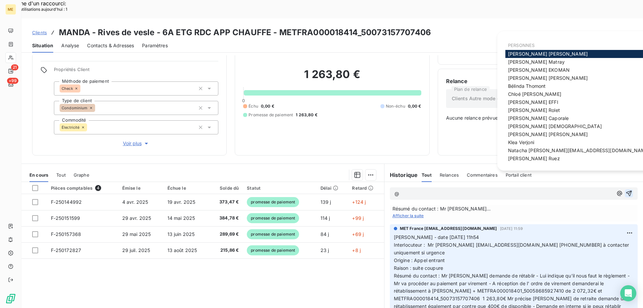
scroll to position [267, 0]
click at [519, 161] on span "Xavier Ruez" at bounding box center [534, 158] width 52 height 6
click at [525, 83] on span "[PERSON_NAME]" at bounding box center [527, 86] width 38 height 6
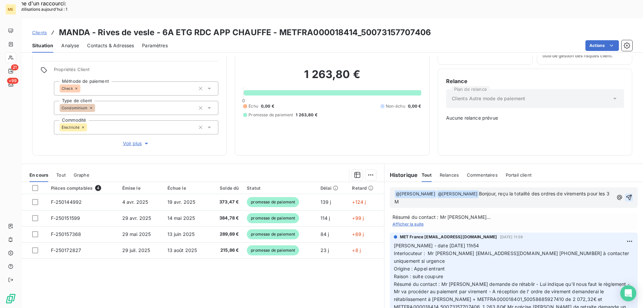
scroll to position [275, 0]
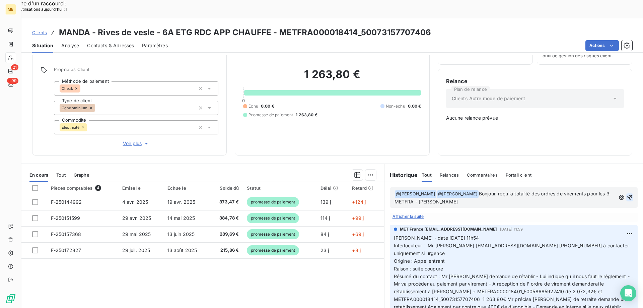
click at [626, 194] on icon "button" at bounding box center [629, 197] width 7 height 7
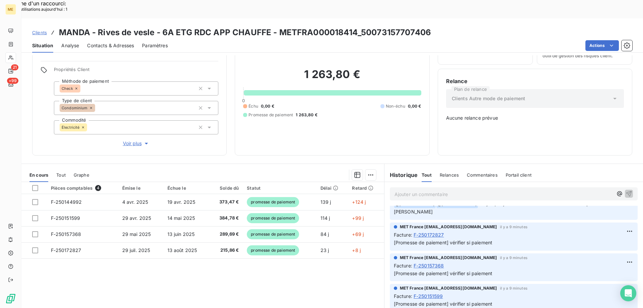
scroll to position [0, 0]
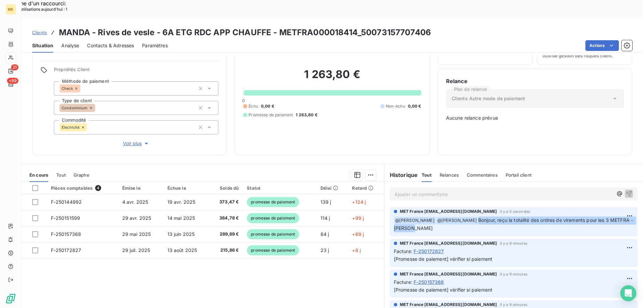
drag, startPoint x: 464, startPoint y: 195, endPoint x: 484, endPoint y: 207, distance: 22.8
click at [484, 216] on p "﻿ @ Xavier Ruez ﻿ @ Bélinda Thomont Bonjour, reçu la totalité des ordres de vir…" at bounding box center [514, 224] width 240 height 16
copy span "Bonjour, reçu la totalité des ordres de virements pour les 3 METFRA - [PERSON_N…"
click at [439, 190] on p "Ajouter un commentaire ﻿" at bounding box center [504, 194] width 218 height 8
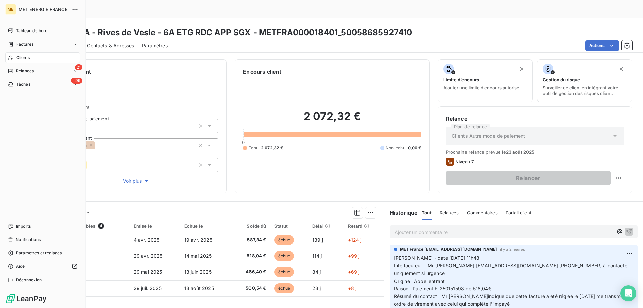
click at [30, 55] on div "Clients" at bounding box center [42, 57] width 75 height 11
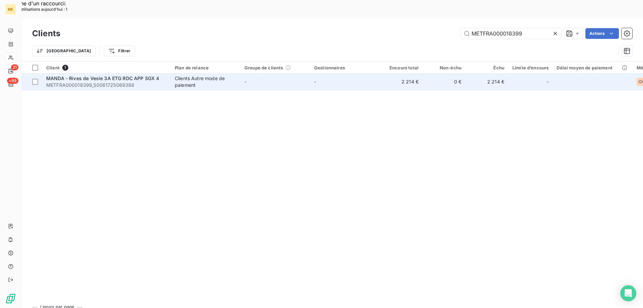
type input "METFRA000018399"
click at [111, 75] on span "MANDA - Rives de Vesle 3A ETG RDC APP SGX 4" at bounding box center [102, 78] width 113 height 6
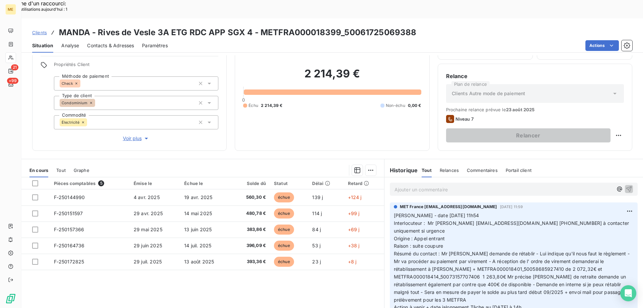
drag, startPoint x: 543, startPoint y: 282, endPoint x: 391, endPoint y: 196, distance: 174.0
click at [394, 212] on p "Valérie - date 20/08/2025 11h54 Interlocuteur : Mr bozqurt copro@manda.fr 09707…" at bounding box center [514, 265] width 240 height 107
copy p "Valérie - date 20/08/2025 11h54 Interlocuteur : Mr bozqurt copro@manda.fr 09707…"
click at [402, 185] on p "Ajouter un commentaire ﻿" at bounding box center [504, 189] width 218 height 8
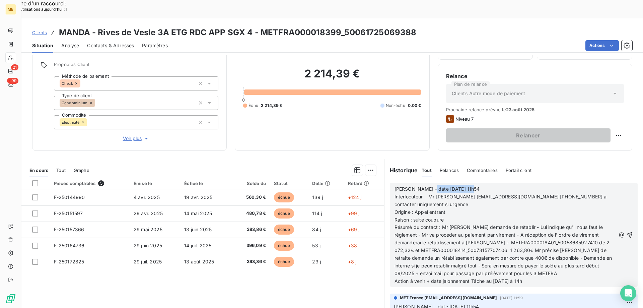
drag, startPoint x: 424, startPoint y: 170, endPoint x: 475, endPoint y: 171, distance: 50.9
click at [475, 185] on p "Valérie - date 20/08/2025 11h54" at bounding box center [505, 189] width 221 height 8
drag, startPoint x: 428, startPoint y: 186, endPoint x: 451, endPoint y: 188, distance: 23.2
click at [451, 208] on p "Origine : Appel entrant" at bounding box center [505, 212] width 221 height 8
drag, startPoint x: 411, startPoint y: 193, endPoint x: 449, endPoint y: 195, distance: 37.6
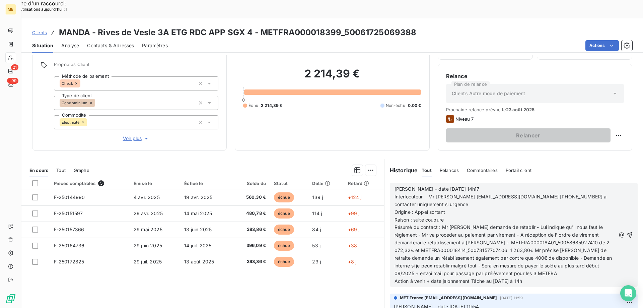
click at [449, 216] on p "Raison : suite coupure" at bounding box center [505, 220] width 221 height 8
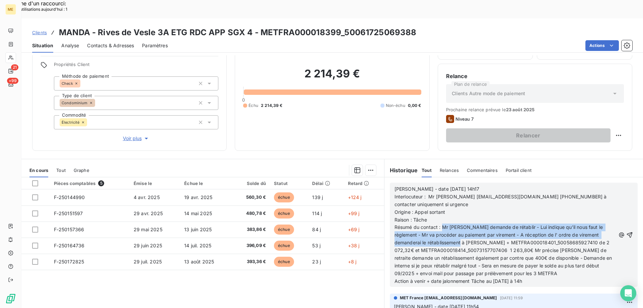
drag, startPoint x: 440, startPoint y: 200, endPoint x: 449, endPoint y: 217, distance: 19.8
click at [449, 224] on span "Résumé du contact : Mr me demande de rétablir - Lui indique qu'il nous faut le …" at bounding box center [504, 250] width 219 height 52
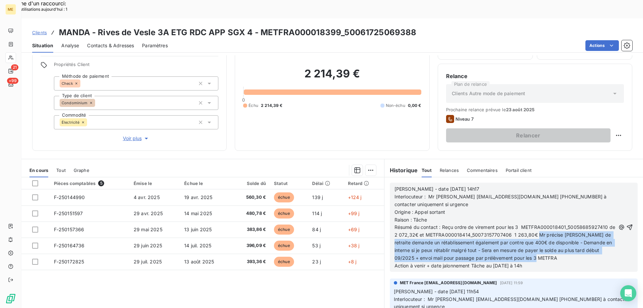
drag, startPoint x: 541, startPoint y: 209, endPoint x: 555, endPoint y: 233, distance: 27.6
click at [555, 233] on span "Résumé du contact : Reçu ordre de virement pour les 3 METFRA000018401_500586859…" at bounding box center [506, 242] width 222 height 37
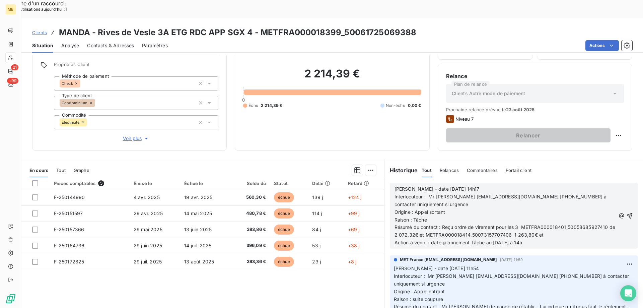
click at [553, 223] on p "Résumé du contact : Reçu ordre de virement pour les 3 METFRA000018401_500586859…" at bounding box center [505, 230] width 221 height 15
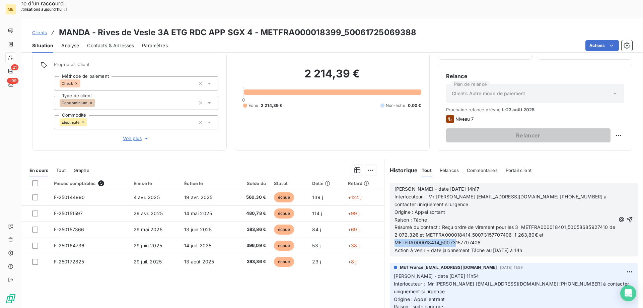
drag, startPoint x: 477, startPoint y: 216, endPoint x: 401, endPoint y: 217, distance: 76.0
click at [390, 218] on div "Valérie - date 21/08/2025 14h17 Interlocuteur : Mr bozqurt copro@manda.fr 09707…" at bounding box center [514, 220] width 248 height 74
click at [475, 224] on span "Résumé du contact : Reçu ordre de virement pour les 3 METFRA000018401_500586859…" at bounding box center [506, 234] width 222 height 21
drag, startPoint x: 478, startPoint y: 217, endPoint x: 385, endPoint y: 214, distance: 93.2
click at [385, 214] on div "Valérie - date 21/08/2025 14h17 Interlocuteur : Mr bozqurt copro@manda.fr 09707…" at bounding box center [514, 219] width 259 height 84
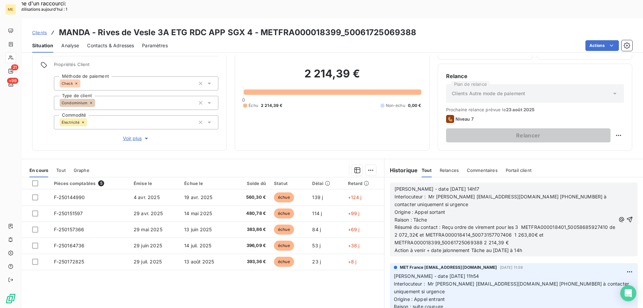
click at [479, 224] on span "Résumé du contact : Reçu ordre de virement pour les 3 METFRA000018401_500586859…" at bounding box center [506, 234] width 222 height 21
click at [518, 223] on p "Résumé du contact : Reçu ordre de virement pour les 3 METFRA000018401_500586859…" at bounding box center [505, 234] width 221 height 23
click at [496, 247] on span "Action à venir + date jalonnement Tâche au 20/08/2025 à 14h" at bounding box center [459, 250] width 128 height 6
drag, startPoint x: 519, startPoint y: 225, endPoint x: 542, endPoint y: 223, distance: 22.8
click at [542, 247] on p "Action à venir + date jalonnement Tâche au 28/08/2025 à 14h" at bounding box center [505, 251] width 221 height 8
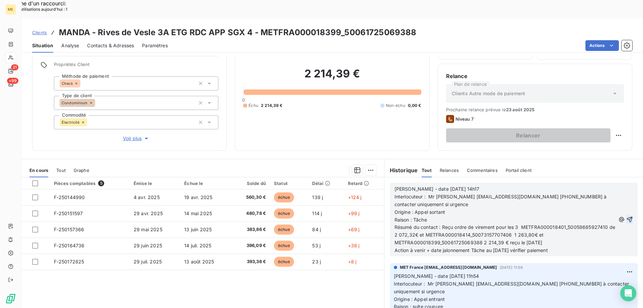
click at [626, 216] on icon "button" at bounding box center [629, 219] width 7 height 7
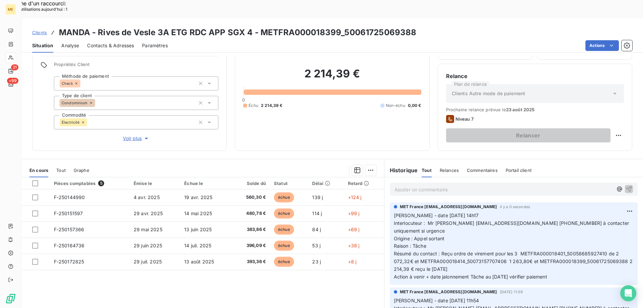
drag, startPoint x: 554, startPoint y: 251, endPoint x: 389, endPoint y: 197, distance: 173.4
click at [390, 202] on div "MET France met-france@recouvrement.met.com il y a 0 secondes Valérie - date 21/…" at bounding box center [514, 243] width 248 height 82
copy p "Valérie - date 21/08/2025 14h17 Interlocuteur : Mr bozqurt copro@manda.fr 09707…"
click at [400, 185] on p "Ajouter un commentaire ﻿" at bounding box center [504, 189] width 218 height 8
click at [36, 180] on div at bounding box center [35, 183] width 6 height 6
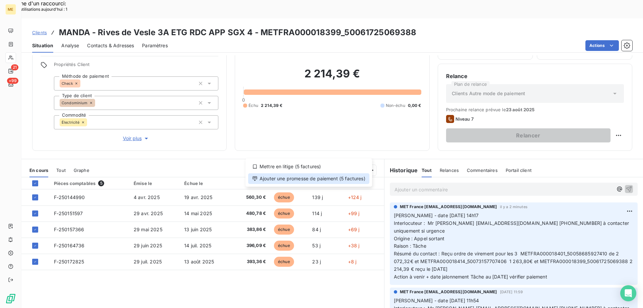
click at [322, 175] on div "Ajouter une promesse de paiement (5 factures)" at bounding box center [308, 178] width 121 height 11
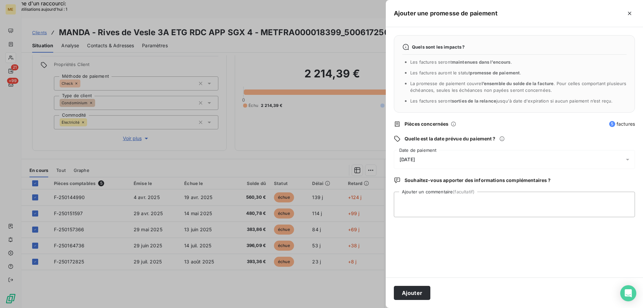
click at [447, 155] on div "[DATE]" at bounding box center [514, 159] width 241 height 19
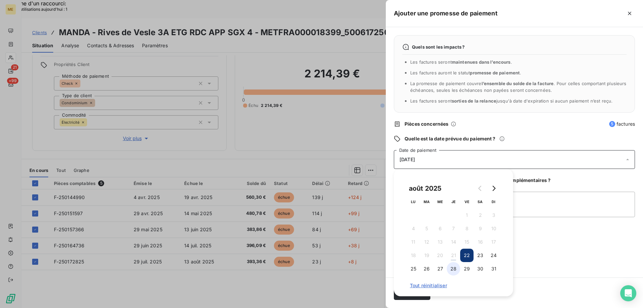
click at [453, 266] on button "28" at bounding box center [453, 268] width 13 height 13
click at [526, 203] on textarea "Ajouter un commentaire (facultatif)" at bounding box center [514, 204] width 241 height 25
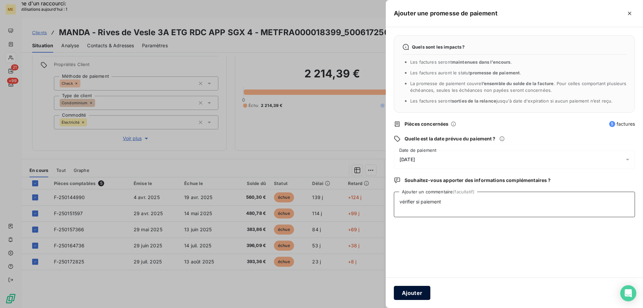
type textarea "vérifier si paiement"
click at [412, 291] on button "Ajouter" at bounding box center [412, 293] width 37 height 14
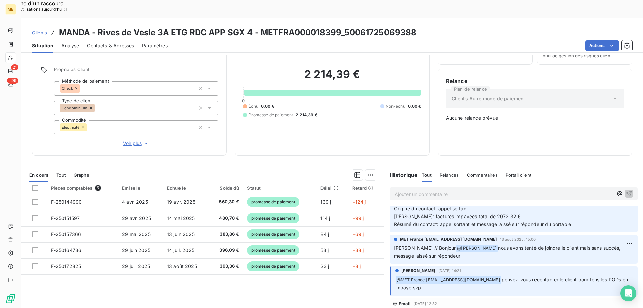
scroll to position [402, 0]
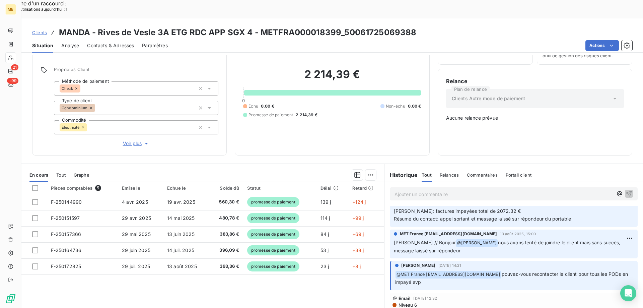
click at [420, 190] on p "Ajouter un commentaire ﻿" at bounding box center [504, 194] width 218 height 8
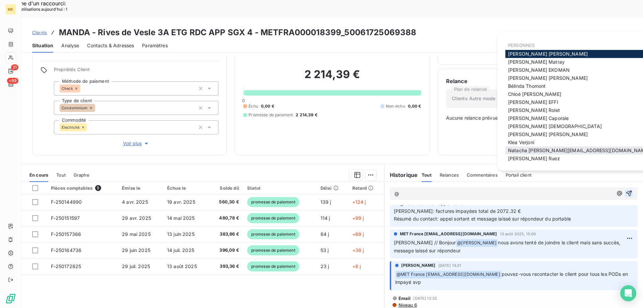
click at [527, 153] on span "Natacha natacha.procter@met.com" at bounding box center [579, 150] width 142 height 6
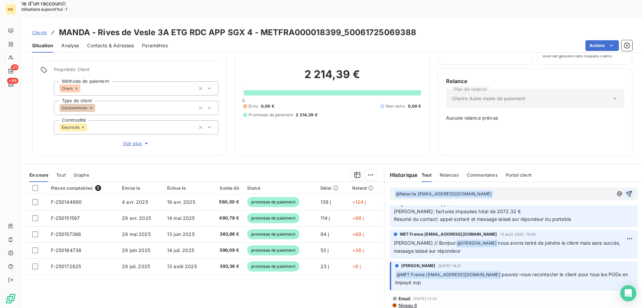
scroll to position [402, 0]
click at [480, 190] on p "﻿ @ Natacha natacha.procter@met.com ﻿ ﻿" at bounding box center [504, 194] width 218 height 8
drag, startPoint x: 423, startPoint y: 172, endPoint x: 387, endPoint y: 169, distance: 36.3
click at [390, 187] on div "﻿ @ Natacha natacha.procter@met.com ﻿ ﻿" at bounding box center [514, 193] width 248 height 13
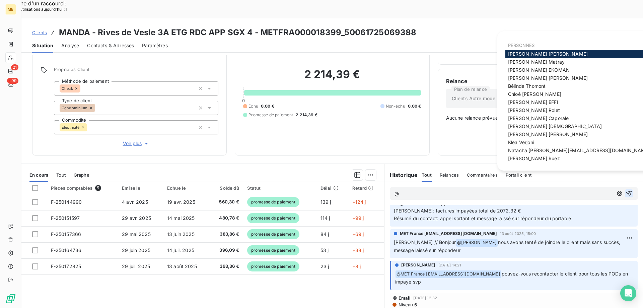
scroll to position [401, 0]
click at [521, 160] on span "Xavier Ruez" at bounding box center [534, 158] width 52 height 6
click at [529, 87] on span "[PERSON_NAME]" at bounding box center [527, 86] width 38 height 6
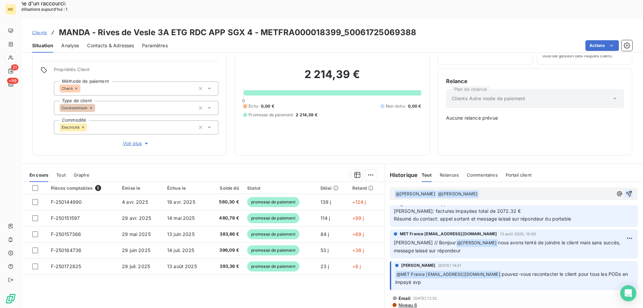
scroll to position [409, 0]
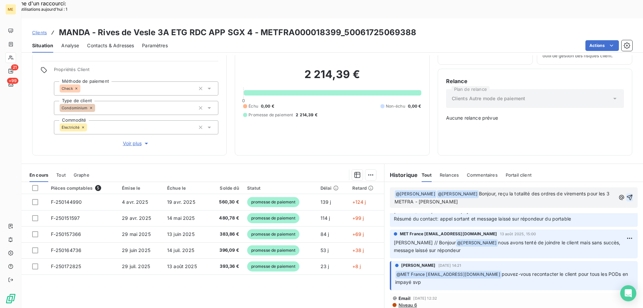
click at [626, 194] on icon "button" at bounding box center [629, 197] width 7 height 7
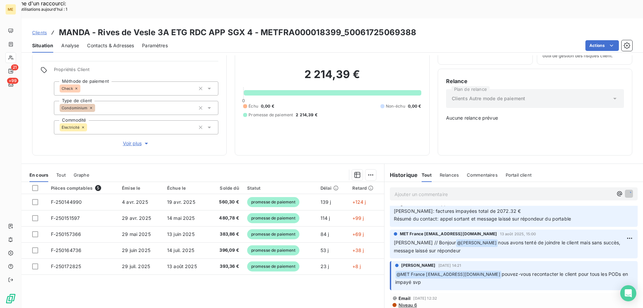
scroll to position [433, 0]
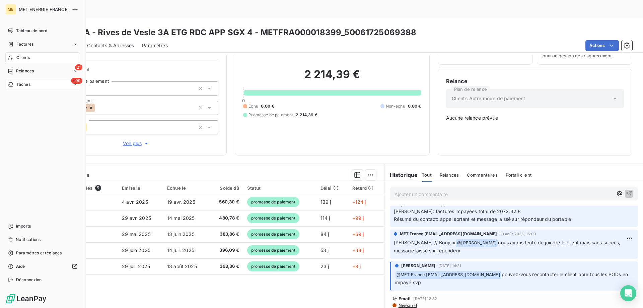
click at [44, 83] on div "+99 Tâches" at bounding box center [42, 84] width 75 height 11
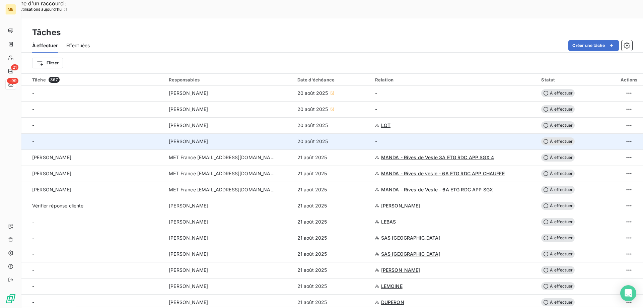
scroll to position [134, 0]
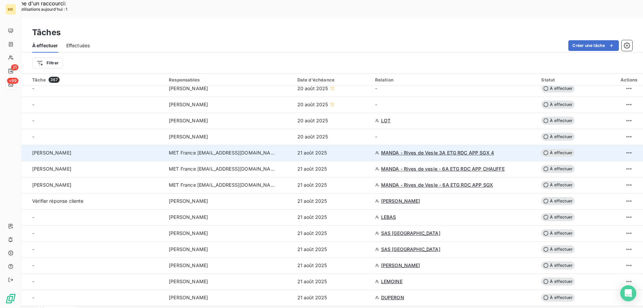
click at [555, 149] on span "À effectuer" at bounding box center [557, 153] width 33 height 8
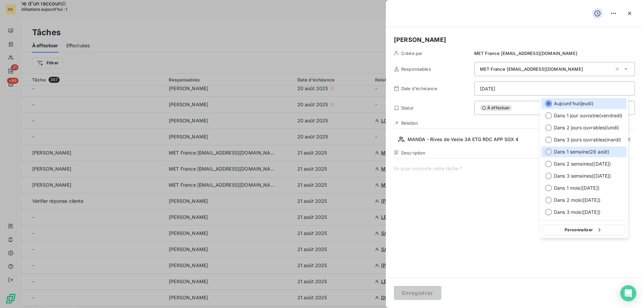
click at [548, 153] on div at bounding box center [548, 151] width 7 height 7
type input "28/08/2025"
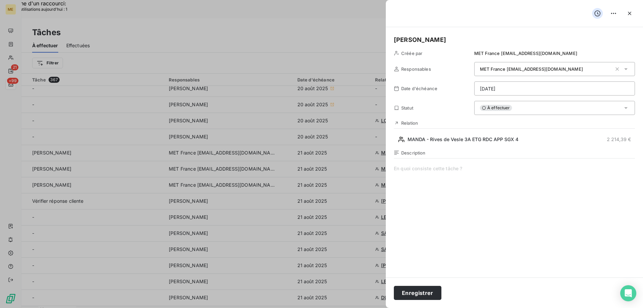
click at [448, 169] on span at bounding box center [514, 229] width 241 height 129
click at [426, 172] on span "Vérifier si enc aissement" at bounding box center [514, 229] width 241 height 129
click at [432, 182] on span "Vérifier si encaissement" at bounding box center [514, 229] width 241 height 129
click at [449, 183] on span "Vérifier si encaissement" at bounding box center [514, 229] width 241 height 129
drag, startPoint x: 452, startPoint y: 170, endPoint x: 391, endPoint y: 163, distance: 62.0
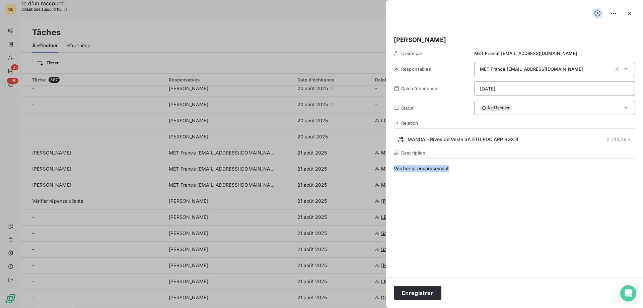
click at [391, 163] on div "Valérie Créée par MET France met-france@recouvrement.met.com Responsables MET F…" at bounding box center [514, 152] width 257 height 250
copy span "Vérifier si encaissement"
click at [416, 292] on button "Enregistrer" at bounding box center [418, 293] width 48 height 14
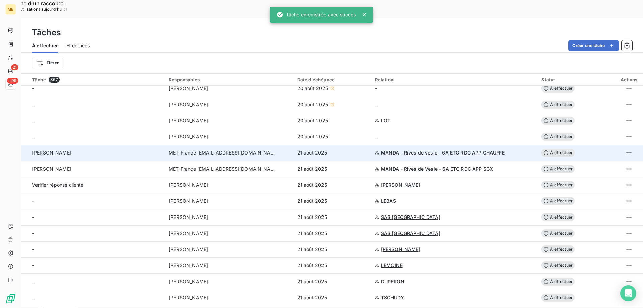
click at [557, 149] on span "À effectuer" at bounding box center [557, 153] width 33 height 8
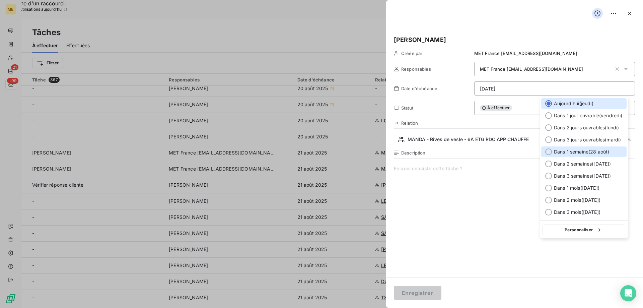
click at [548, 154] on div at bounding box center [548, 151] width 7 height 7
type input "28/08/2025"
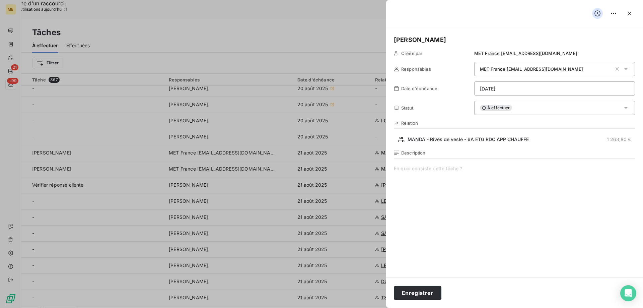
click at [435, 171] on span at bounding box center [514, 229] width 241 height 129
paste span
click at [422, 293] on button "Enregistrer" at bounding box center [418, 293] width 48 height 14
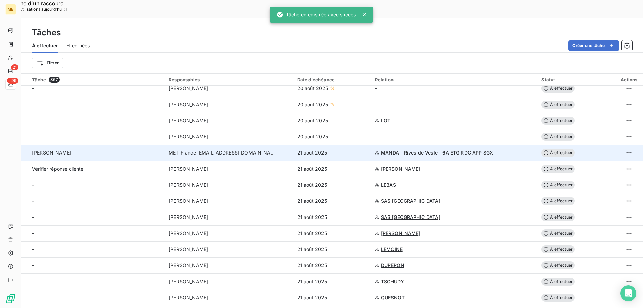
click at [563, 149] on span "À effectuer" at bounding box center [557, 153] width 33 height 8
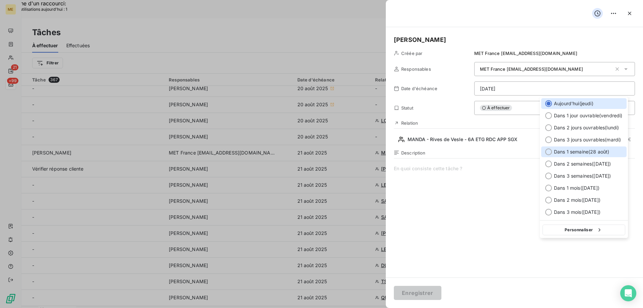
click at [548, 152] on div at bounding box center [548, 151] width 7 height 7
type input "28/08/2025"
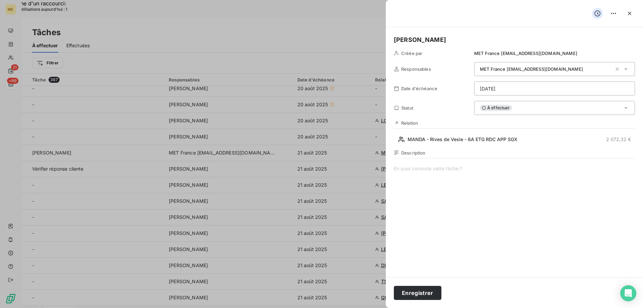
click at [429, 168] on span at bounding box center [514, 229] width 241 height 129
paste span
click at [419, 292] on button "Enregistrer" at bounding box center [418, 293] width 48 height 14
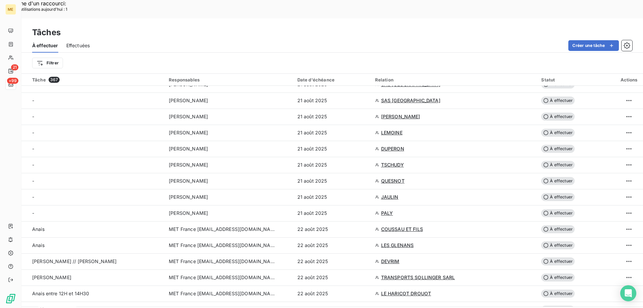
scroll to position [0, 0]
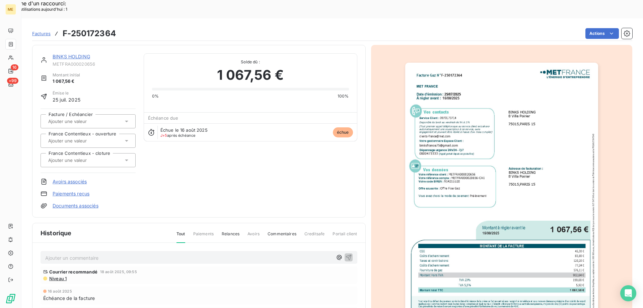
scroll to position [63, 0]
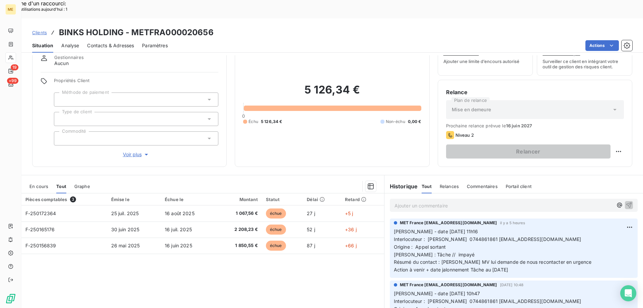
scroll to position [43, 0]
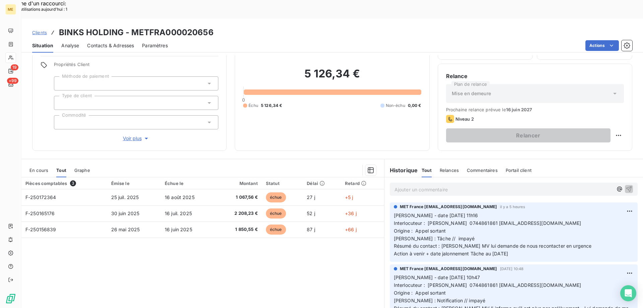
drag, startPoint x: 521, startPoint y: 236, endPoint x: 392, endPoint y: 194, distance: 136.4
click at [394, 212] on p "[PERSON_NAME] - date [DATE] 11h16 Interlocuteur : [PERSON_NAME] 0744861861 [EMA…" at bounding box center [514, 235] width 240 height 46
click at [409, 185] on p "Ajouter un commentaire ﻿" at bounding box center [504, 189] width 218 height 8
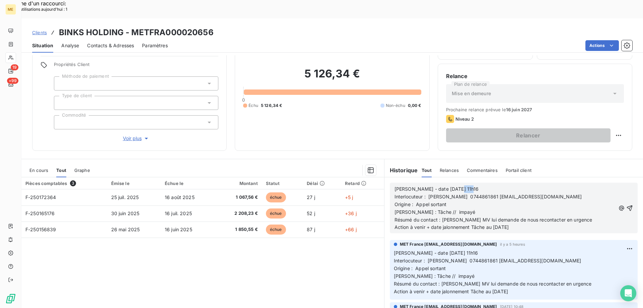
drag, startPoint x: 451, startPoint y: 170, endPoint x: 476, endPoint y: 170, distance: 24.8
click at [476, 185] on p "[PERSON_NAME] - date [DATE] 11h16" at bounding box center [505, 189] width 221 height 8
drag, startPoint x: 428, startPoint y: 187, endPoint x: 455, endPoint y: 189, distance: 26.9
click at [455, 193] on p "Interlocuteur : [PERSON_NAME] 0744861861 [EMAIL_ADDRESS][DOMAIN_NAME] Origine :…" at bounding box center [505, 204] width 221 height 23
click at [562, 194] on span "Interlocuteur : [PERSON_NAME] 0744861861 [EMAIL_ADDRESS][DOMAIN_NAME] Origine :…" at bounding box center [552, 204] width 315 height 21
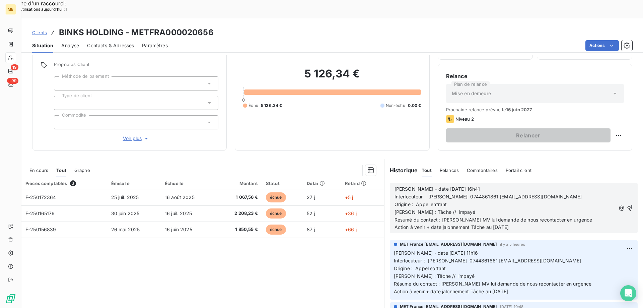
click at [558, 194] on span "Interlocuteur : [PERSON_NAME] 0744861861 [EMAIL_ADDRESS][DOMAIN_NAME] Origine :…" at bounding box center [552, 204] width 315 height 21
click at [605, 194] on span "Interlocuteur : [PERSON_NAME] 0744861861 [EMAIL_ADDRESS][DOMAIN_NAME] - [PERSON…" at bounding box center [591, 204] width 393 height 21
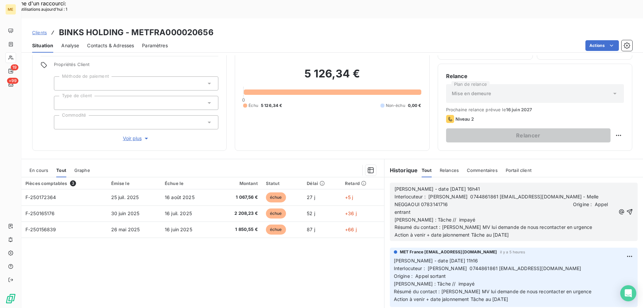
click at [541, 194] on span "Interlocuteur : [PERSON_NAME] 0744861861 [EMAIL_ADDRESS][DOMAIN_NAME] - Melle N…" at bounding box center [502, 208] width 215 height 29
drag, startPoint x: 439, startPoint y: 209, endPoint x: 571, endPoint y: 210, distance: 131.6
click at [571, 223] on p "Résumé du contact : [PERSON_NAME] MV lui demande de nous recontacter en urgence" at bounding box center [505, 227] width 221 height 8
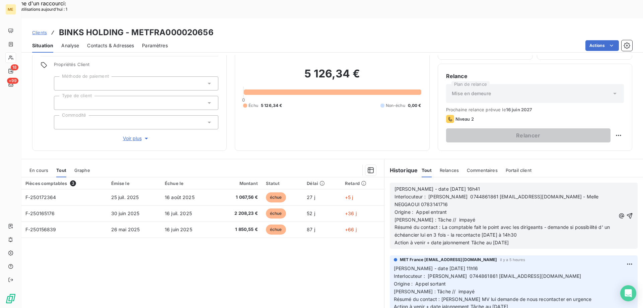
click at [497, 239] on span "Action à venir + date jalonnement Tâche au [DATE]" at bounding box center [452, 242] width 114 height 6
click at [626, 212] on icon "button" at bounding box center [629, 215] width 7 height 7
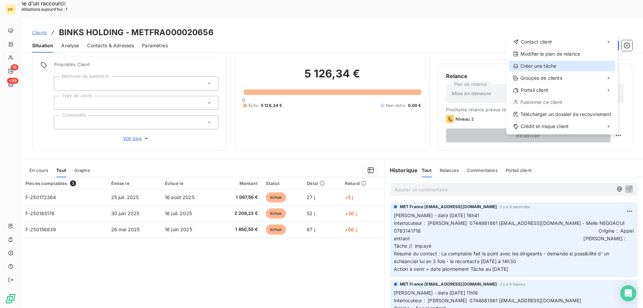
click at [536, 68] on div "Créer une tâche" at bounding box center [562, 66] width 106 height 11
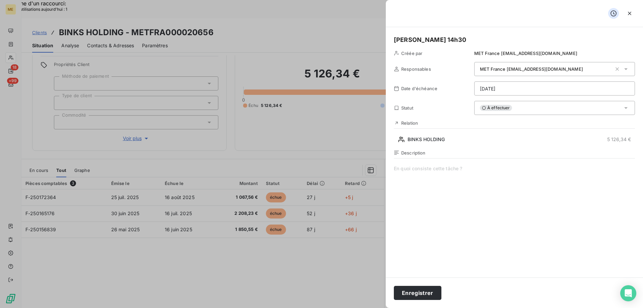
click at [433, 171] on span at bounding box center [514, 229] width 241 height 129
click at [457, 164] on div "Description contacter Mme" at bounding box center [514, 222] width 241 height 144
click at [446, 168] on span "contacter Mme" at bounding box center [514, 229] width 241 height 129
click at [493, 170] on span "contacter Mme [PERSON_NAME]" at bounding box center [514, 229] width 241 height 129
click at [415, 293] on button "Enregistrer" at bounding box center [418, 293] width 48 height 14
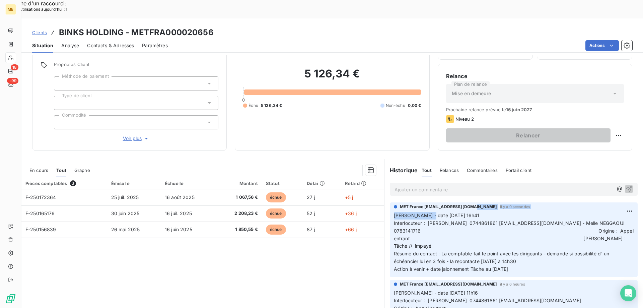
drag, startPoint x: 424, startPoint y: 195, endPoint x: 470, endPoint y: 191, distance: 46.1
click at [470, 204] on div "MET France [EMAIL_ADDRESS][DOMAIN_NAME] il y a 0 secondes [PERSON_NAME] - date …" at bounding box center [514, 238] width 240 height 69
click at [462, 220] on span "Interlocuteur : [PERSON_NAME] 0744861861 [EMAIL_ADDRESS][DOMAIN_NAME] - Melle N…" at bounding box center [514, 234] width 241 height 29
drag, startPoint x: 496, startPoint y: 206, endPoint x: 556, endPoint y: 203, distance: 60.0
click at [556, 220] on span "Interlocuteur : [PERSON_NAME] 0744861861 [EMAIL_ADDRESS][DOMAIN_NAME] - Melle N…" at bounding box center [514, 234] width 241 height 29
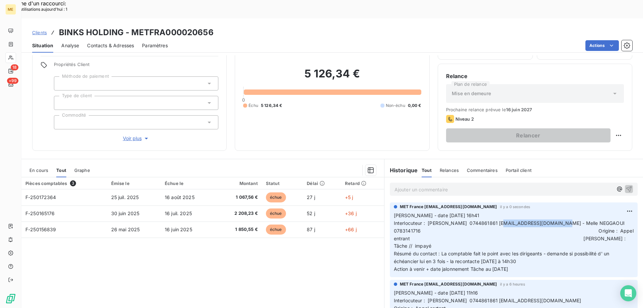
copy span "[EMAIL_ADDRESS][DOMAIN_NAME]"
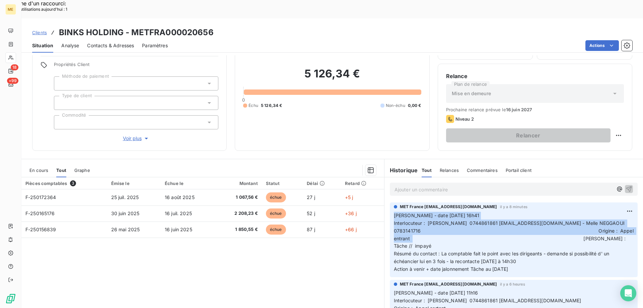
drag, startPoint x: 428, startPoint y: 220, endPoint x: 390, endPoint y: 199, distance: 43.2
click at [390, 202] on div "MET France [EMAIL_ADDRESS][DOMAIN_NAME] il y a 8 minutes [PERSON_NAME] - date […" at bounding box center [514, 239] width 248 height 75
copy p "[PERSON_NAME] - date [DATE] 16h41 Interlocuteur : [PERSON_NAME] 0744861861 [EMA…"
drag, startPoint x: 491, startPoint y: 247, endPoint x: 392, endPoint y: 195, distance: 111.9
click at [394, 212] on p "[PERSON_NAME] - date [DATE] 16h41 Interlocuteur : [PERSON_NAME] 0744861861 [EMA…" at bounding box center [514, 242] width 240 height 61
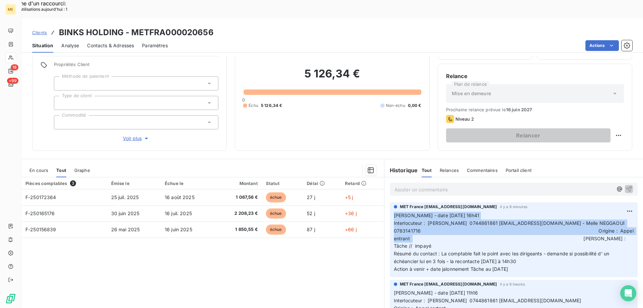
copy p "[PERSON_NAME] - date [DATE] 16h41 Interlocuteur : [PERSON_NAME] 0744861861 [EMA…"
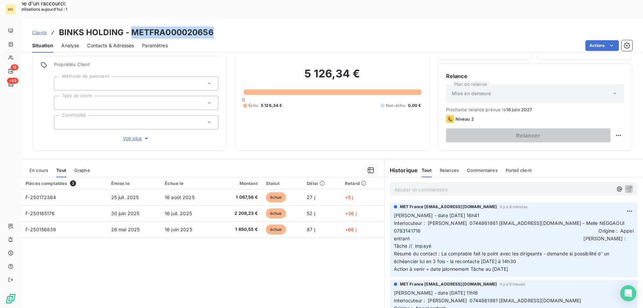
drag, startPoint x: 131, startPoint y: 13, endPoint x: 211, endPoint y: 16, distance: 80.1
click at [211, 26] on h3 "BINKS HOLDING - METFRA000020656" at bounding box center [136, 32] width 155 height 12
copy h3 "METFRA000020656"
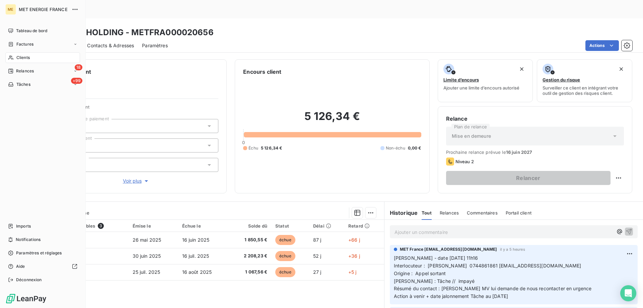
click at [34, 57] on div "Clients" at bounding box center [42, 57] width 75 height 11
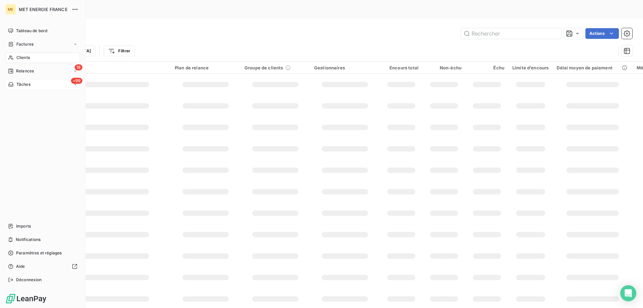
click at [30, 85] on span "Tâches" at bounding box center [23, 84] width 14 height 6
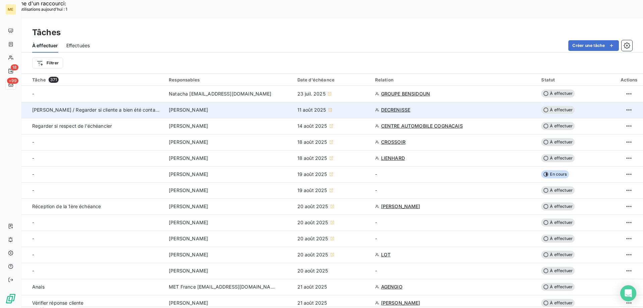
click at [395, 107] on span "DECRENISSE" at bounding box center [395, 110] width 29 height 7
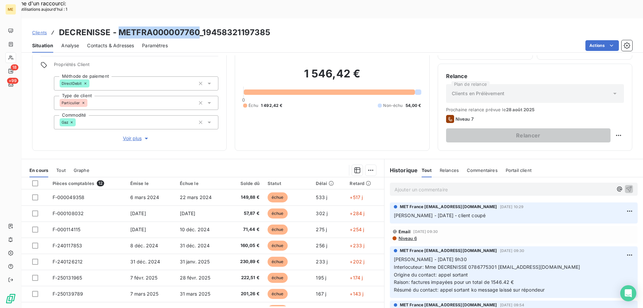
drag, startPoint x: 119, startPoint y: 14, endPoint x: 200, endPoint y: 19, distance: 81.3
click at [200, 26] on h3 "DECRENISSE - METFRA000007760_19458321197385" at bounding box center [164, 32] width 211 height 12
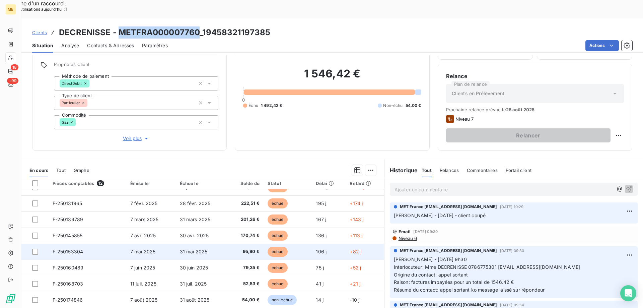
scroll to position [76, 0]
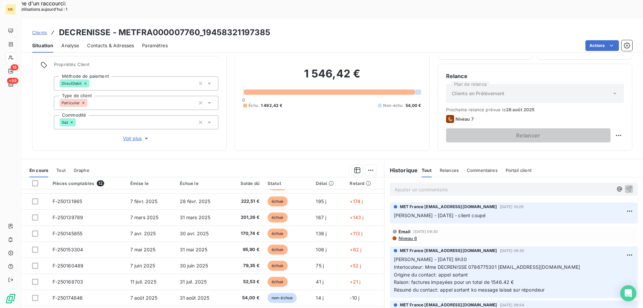
click at [441, 185] on p "Ajouter un commentaire ﻿" at bounding box center [504, 189] width 218 height 8
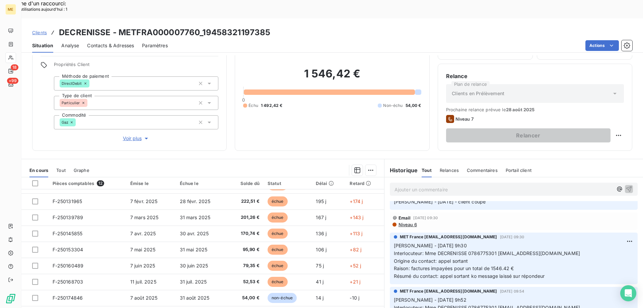
scroll to position [0, 0]
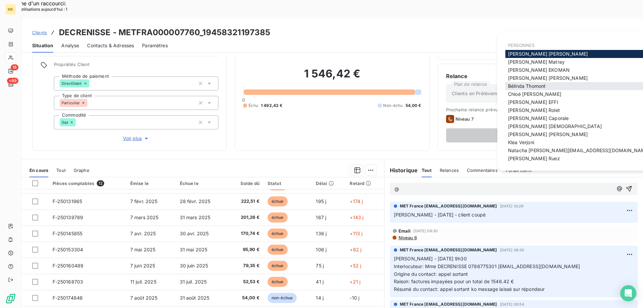
click at [536, 88] on span "[PERSON_NAME]" at bounding box center [527, 86] width 38 height 6
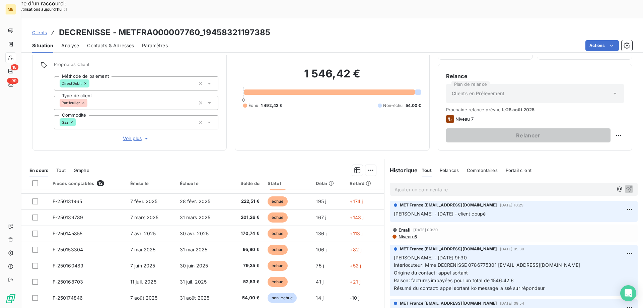
scroll to position [167, 0]
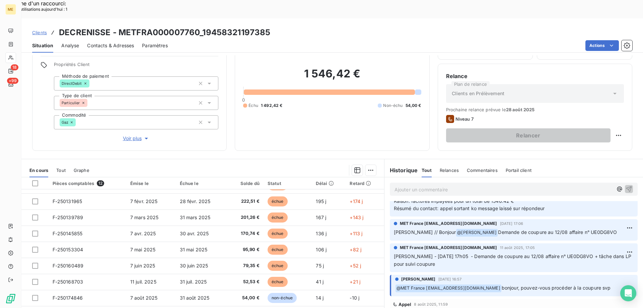
click at [136, 135] on span "Voir plus" at bounding box center [136, 138] width 27 height 7
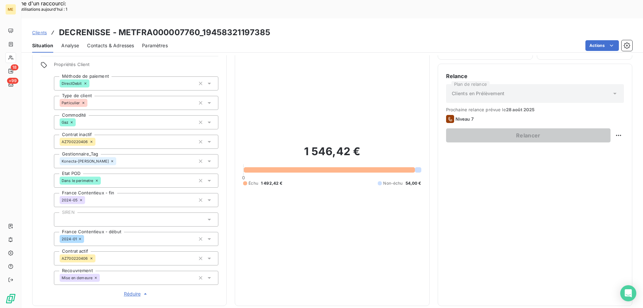
click at [131, 290] on span "Réduire" at bounding box center [136, 293] width 25 height 7
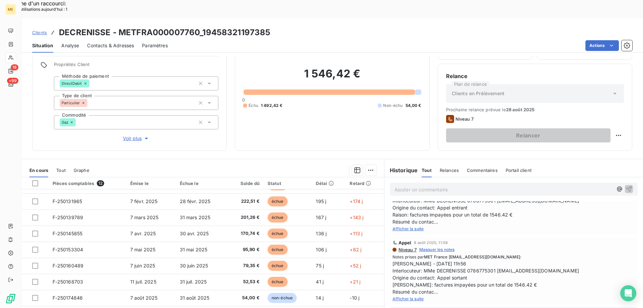
scroll to position [301, 0]
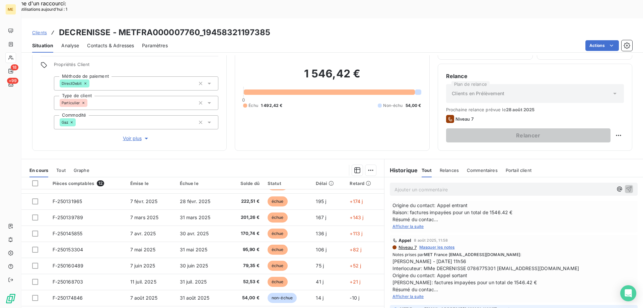
click at [407, 294] on span "Afficher la suite" at bounding box center [408, 296] width 31 height 5
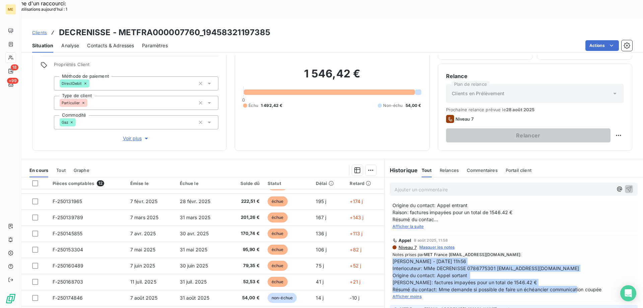
drag, startPoint x: 606, startPoint y: 277, endPoint x: 392, endPoint y: 251, distance: 215.3
click at [393, 258] on span "[PERSON_NAME] - [DATE] 11h56 Interlocuteur: MMe DECRENISSE 0786775301 [EMAIL_AD…" at bounding box center [514, 275] width 242 height 35
copy span "ylvain - [DATE] 11h56 Interlocuteur: MMe DECRENISSE 0786775301 [EMAIL_ADDRESS][…"
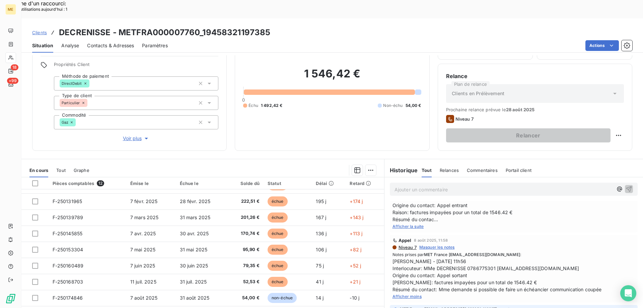
click at [405, 185] on p "Ajouter un commentaire ﻿" at bounding box center [504, 189] width 218 height 8
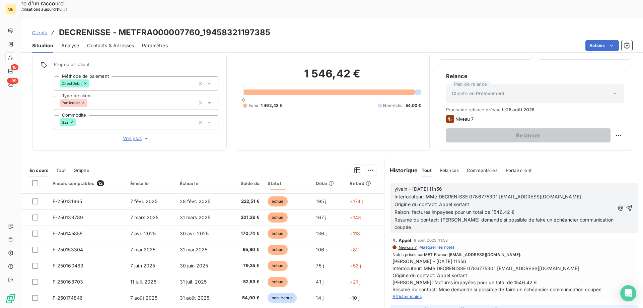
drag, startPoint x: 392, startPoint y: 170, endPoint x: 466, endPoint y: 169, distance: 73.7
click at [466, 185] on p "ylvain - [DATE] 11h56" at bounding box center [505, 189] width 220 height 8
click at [424, 194] on span "Interlocuteur: MMe DECRENISSE 0786775301 [EMAIL_ADDRESS][DOMAIN_NAME]" at bounding box center [488, 197] width 187 height 6
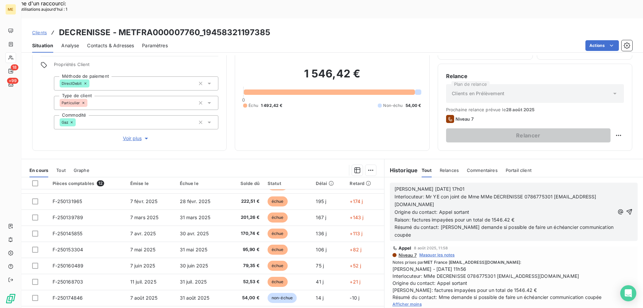
click at [448, 194] on span "Interlocuteur: Mr YE con joint de Mme MMe DECRENISSE 0786775301 [EMAIL_ADDRESS]…" at bounding box center [496, 200] width 202 height 13
click at [437, 194] on span "Interlocuteur: Mr [PERSON_NAME] conjoint de Mme MMe DECRENISSE 0786775301 [EMAI…" at bounding box center [490, 200] width 191 height 13
drag, startPoint x: 452, startPoint y: 193, endPoint x: 478, endPoint y: 193, distance: 26.1
click at [478, 208] on p "Origine du contact: Appel sortant" at bounding box center [505, 212] width 221 height 8
drag, startPoint x: 440, startPoint y: 208, endPoint x: 608, endPoint y: 208, distance: 168.1
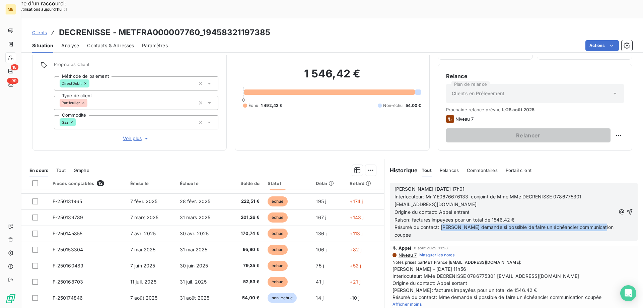
click at [608, 208] on div "[PERSON_NAME] [DATE] 17h01 Interlocuteur: Mr YE0676676133 conjoint de Mme MMe D…" at bounding box center [514, 212] width 238 height 54
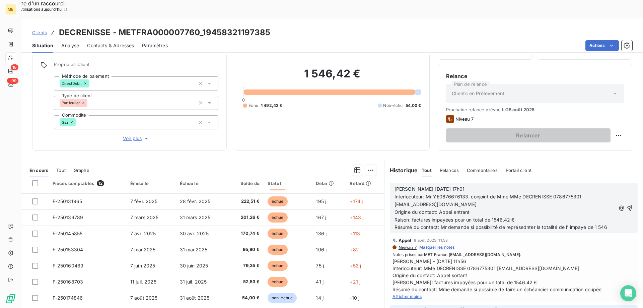
scroll to position [347, 0]
click at [443, 223] on p "Résumé du contact: Mr demande si possibilité de représenter la totalité de l' i…" at bounding box center [505, 230] width 221 height 15
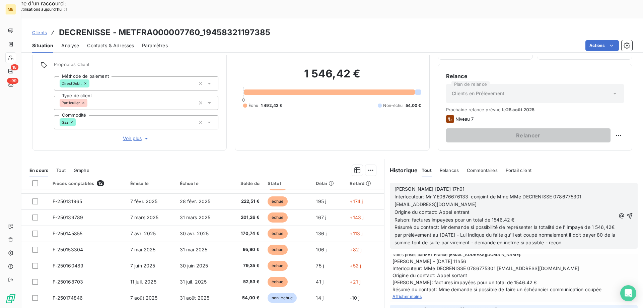
scroll to position [362, 0]
click at [479, 232] on span "Résumé du contact: Mr demande si possibilité de représenter la totalité de l' i…" at bounding box center [515, 238] width 241 height 29
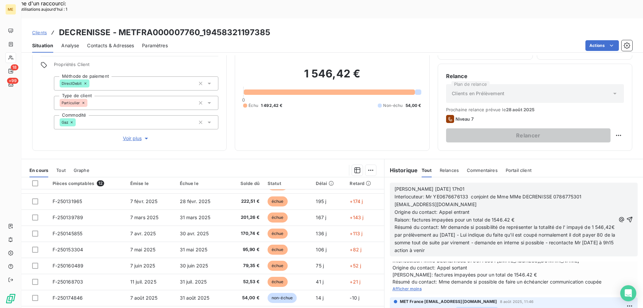
click at [456, 240] on p "Résumé du contact: Mr demande si possibilité de représenter la totalité de l' i…" at bounding box center [505, 238] width 221 height 31
click at [627, 217] on icon "button" at bounding box center [630, 220] width 6 height 6
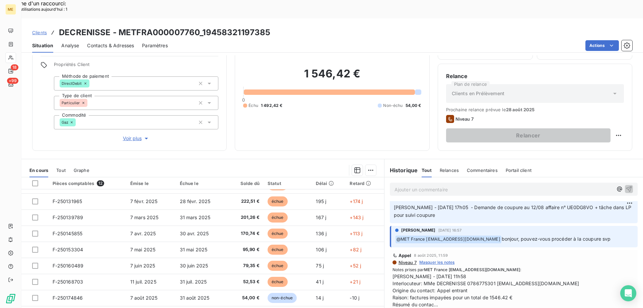
scroll to position [387, 0]
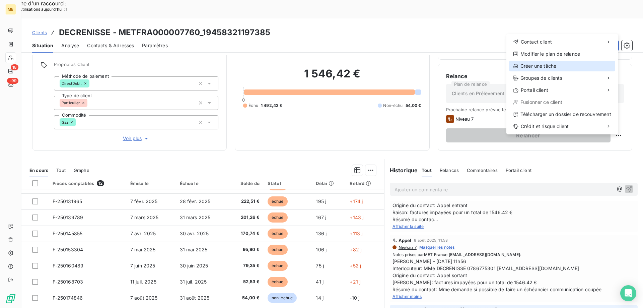
click at [533, 68] on div "Créer une tâche" at bounding box center [562, 66] width 106 height 11
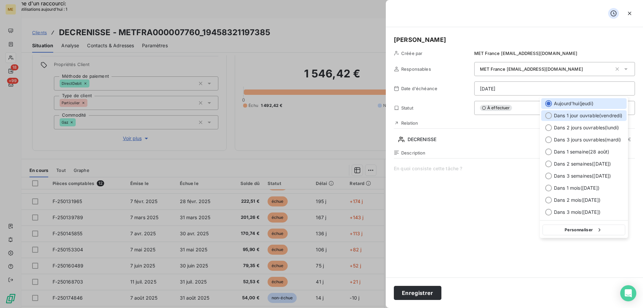
click at [545, 117] on div at bounding box center [548, 115] width 7 height 7
type input "[DATE]"
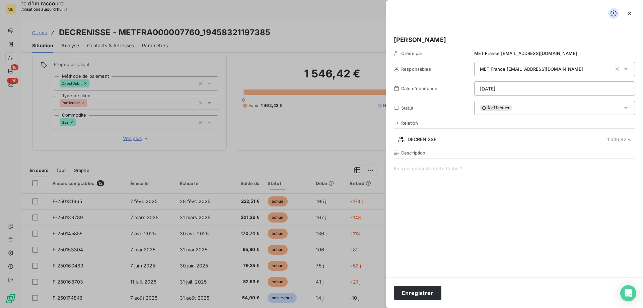
click at [433, 167] on span at bounding box center [514, 229] width 241 height 129
click at [408, 292] on button "Enregistrer" at bounding box center [418, 293] width 48 height 14
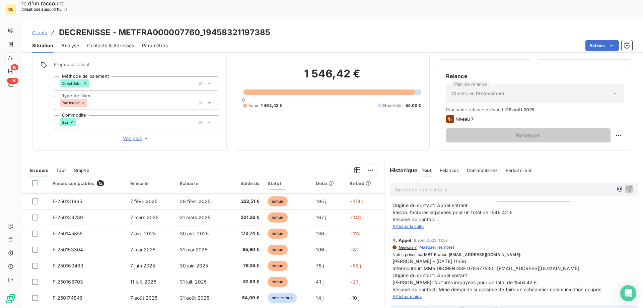
drag, startPoint x: 494, startPoint y: 186, endPoint x: 575, endPoint y: 186, distance: 81.4
click at [575, 188] on span "[PERSON_NAME] - [DATE] 11h58 Interlocuteur: MMe DECRENISSE 0786775301 [EMAIL_AD…" at bounding box center [514, 205] width 242 height 35
copy span "[EMAIL_ADDRESS][DOMAIN_NAME]"
click at [467, 223] on div "Afficher la suite" at bounding box center [514, 226] width 242 height 7
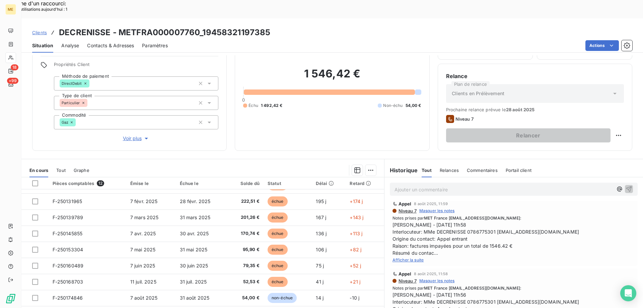
click at [408, 257] on span "Afficher la suite" at bounding box center [408, 259] width 31 height 5
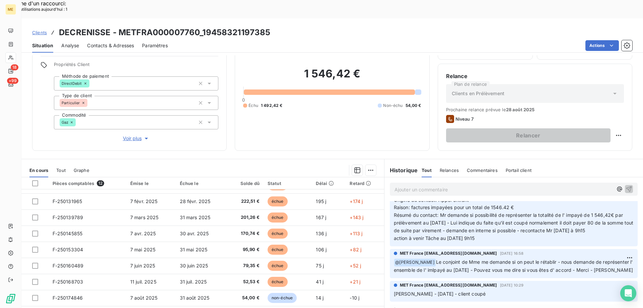
scroll to position [0, 0]
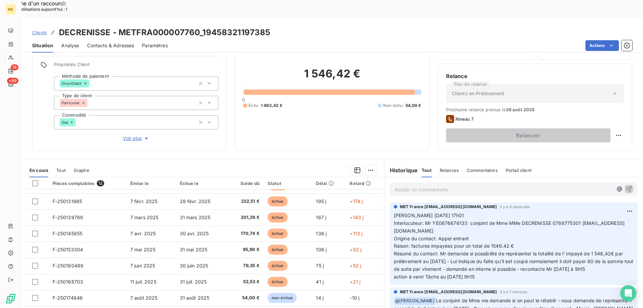
drag, startPoint x: 460, startPoint y: 217, endPoint x: 389, endPoint y: 198, distance: 73.3
click at [390, 202] on div "MET France [EMAIL_ADDRESS][DOMAIN_NAME] il y a 0 secondes [PERSON_NAME] [DATE] …" at bounding box center [514, 243] width 248 height 82
copy p "[PERSON_NAME] [DATE] 17h01 Interlocuteur: Mr YE0676676133 conjoint de Mme MMe D…"
drag, startPoint x: 495, startPoint y: 259, endPoint x: 389, endPoint y: 196, distance: 123.5
click at [390, 202] on div "MET France [EMAIL_ADDRESS][DOMAIN_NAME] il y a 0 secondes [PERSON_NAME] [DATE] …" at bounding box center [514, 243] width 248 height 82
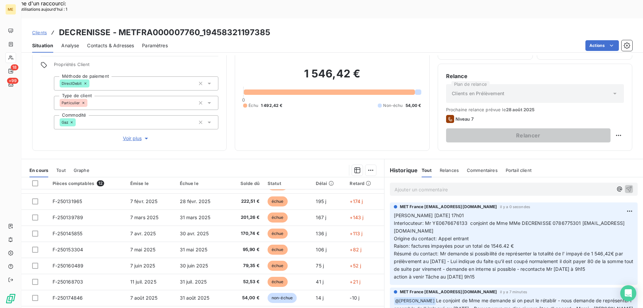
copy p "[PERSON_NAME] [DATE] 17h01 Interlocuteur: Mr YE0676676133 conjoint de Mme MMe D…"
